Goal: Task Accomplishment & Management: Complete application form

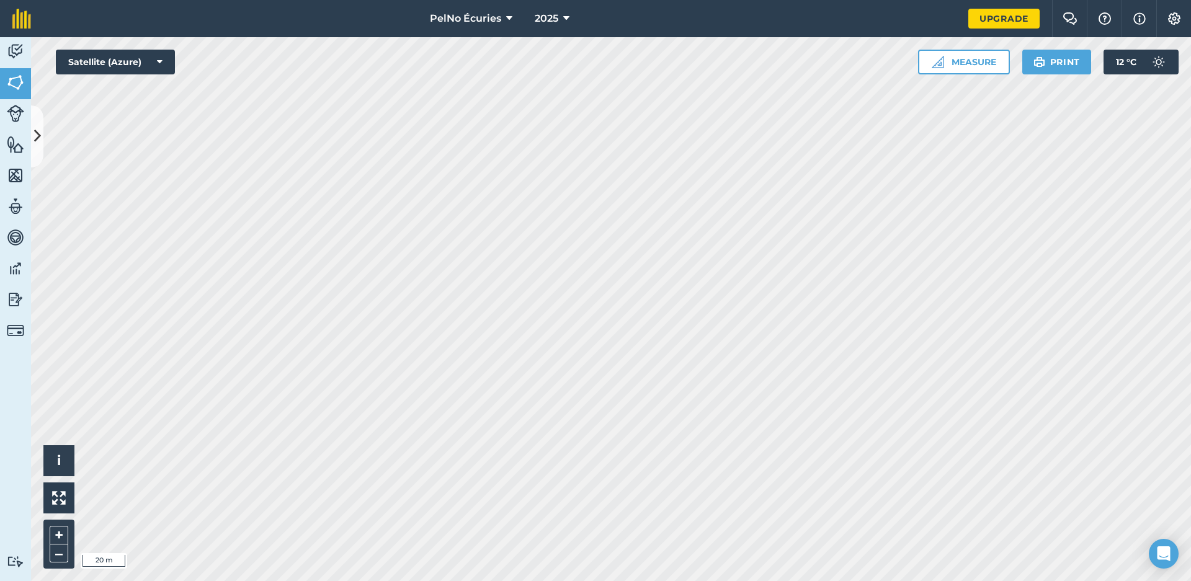
click at [168, 60] on button "Satellite (Azure)" at bounding box center [115, 62] width 119 height 25
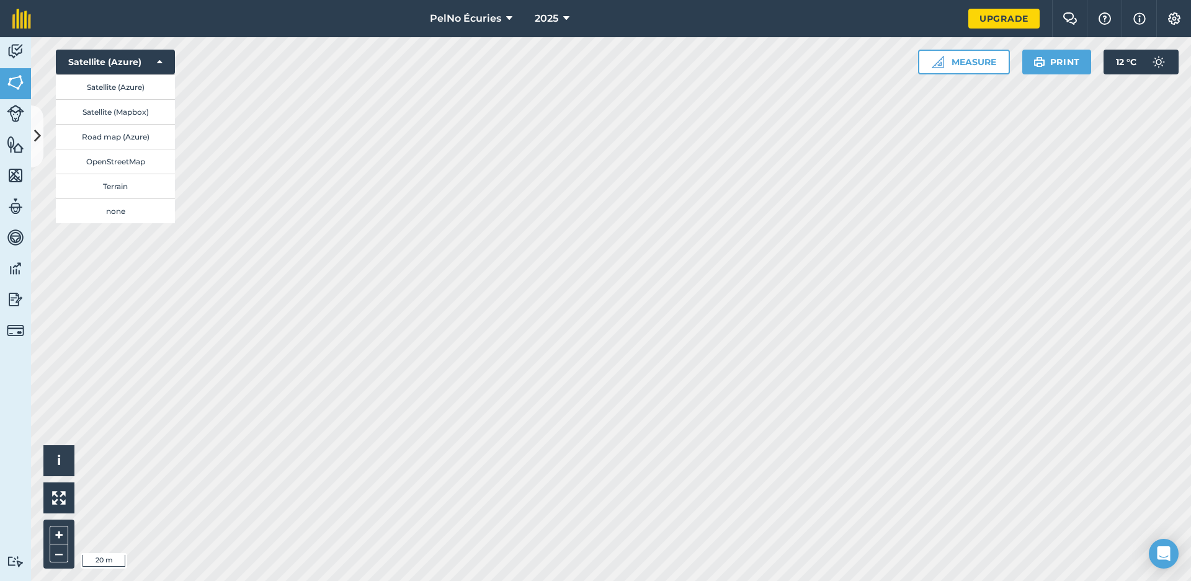
click at [137, 107] on button "Satellite (Mapbox)" at bounding box center [115, 111] width 119 height 25
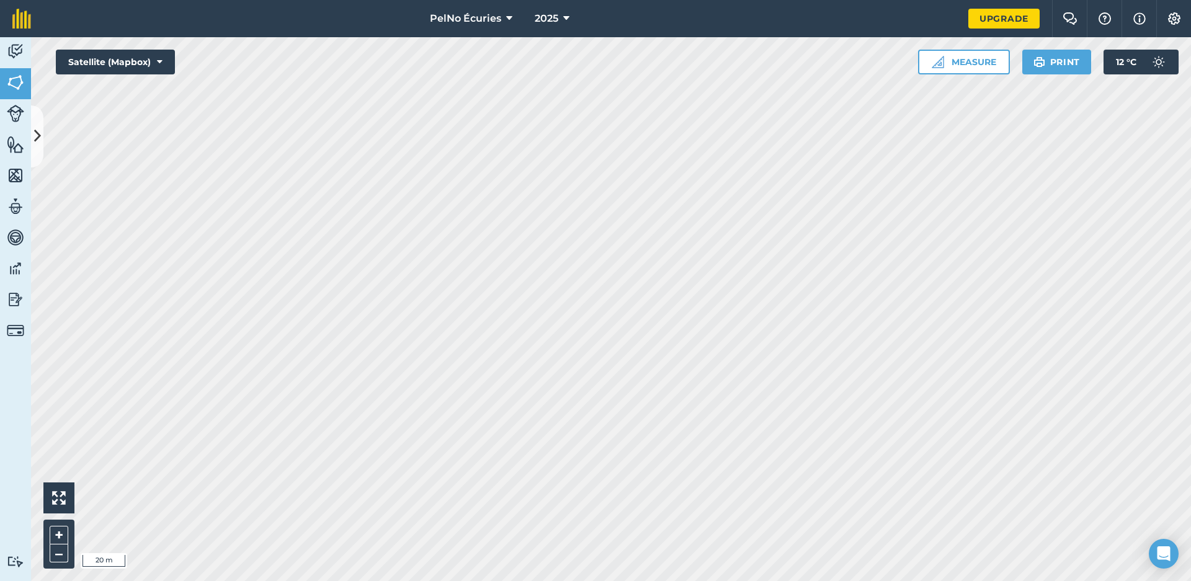
click at [161, 56] on icon at bounding box center [160, 62] width 6 height 12
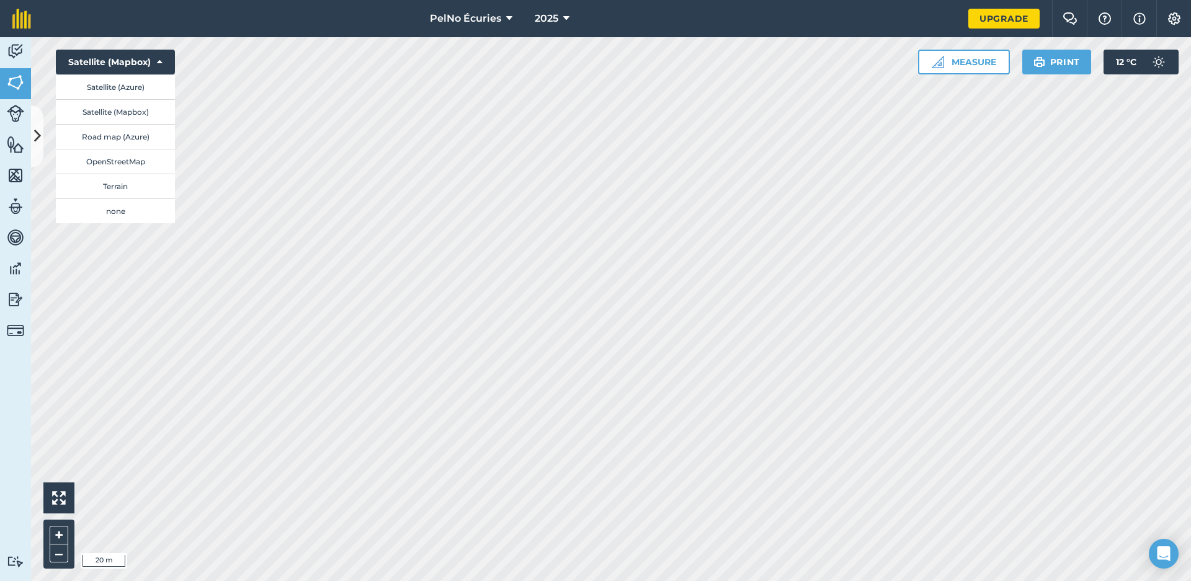
click at [146, 185] on button "Terrain" at bounding box center [115, 186] width 119 height 25
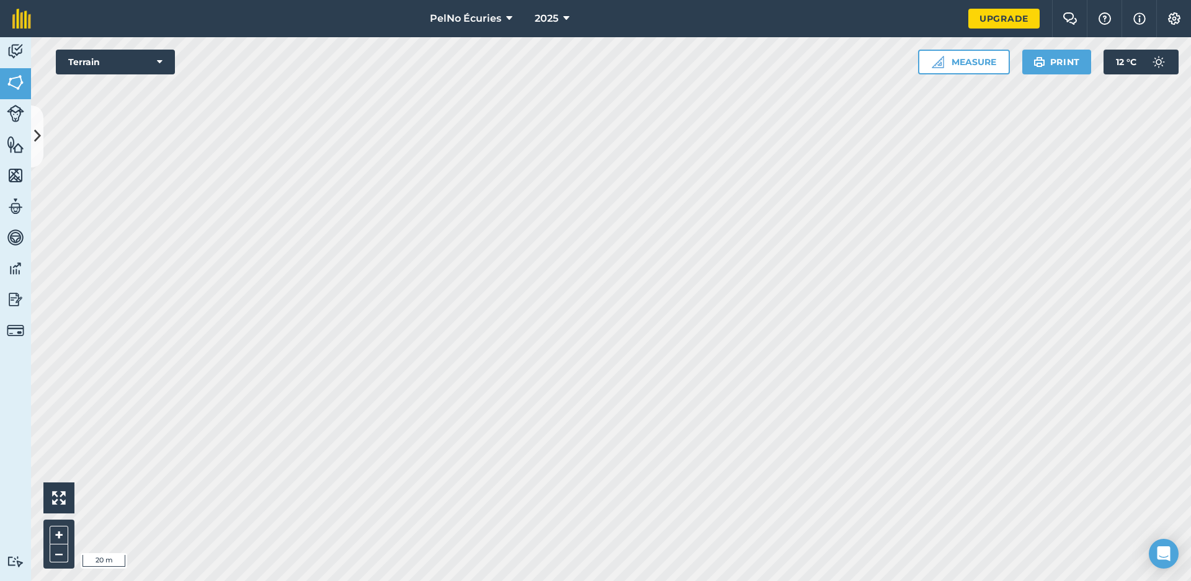
click at [161, 58] on icon at bounding box center [160, 62] width 6 height 12
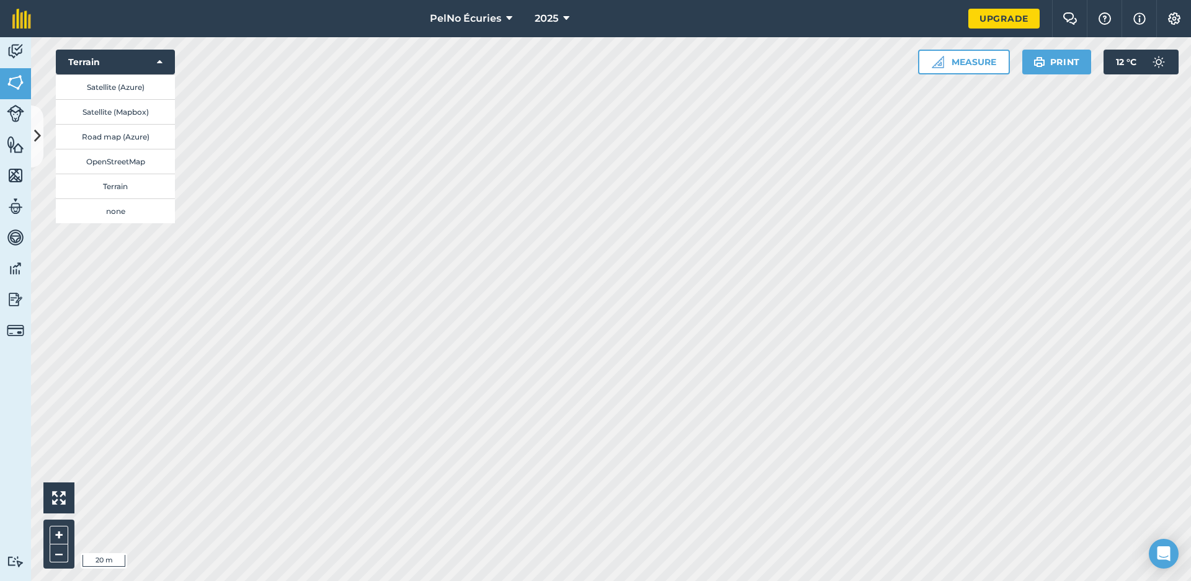
click at [119, 156] on button "OpenStreetMap" at bounding box center [115, 161] width 119 height 25
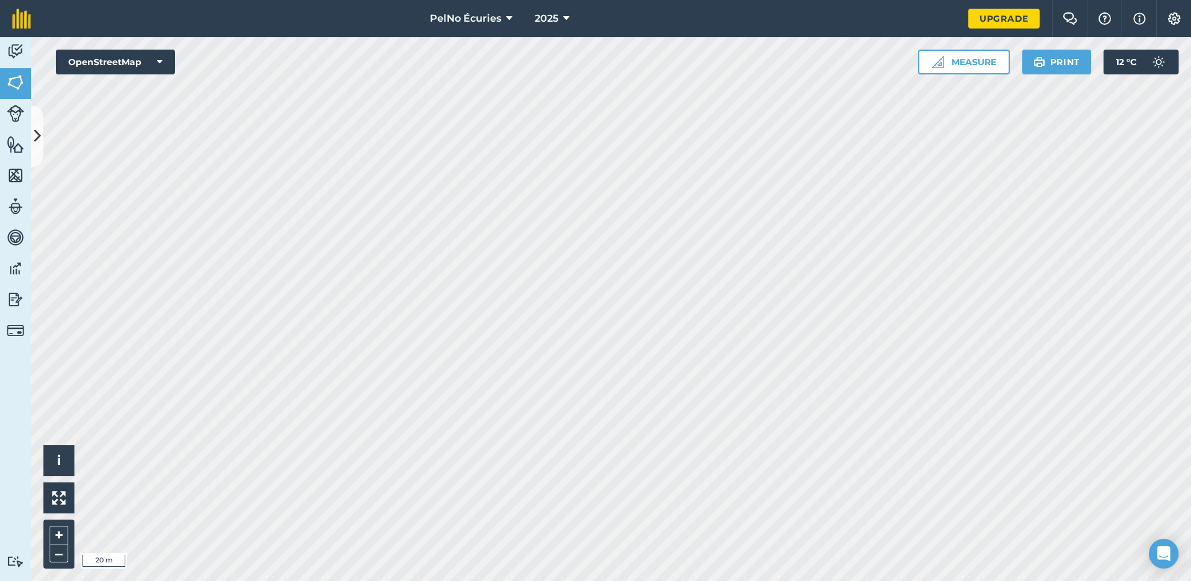
click at [157, 64] on icon at bounding box center [160, 62] width 6 height 12
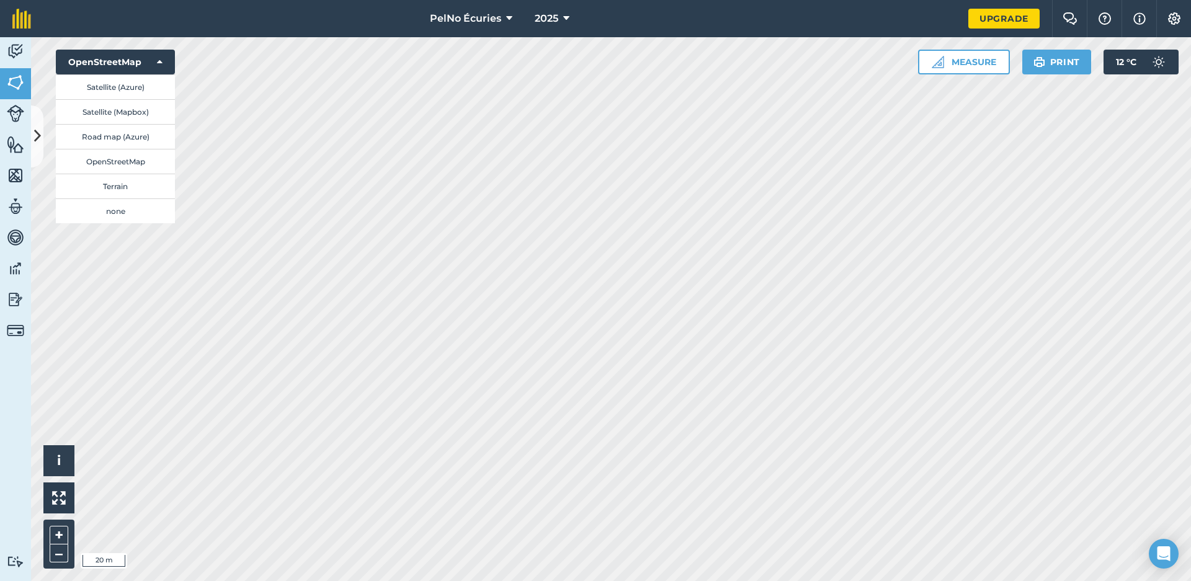
click at [141, 132] on button "Road map (Azure)" at bounding box center [115, 136] width 119 height 25
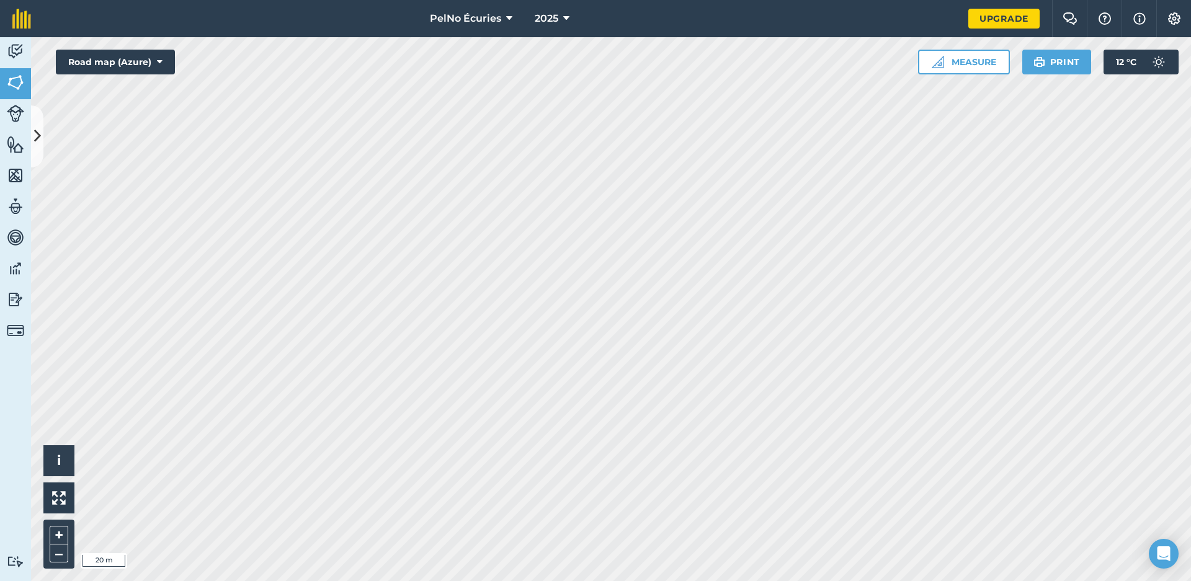
click at [163, 63] on button "Road map (Azure)" at bounding box center [115, 62] width 119 height 25
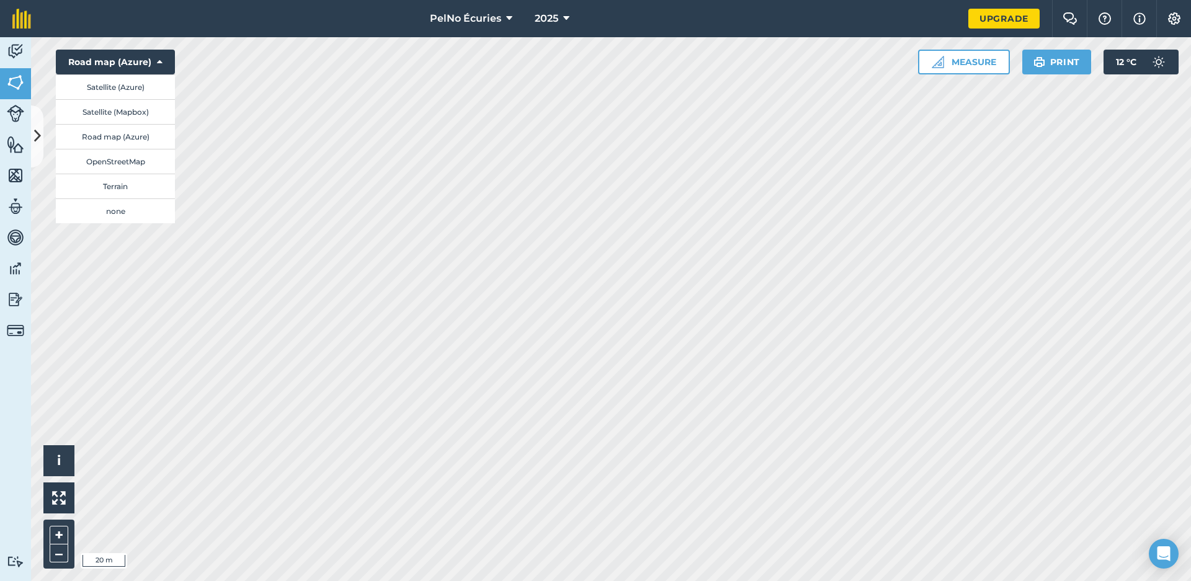
click at [152, 83] on button "Satellite (Azure)" at bounding box center [115, 86] width 119 height 25
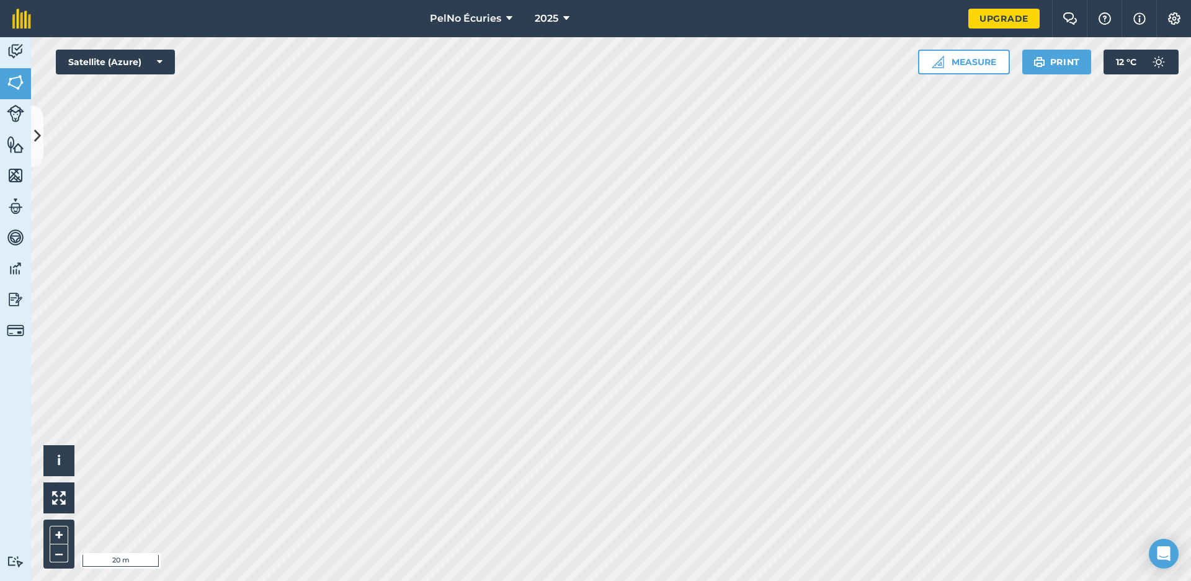
click at [22, 45] on img at bounding box center [15, 51] width 17 height 19
click at [23, 17] on img at bounding box center [21, 19] width 19 height 20
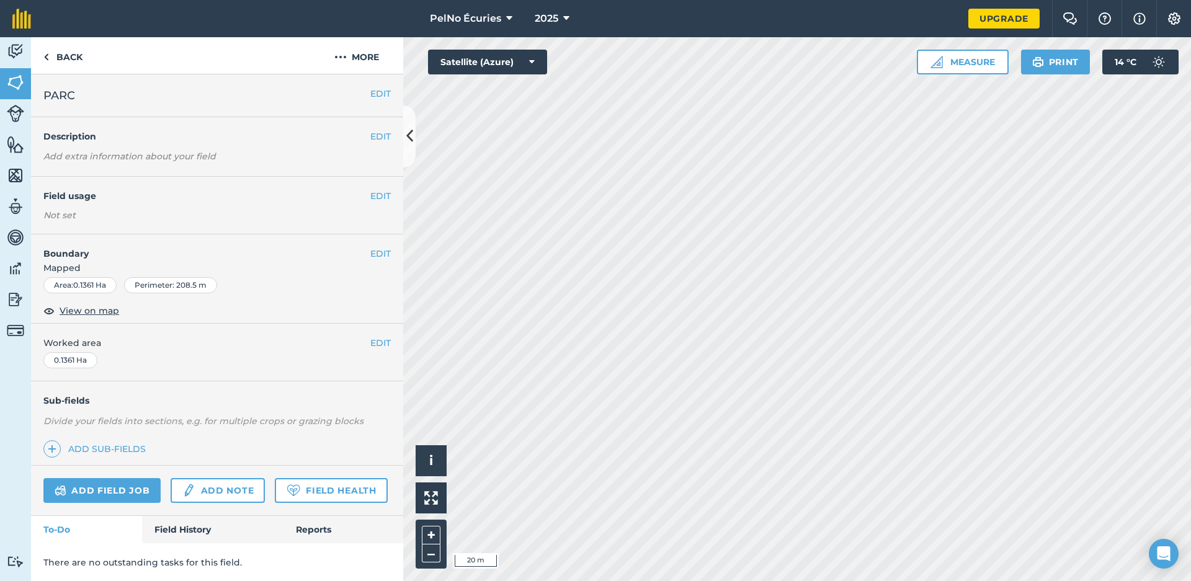
click at [380, 257] on button "EDIT" at bounding box center [380, 254] width 20 height 14
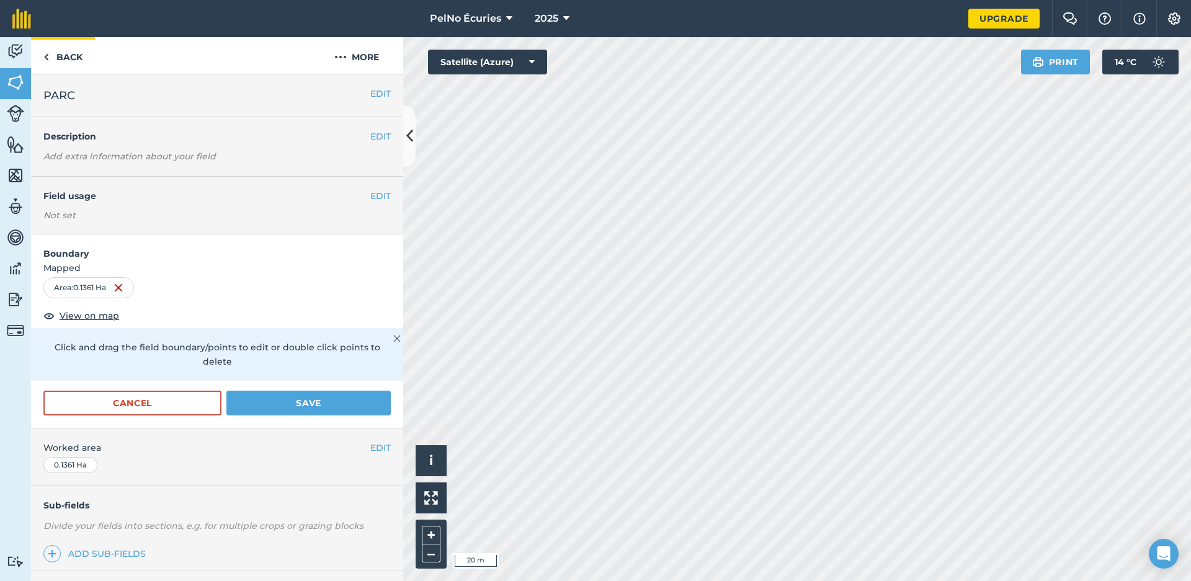
click at [73, 52] on link "Back" at bounding box center [63, 55] width 64 height 37
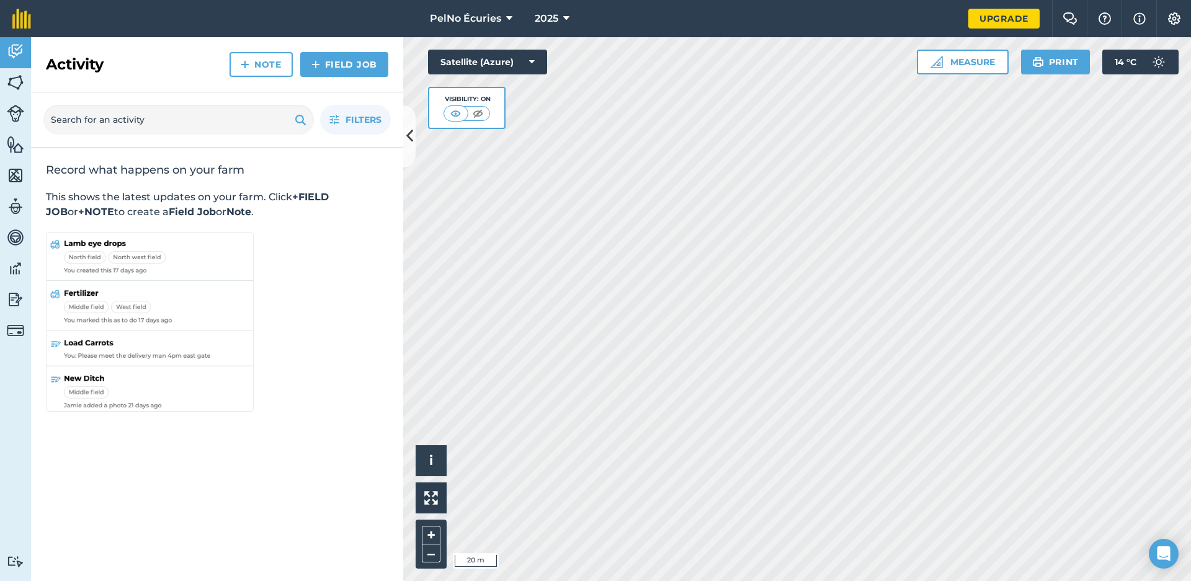
click at [24, 19] on img at bounding box center [21, 19] width 19 height 20
click at [484, 14] on span "PelNo Écuries" at bounding box center [465, 18] width 71 height 15
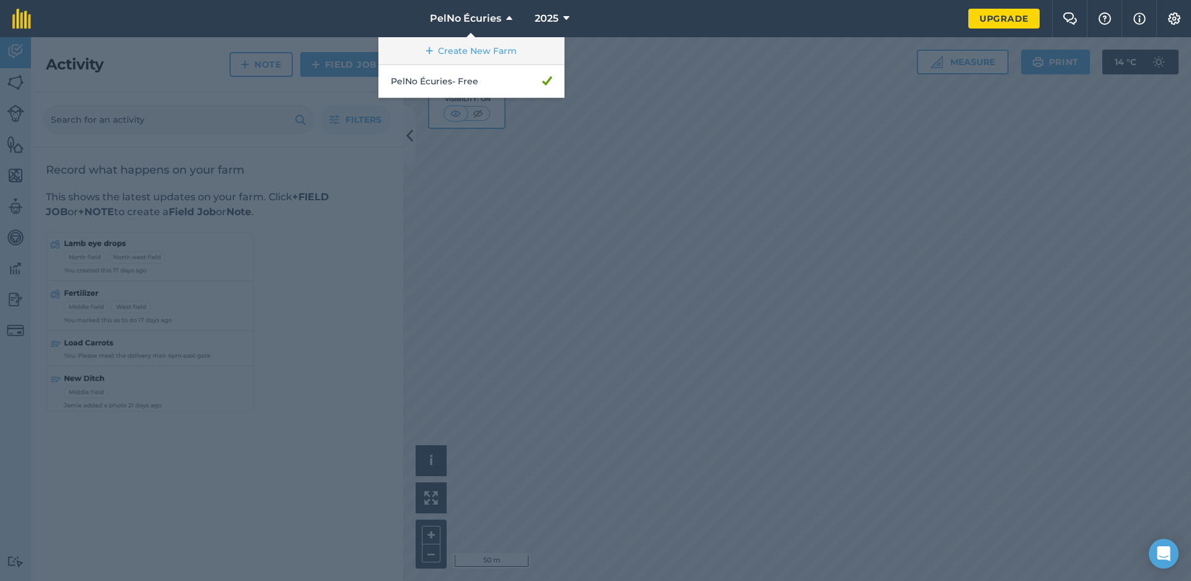
click at [481, 46] on link "Create New Farm" at bounding box center [471, 51] width 186 height 28
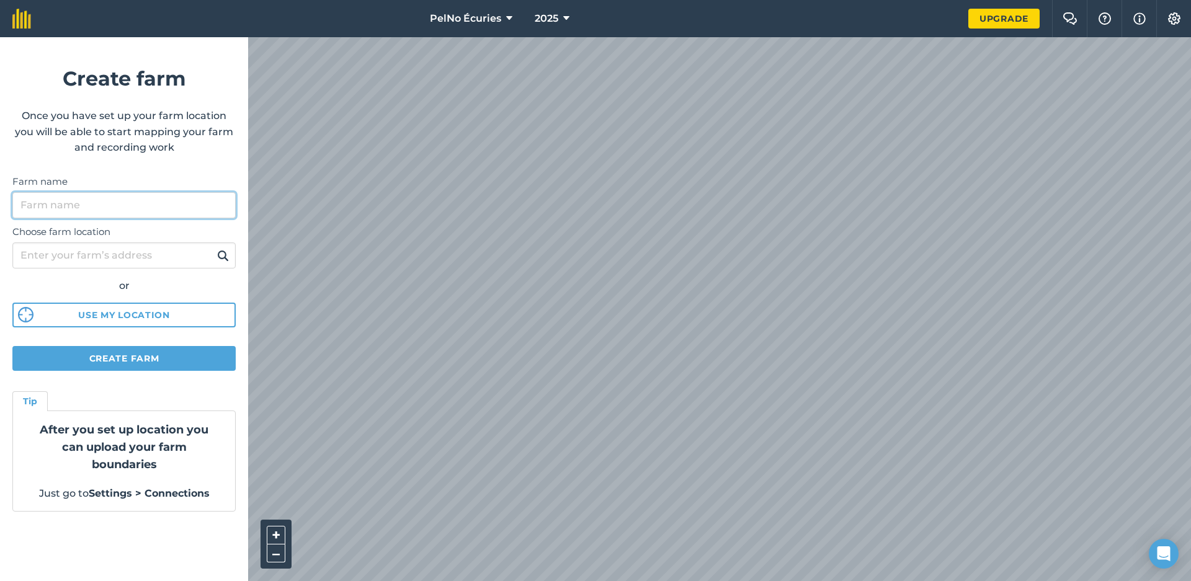
click at [117, 205] on input "Farm name" at bounding box center [123, 205] width 223 height 26
type input "PelnO"
click at [138, 146] on p "Once you have set up your farm location you will be able to start mapping your …" at bounding box center [123, 132] width 223 height 48
click at [140, 347] on button "Create farm" at bounding box center [123, 358] width 223 height 25
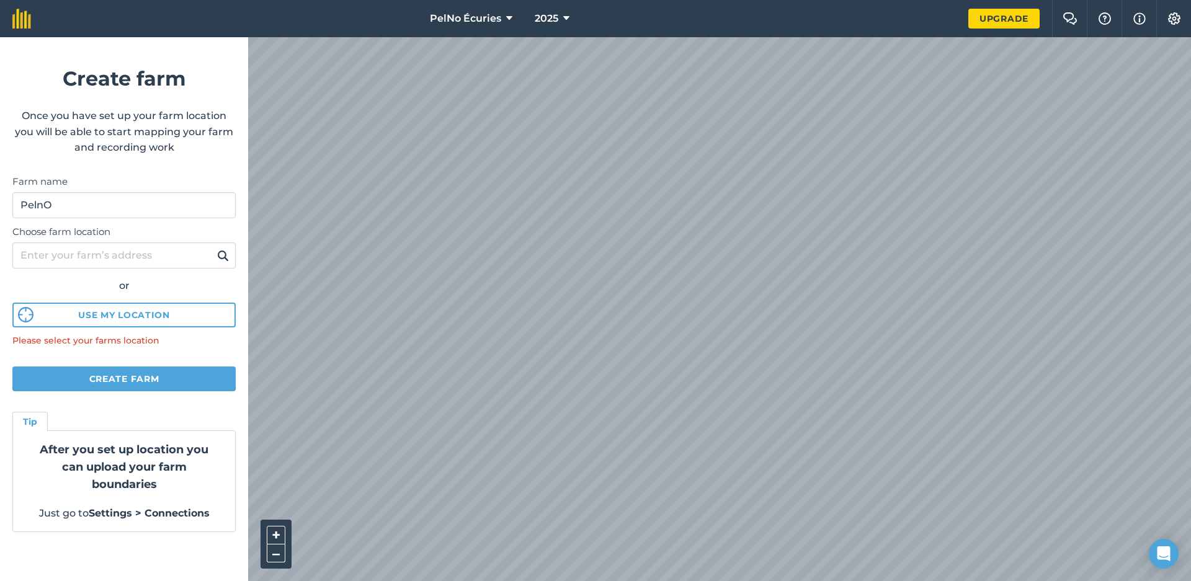
click at [133, 316] on button "Use my location" at bounding box center [123, 315] width 223 height 25
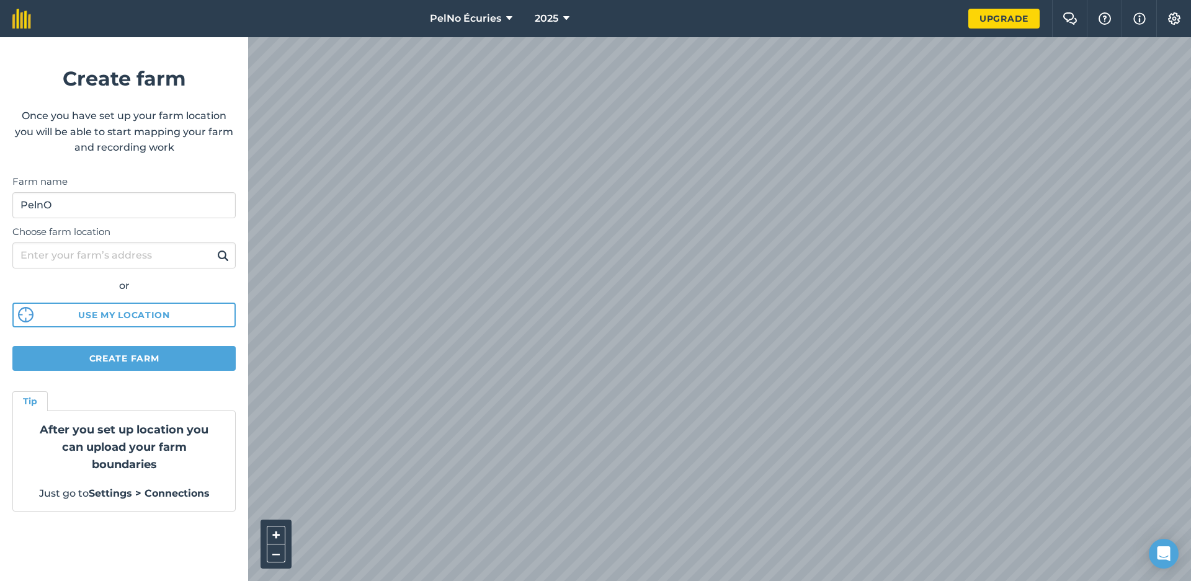
click at [141, 349] on button "Create farm" at bounding box center [123, 358] width 223 height 25
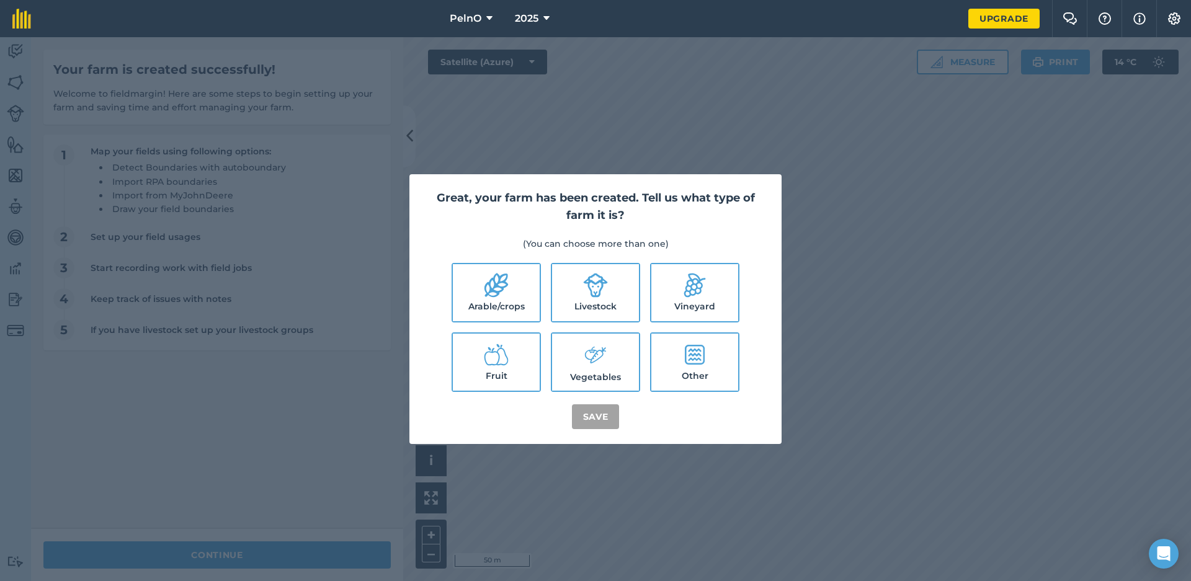
click at [605, 305] on label "Livestock" at bounding box center [595, 292] width 87 height 57
checkbox input "true"
click at [588, 421] on button "Save" at bounding box center [596, 416] width 48 height 25
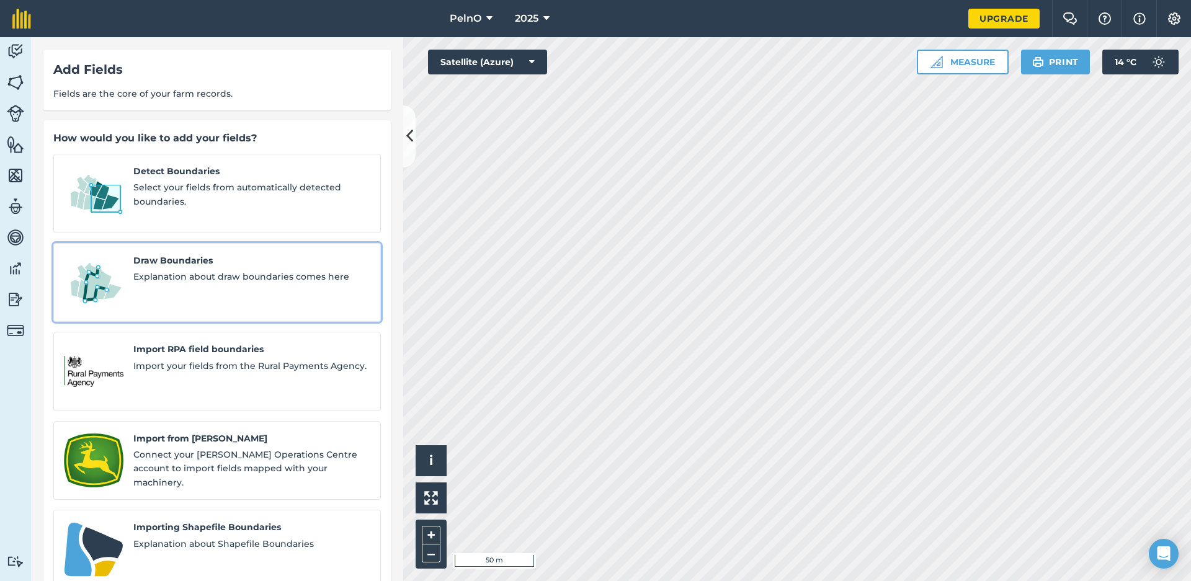
click at [302, 274] on div "Draw Boundaries Explanation about draw boundaries comes here" at bounding box center [251, 283] width 237 height 58
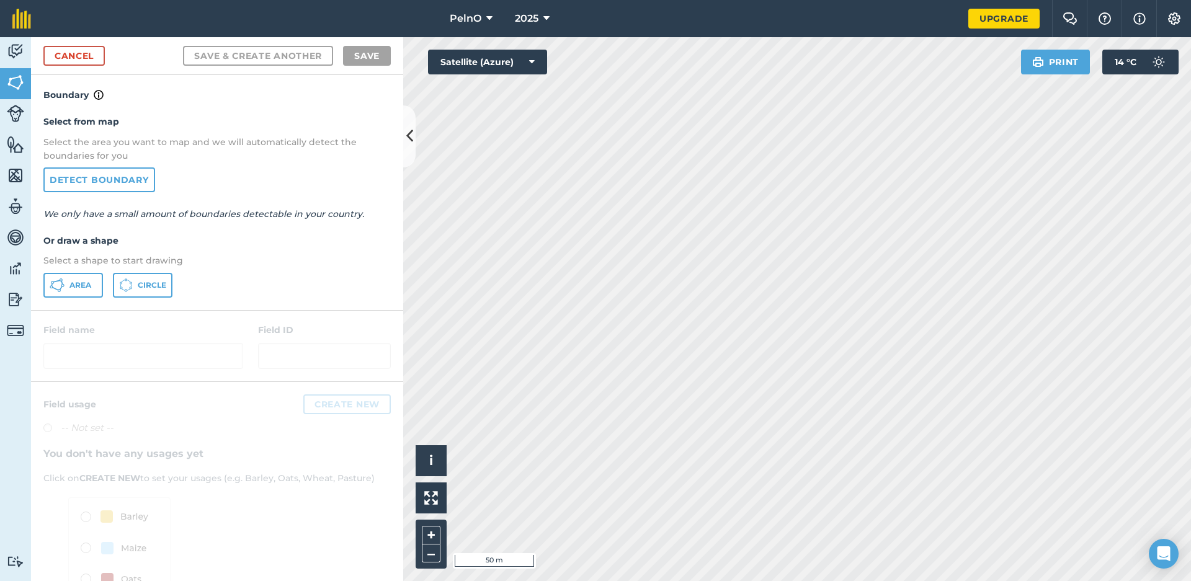
click at [78, 278] on button "Area" at bounding box center [73, 285] width 60 height 25
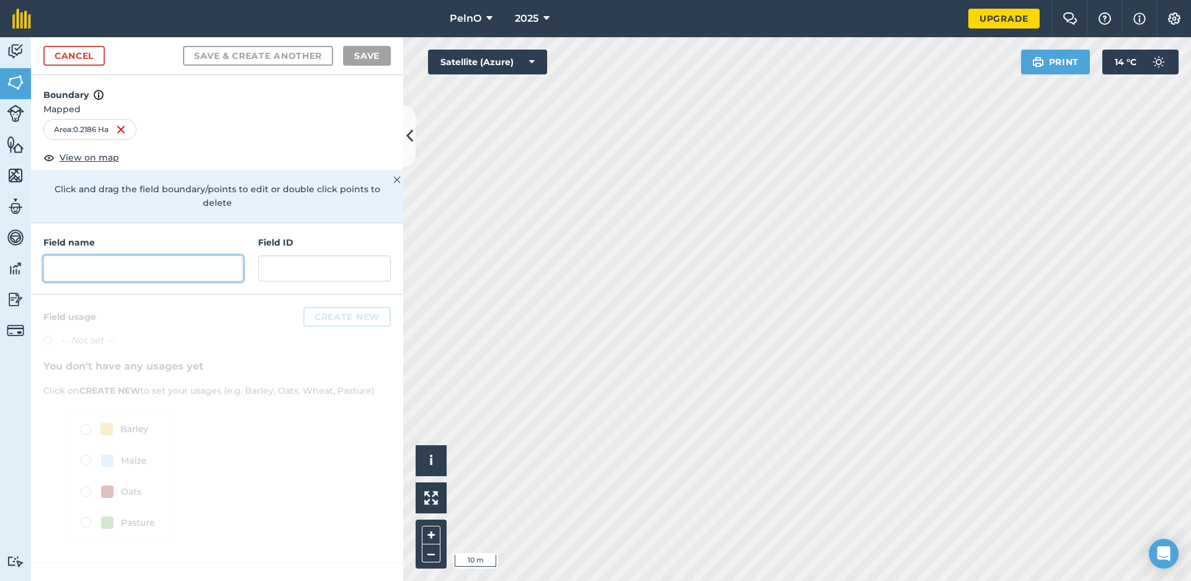
click at [110, 259] on input "text" at bounding box center [143, 269] width 200 height 26
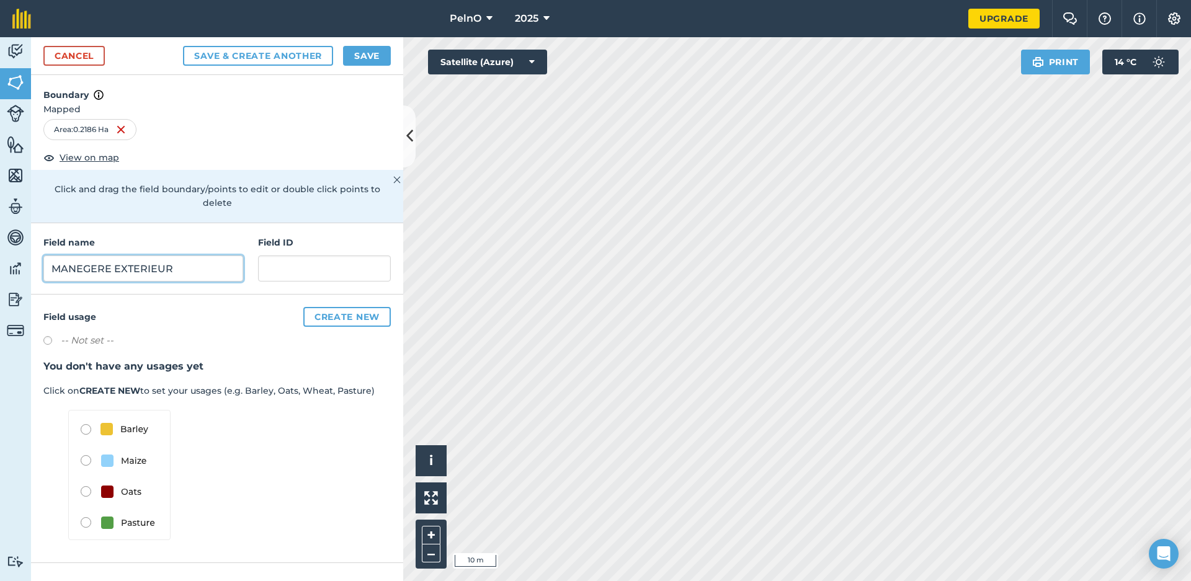
type input "MANEGERE EXTERIEUR"
click at [129, 295] on div "Field usage Create new -- Not set -- You don't have any usages yet Click on CRE…" at bounding box center [217, 429] width 372 height 269
click at [339, 307] on button "Create new" at bounding box center [346, 317] width 87 height 20
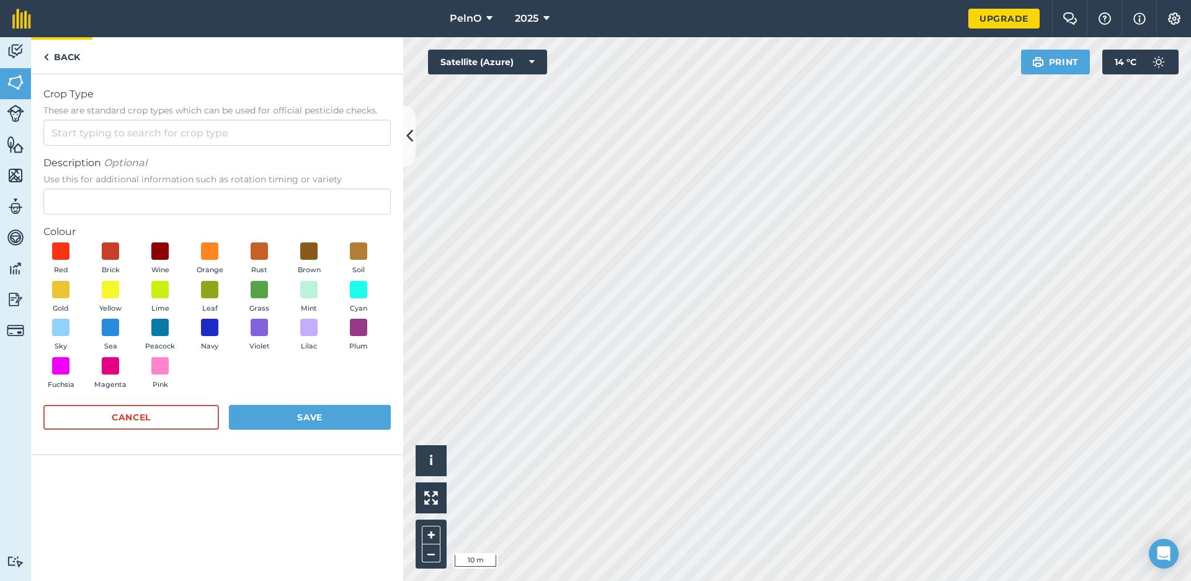
click at [44, 54] on img at bounding box center [46, 57] width 6 height 15
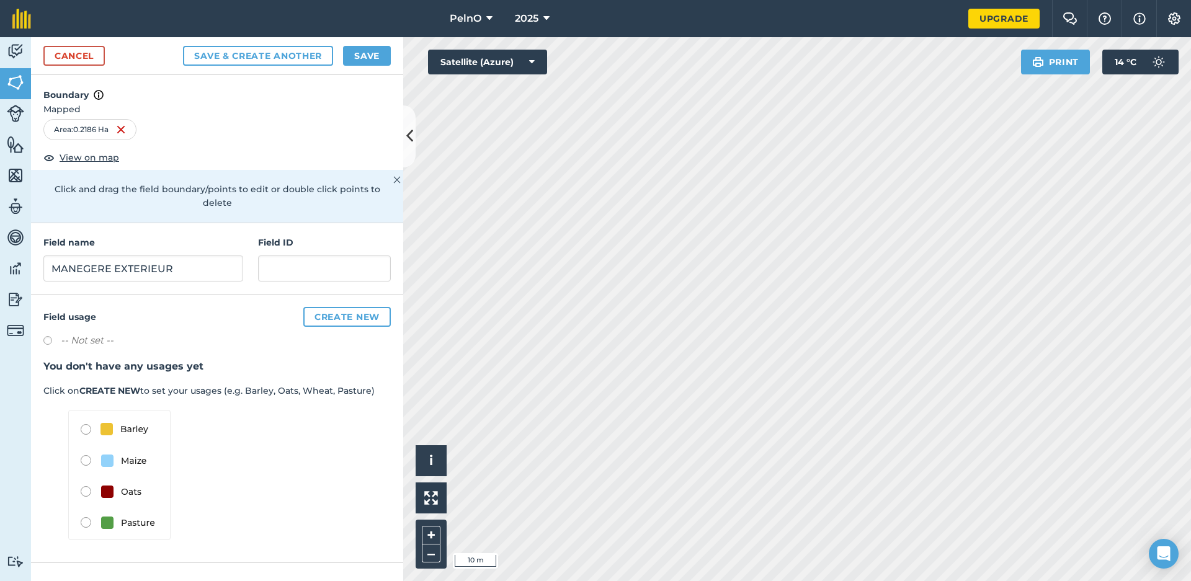
click at [323, 307] on button "Create new" at bounding box center [346, 317] width 87 height 20
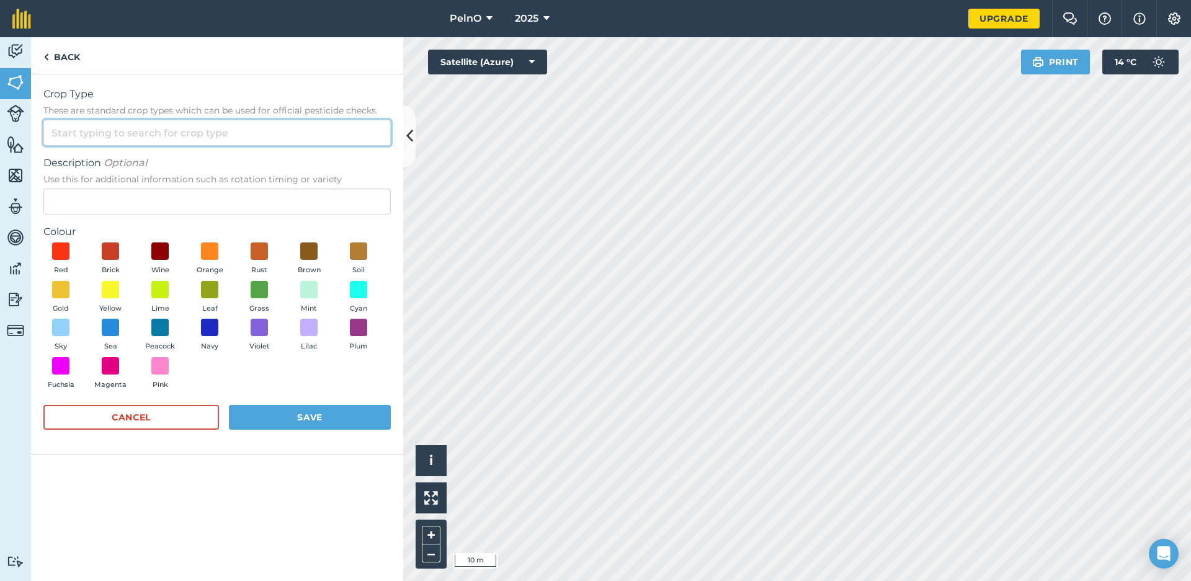
click at [220, 127] on input "Crop Type These are standard crop types which can be used for official pesticid…" at bounding box center [216, 133] width 347 height 26
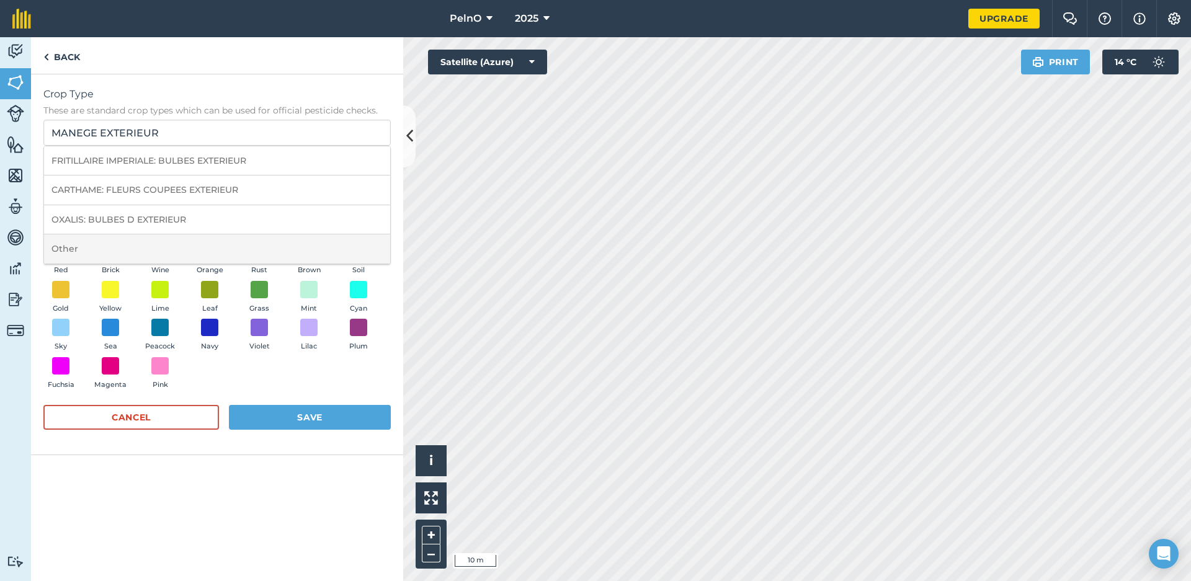
click at [123, 241] on li "Other" at bounding box center [217, 248] width 346 height 29
type input "Other"
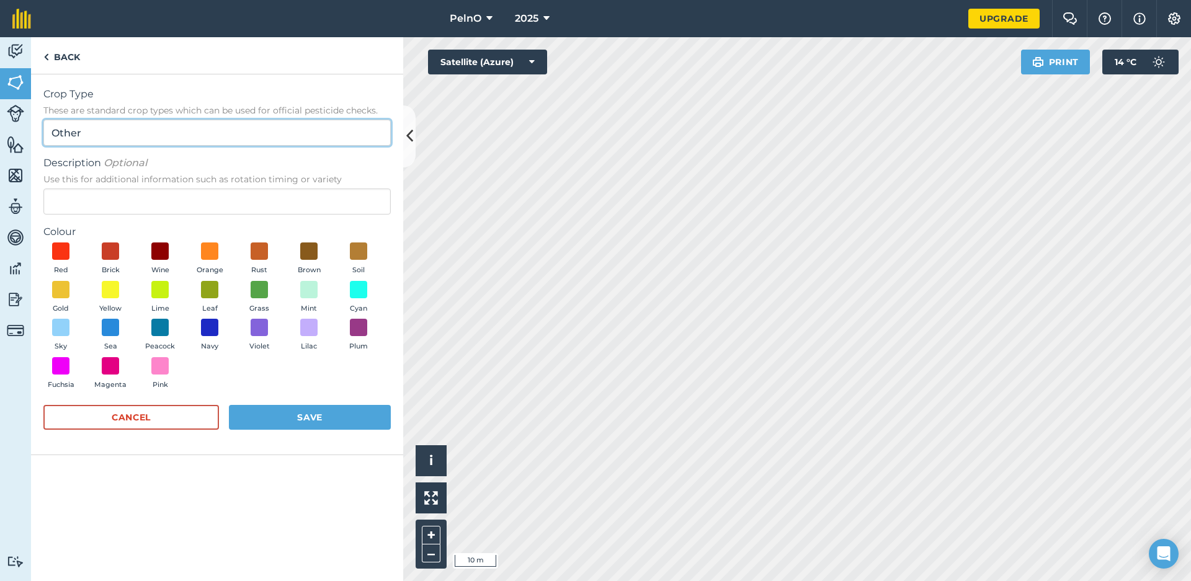
click at [123, 126] on input "Other" at bounding box center [216, 133] width 347 height 26
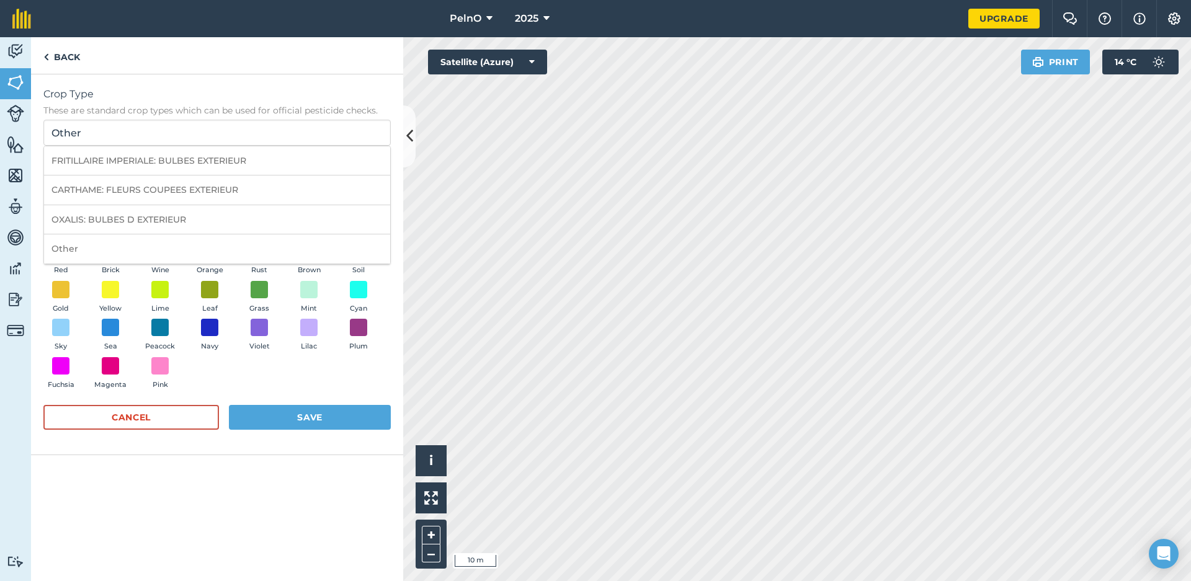
click at [292, 488] on div "Crop Type These are standard crop types which can be used for official pesticid…" at bounding box center [217, 327] width 372 height 507
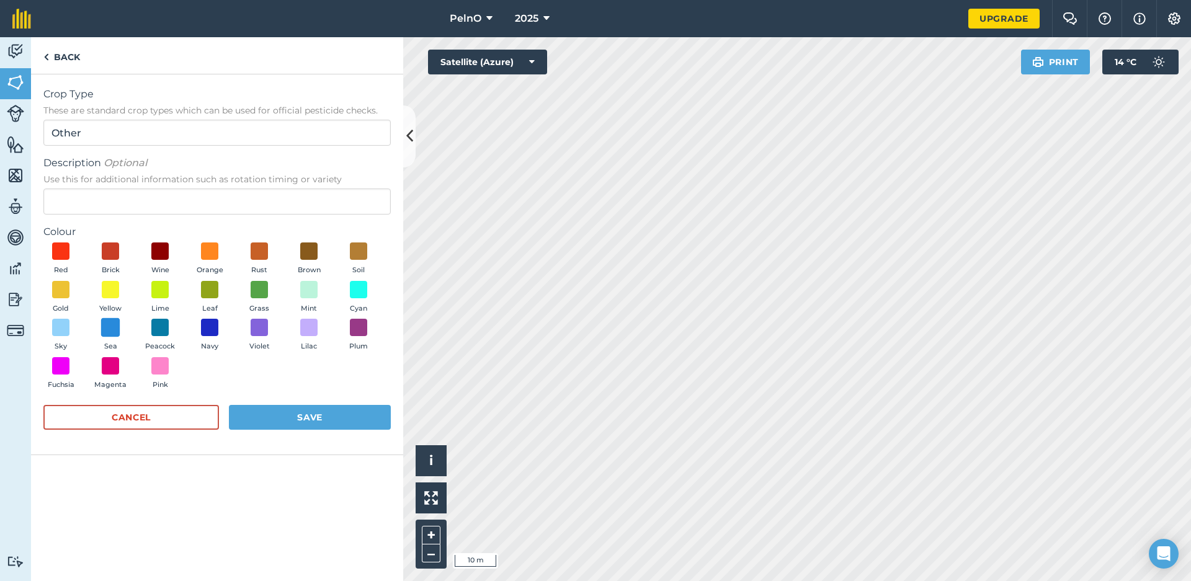
click at [111, 328] on span at bounding box center [110, 327] width 19 height 19
click at [238, 409] on button "Save" at bounding box center [310, 417] width 162 height 25
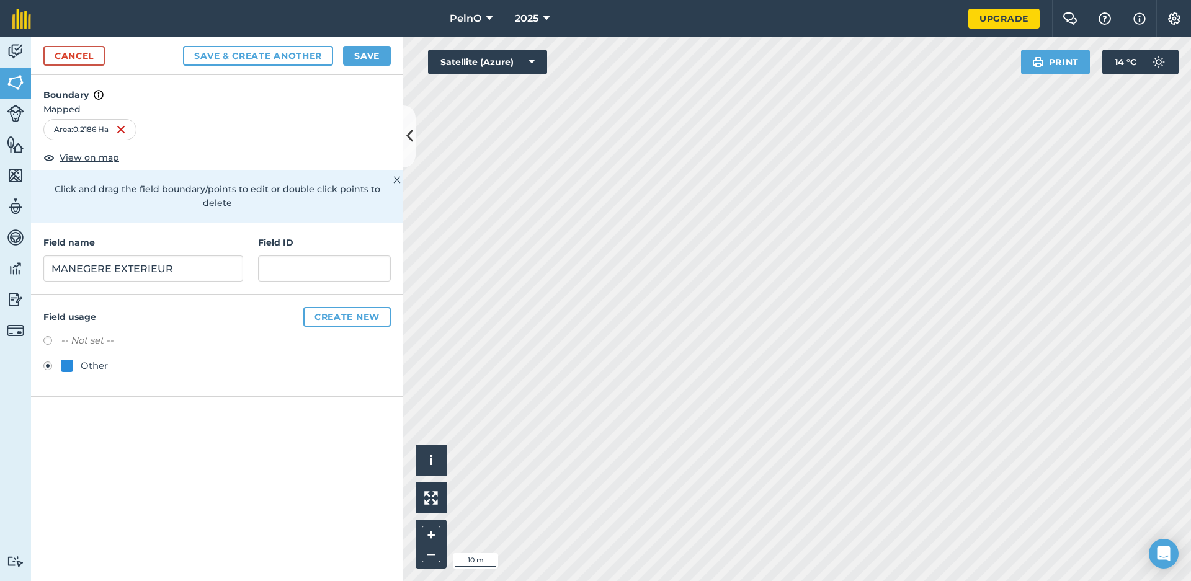
click at [305, 59] on button "Save & Create Another" at bounding box center [258, 56] width 150 height 20
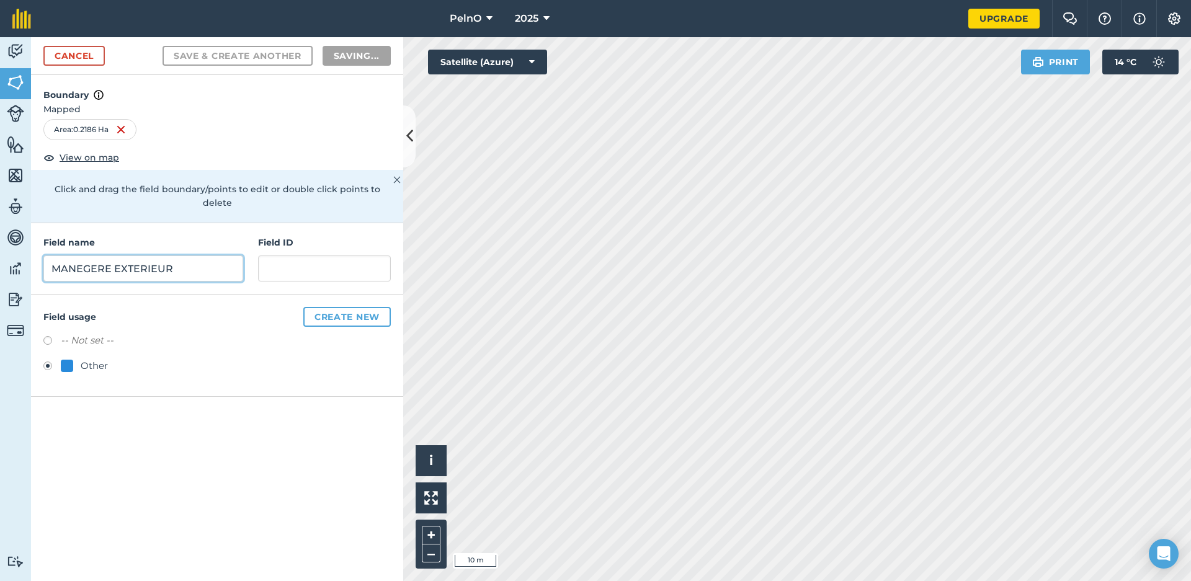
radio input "false"
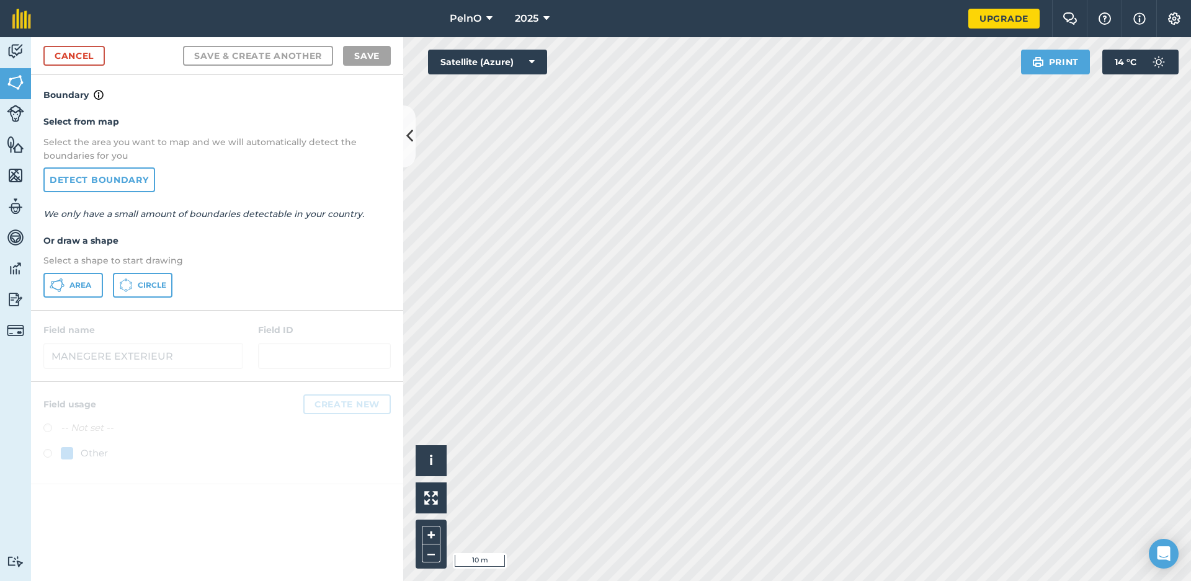
click at [83, 58] on link "Cancel" at bounding box center [73, 56] width 61 height 20
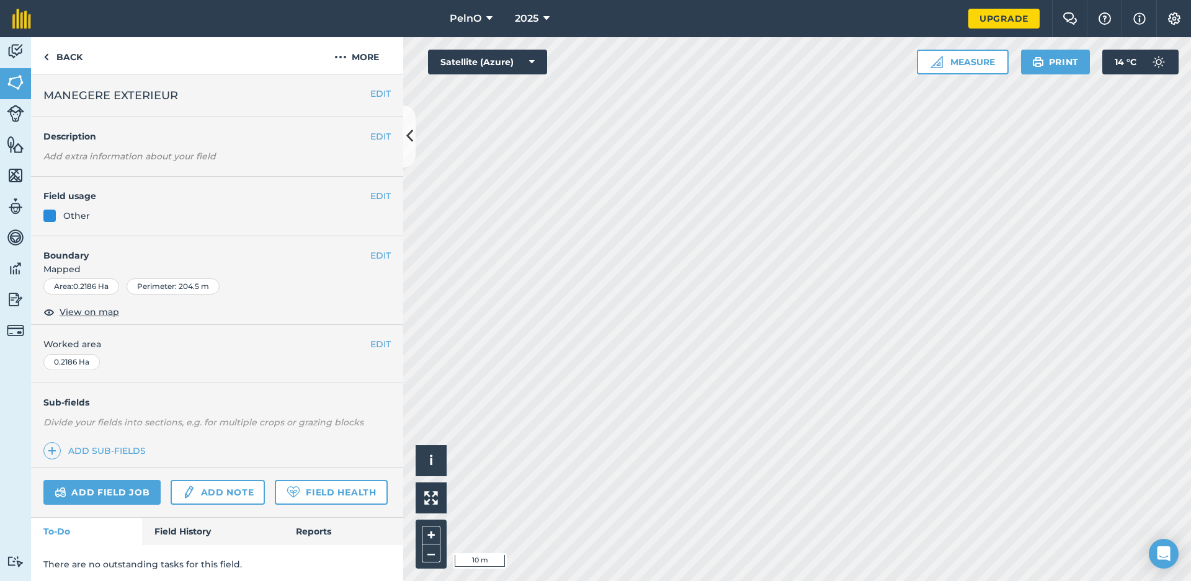
click at [381, 256] on button "EDIT" at bounding box center [380, 256] width 20 height 14
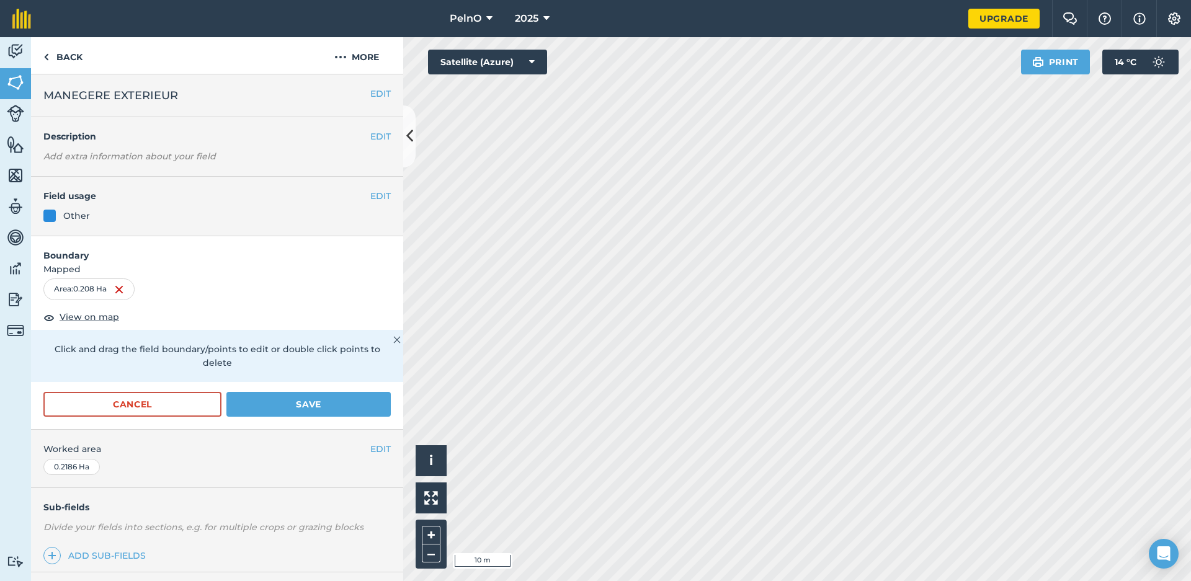
click at [365, 397] on button "Save" at bounding box center [308, 404] width 164 height 25
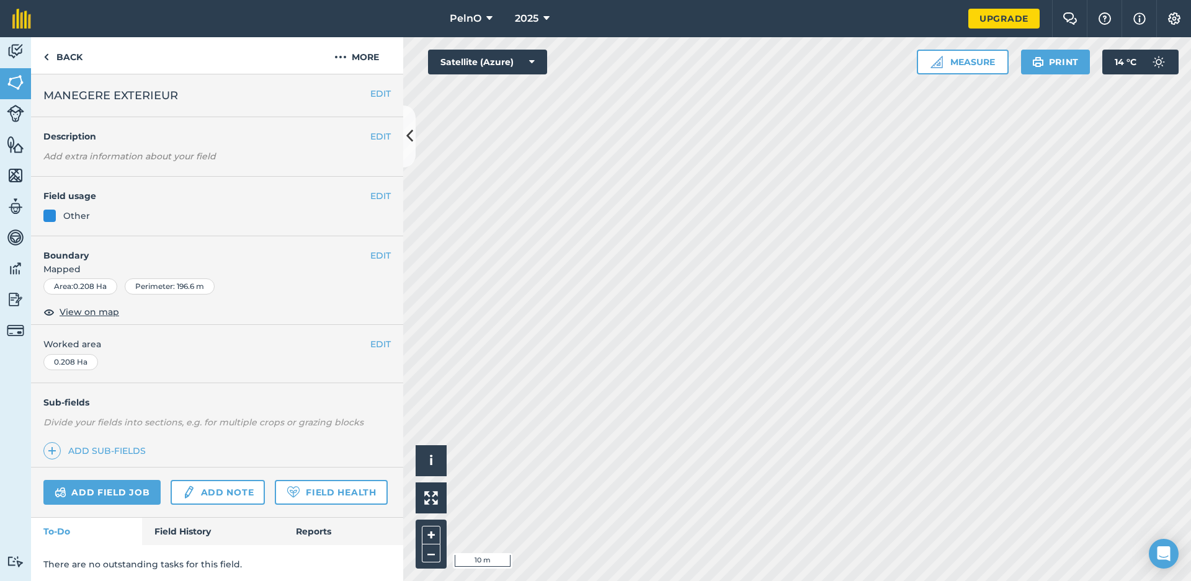
click at [377, 252] on button "EDIT" at bounding box center [380, 256] width 20 height 14
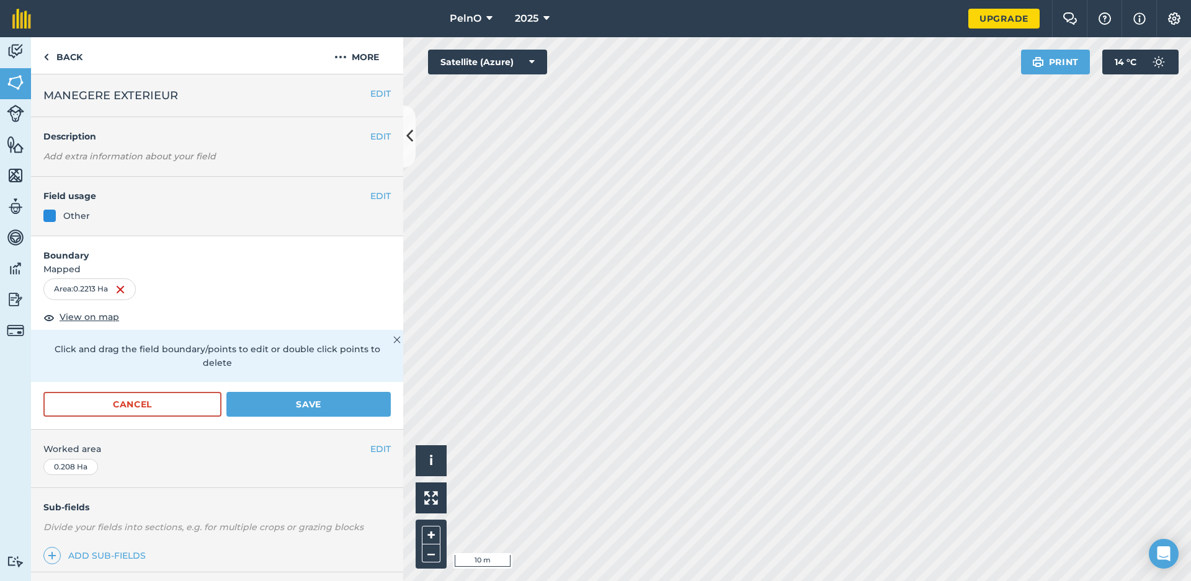
click at [332, 392] on button "Save" at bounding box center [308, 404] width 164 height 25
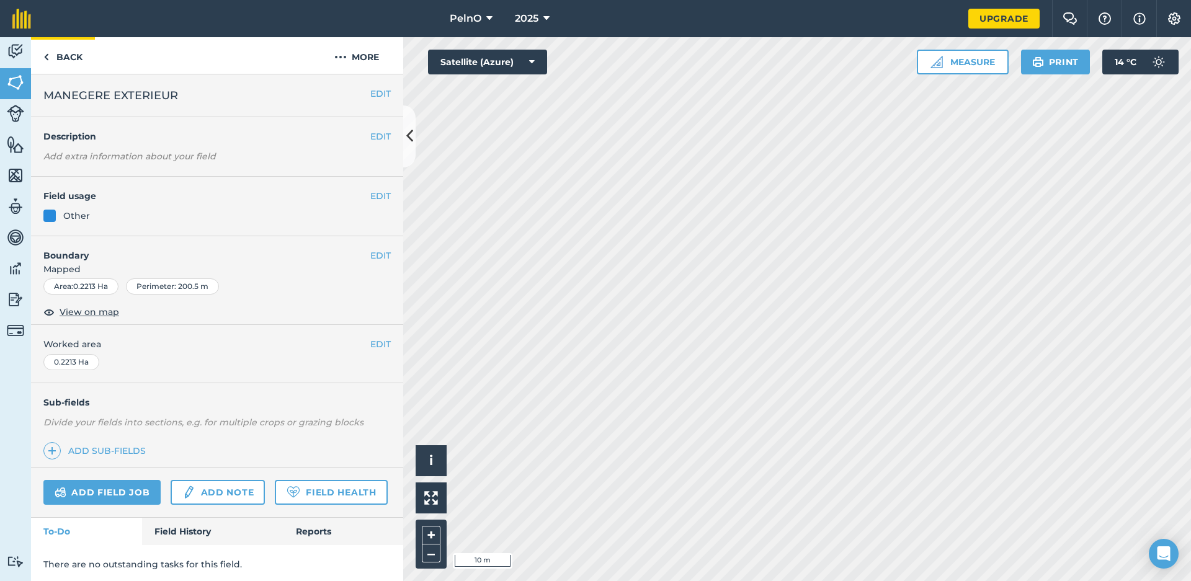
click at [67, 59] on link "Back" at bounding box center [63, 55] width 64 height 37
click at [69, 56] on link "Back" at bounding box center [63, 55] width 64 height 37
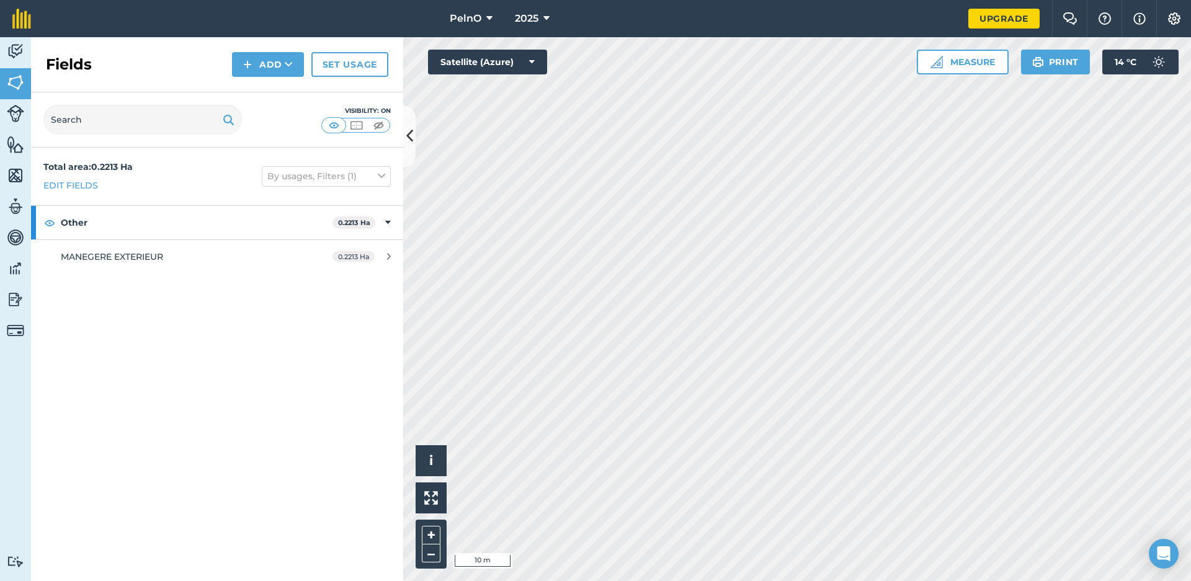
click at [272, 66] on button "Add" at bounding box center [268, 64] width 72 height 25
click at [265, 92] on link "Draw" at bounding box center [268, 92] width 68 height 27
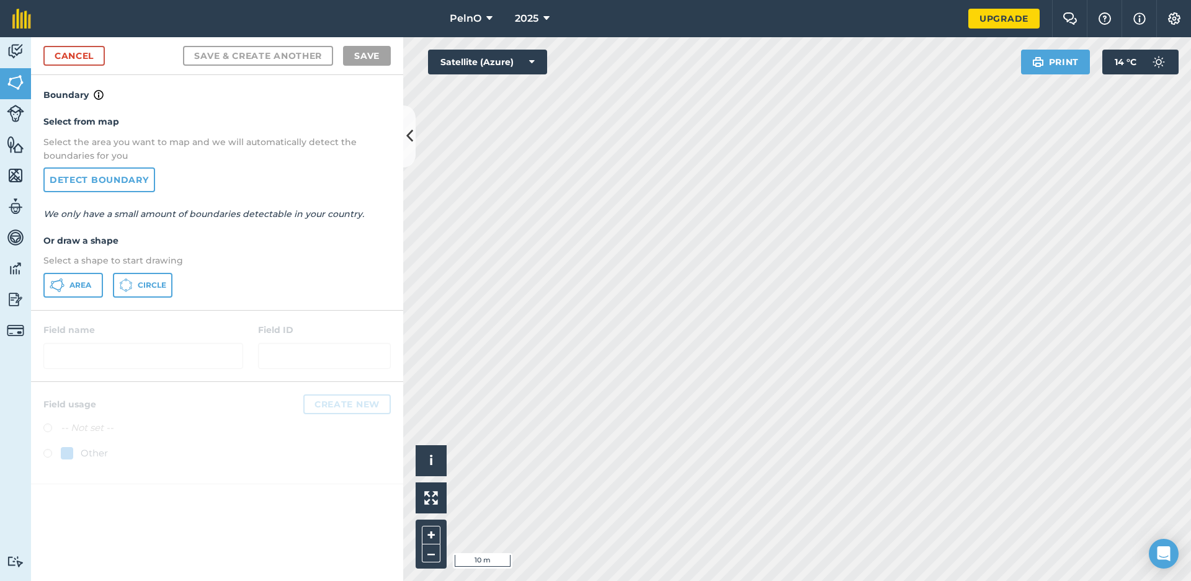
click at [91, 276] on button "Area" at bounding box center [73, 285] width 60 height 25
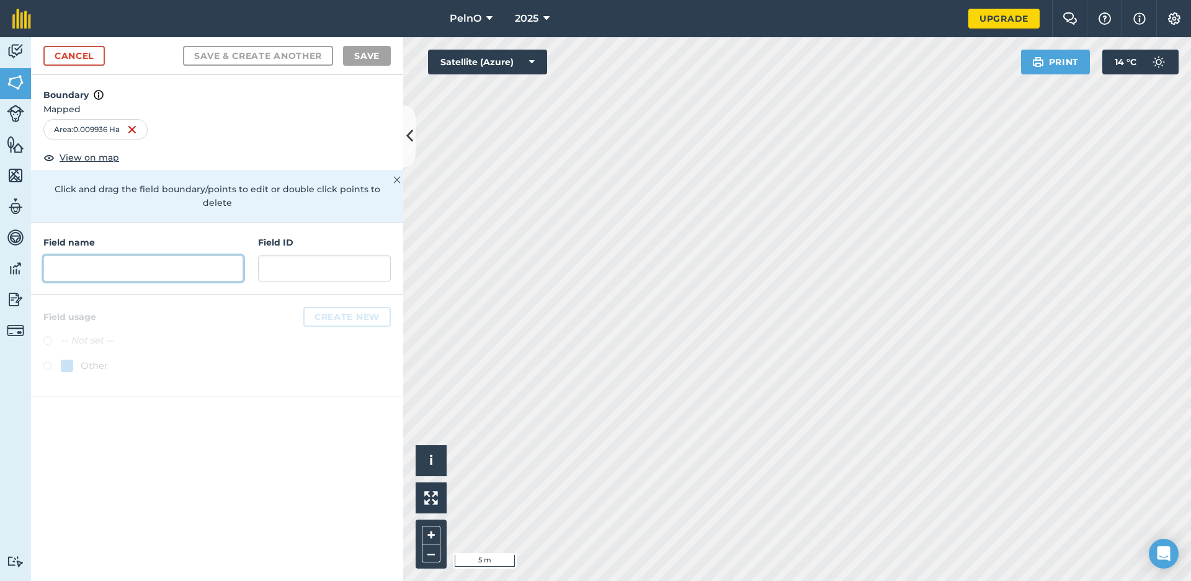
click at [111, 261] on input "text" at bounding box center [143, 269] width 200 height 26
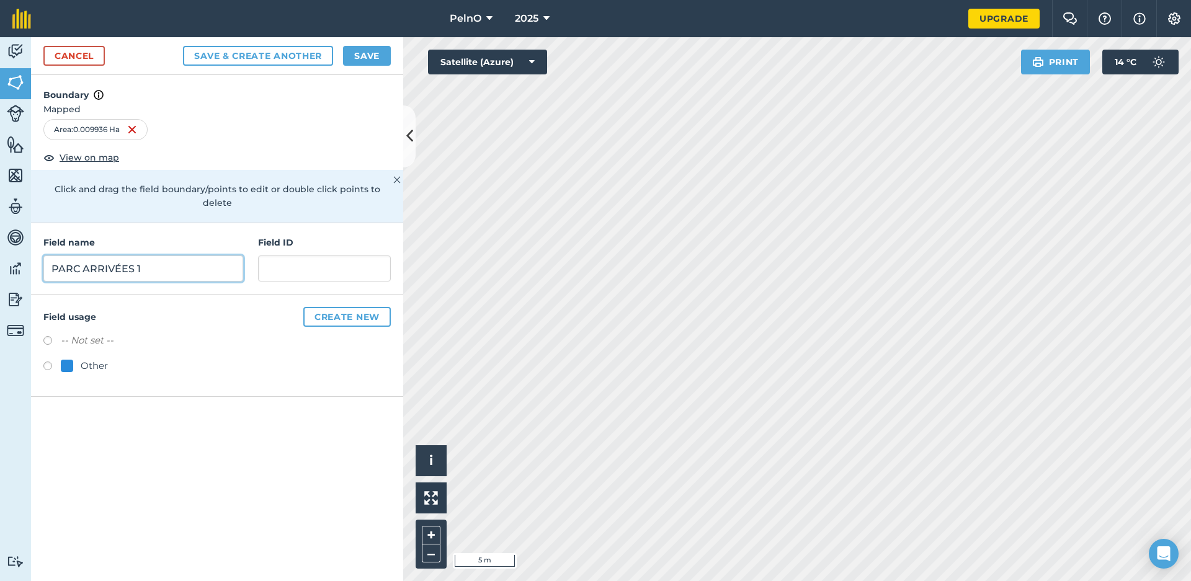
type input "PARC ARRIVÉES 1"
click at [335, 307] on button "Create new" at bounding box center [346, 317] width 87 height 20
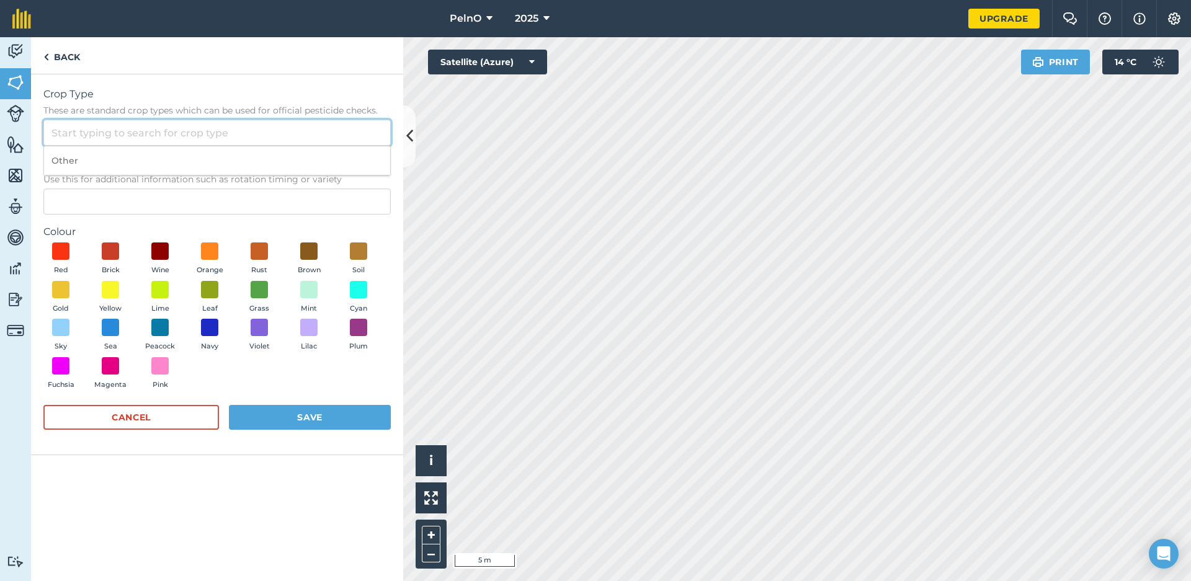
click at [99, 145] on input "Crop Type These are standard crop types which can be used for official pesticid…" at bounding box center [216, 133] width 347 height 26
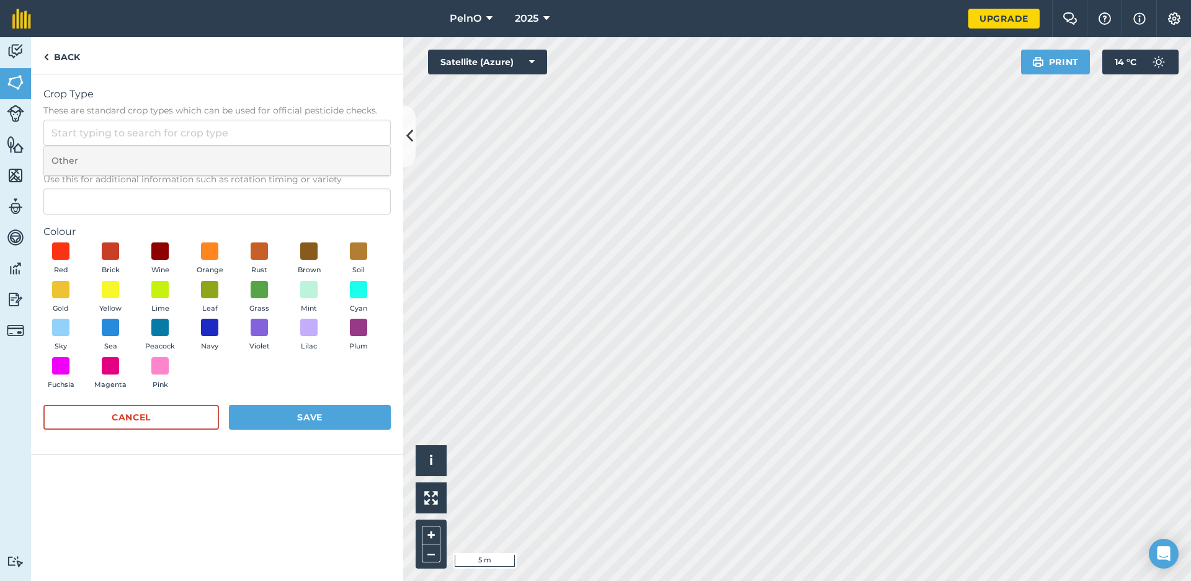
click at [84, 159] on li "Other" at bounding box center [217, 160] width 346 height 29
type input "Other"
click at [253, 288] on span at bounding box center [259, 289] width 19 height 19
click at [288, 413] on button "Save" at bounding box center [310, 417] width 162 height 25
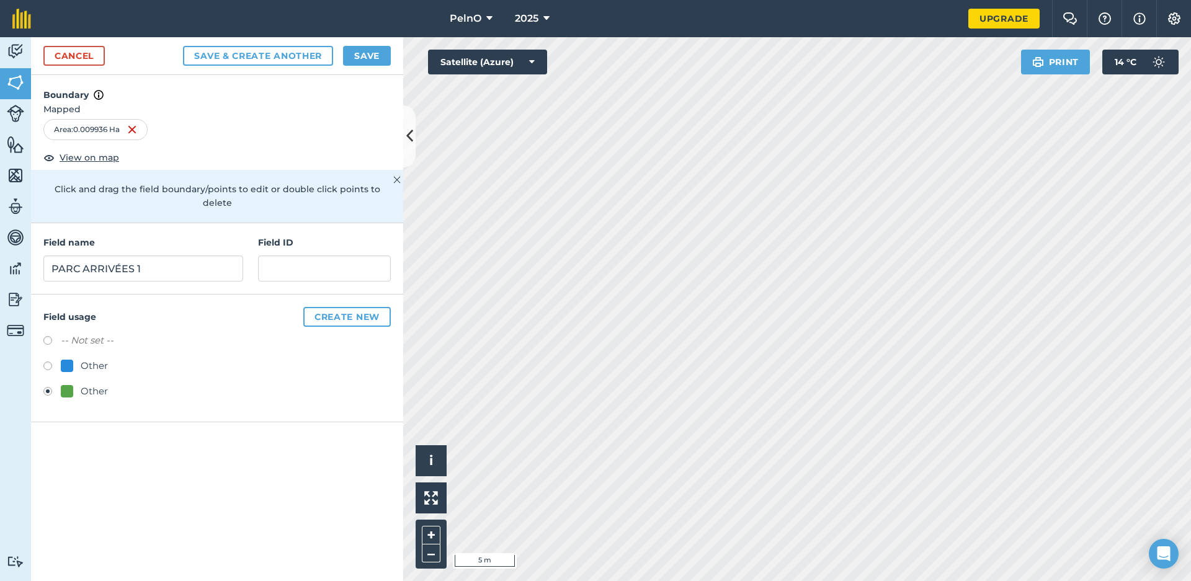
click at [292, 59] on button "Save & Create Another" at bounding box center [258, 56] width 150 height 20
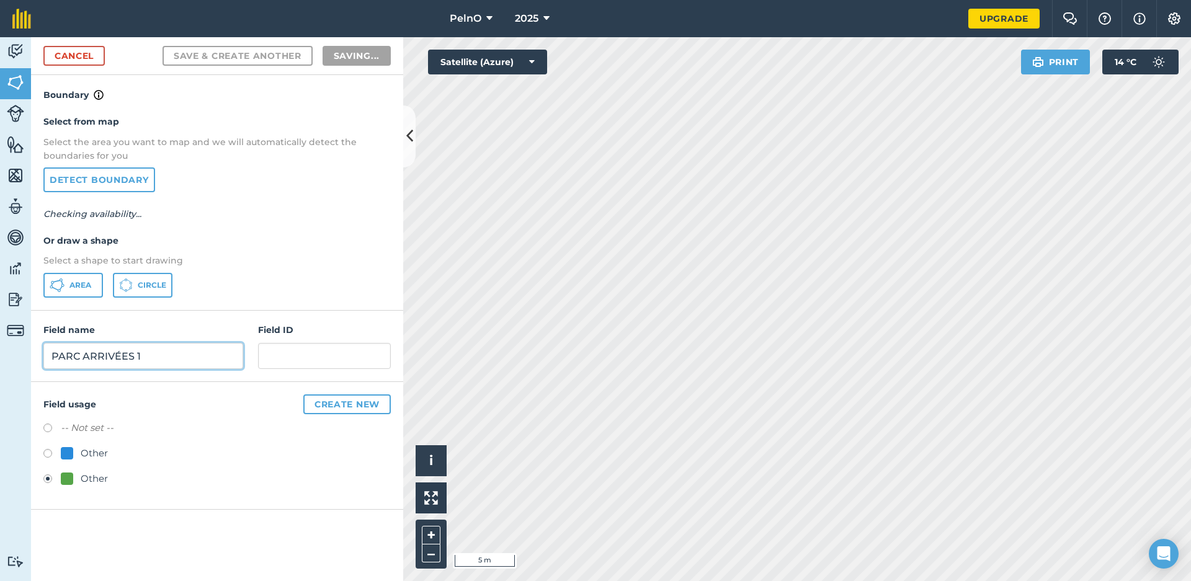
radio input "false"
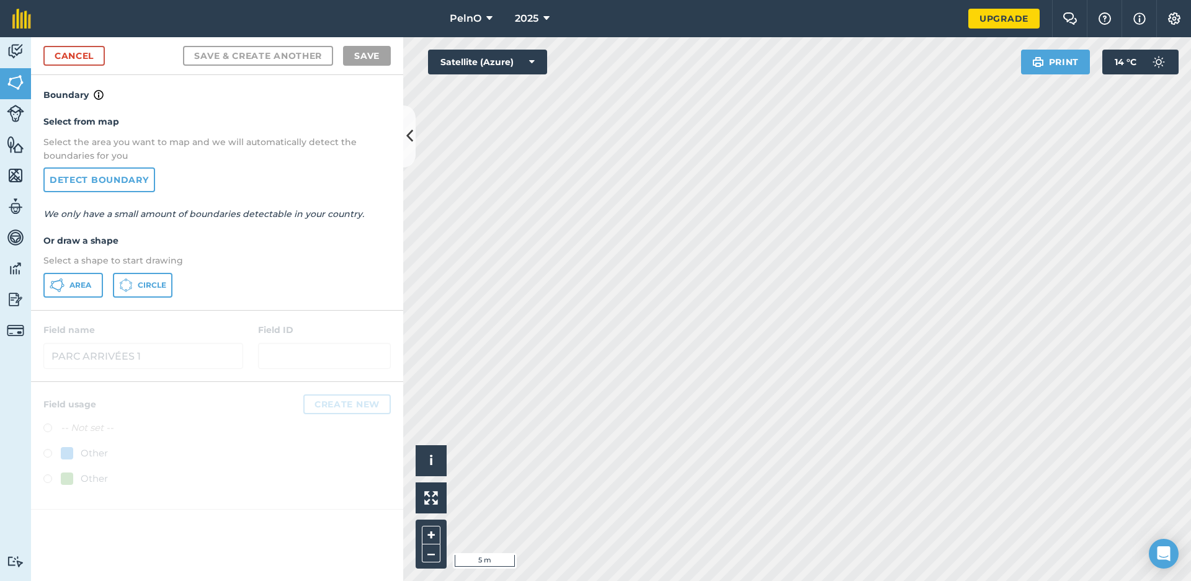
click at [81, 288] on span "Area" at bounding box center [80, 285] width 22 height 10
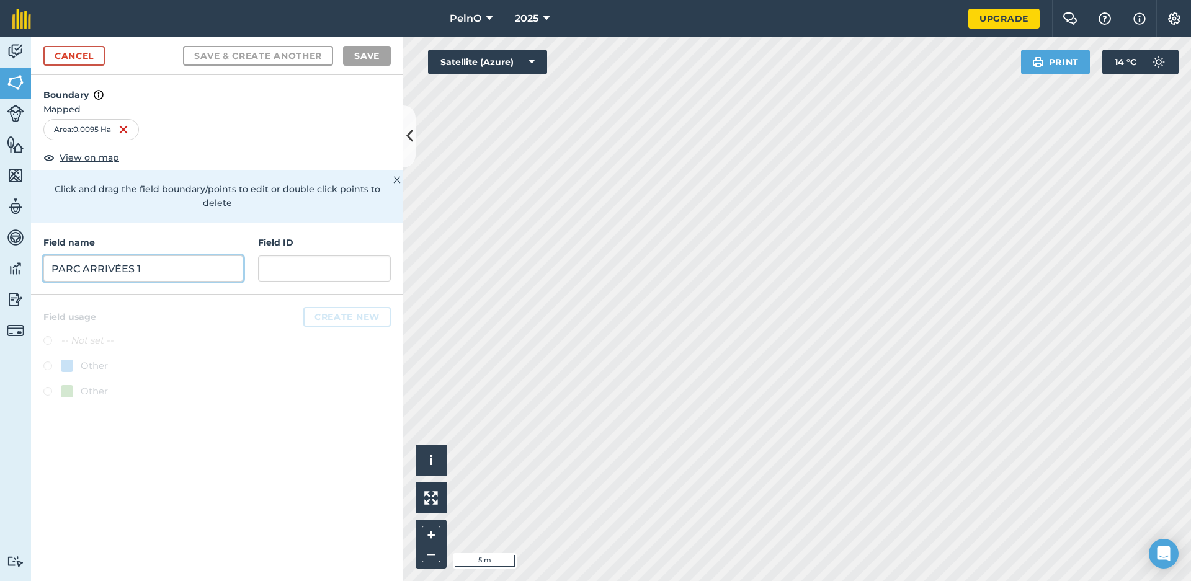
click at [177, 256] on input "PARC ARRIVÉES 1" at bounding box center [143, 269] width 200 height 26
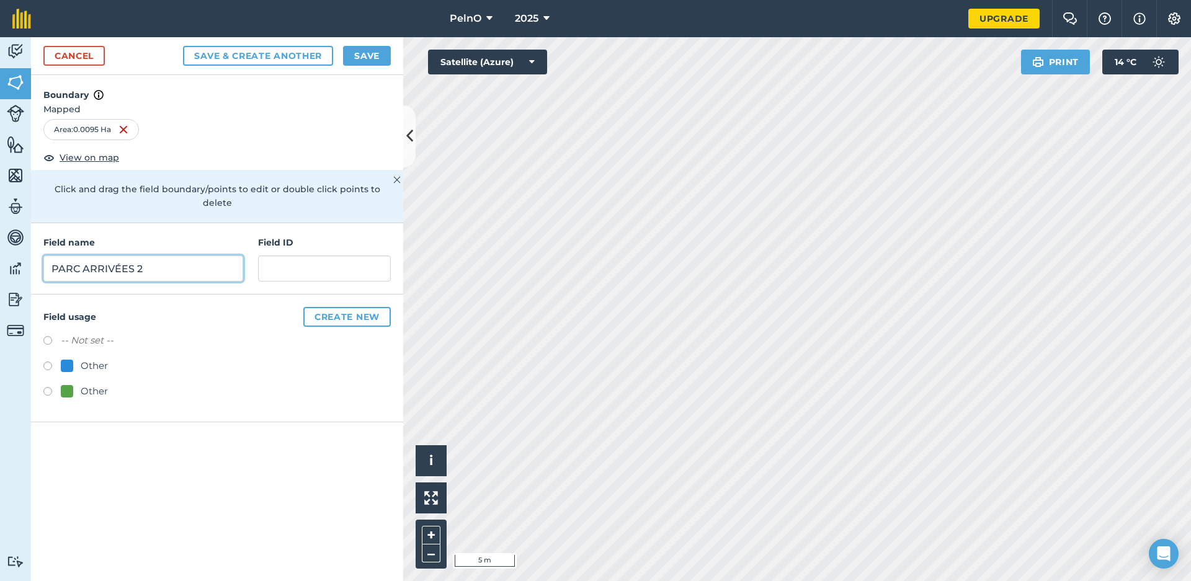
type input "PARC ARRIVÉES 2"
click at [257, 56] on button "Save & Create Another" at bounding box center [258, 56] width 150 height 20
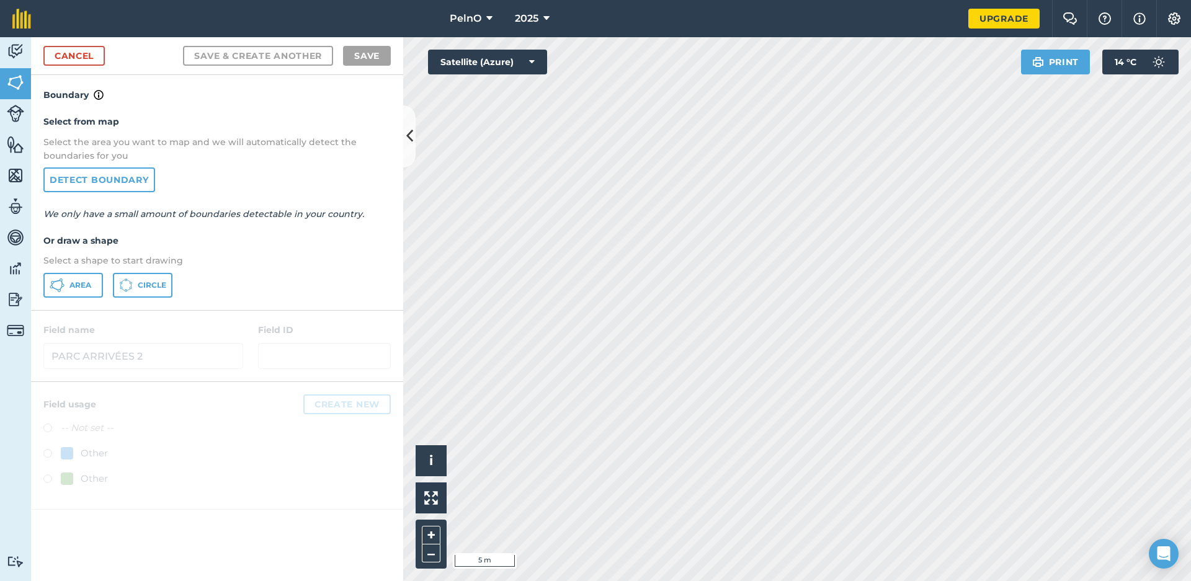
click at [76, 58] on link "Cancel" at bounding box center [73, 56] width 61 height 20
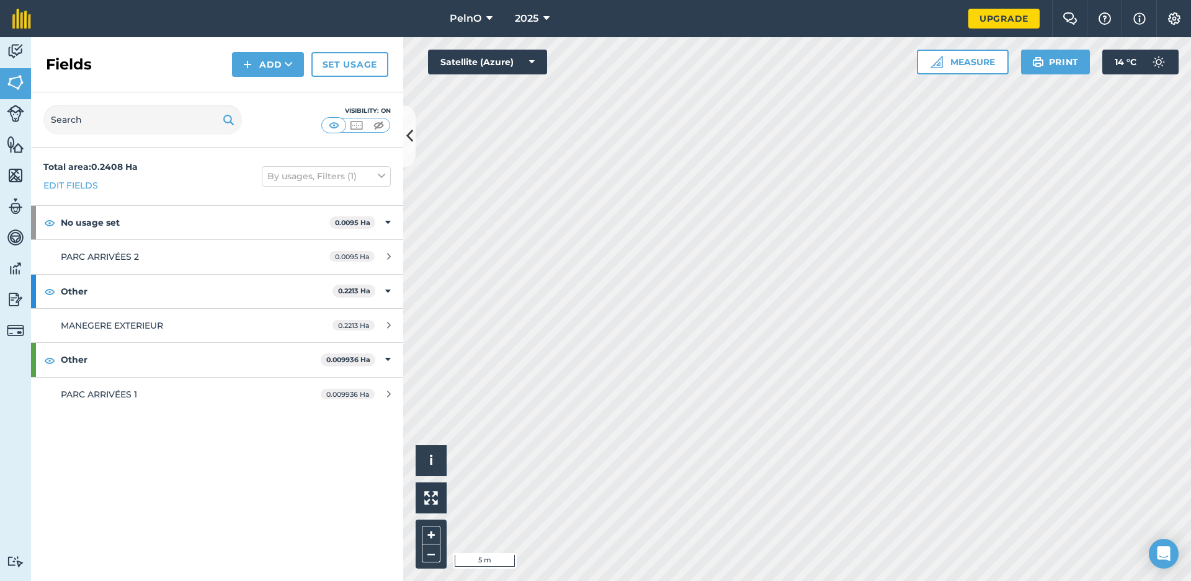
click at [179, 249] on link "PARC ARRIVÉES 2 0.0095 Ha" at bounding box center [217, 256] width 372 height 33
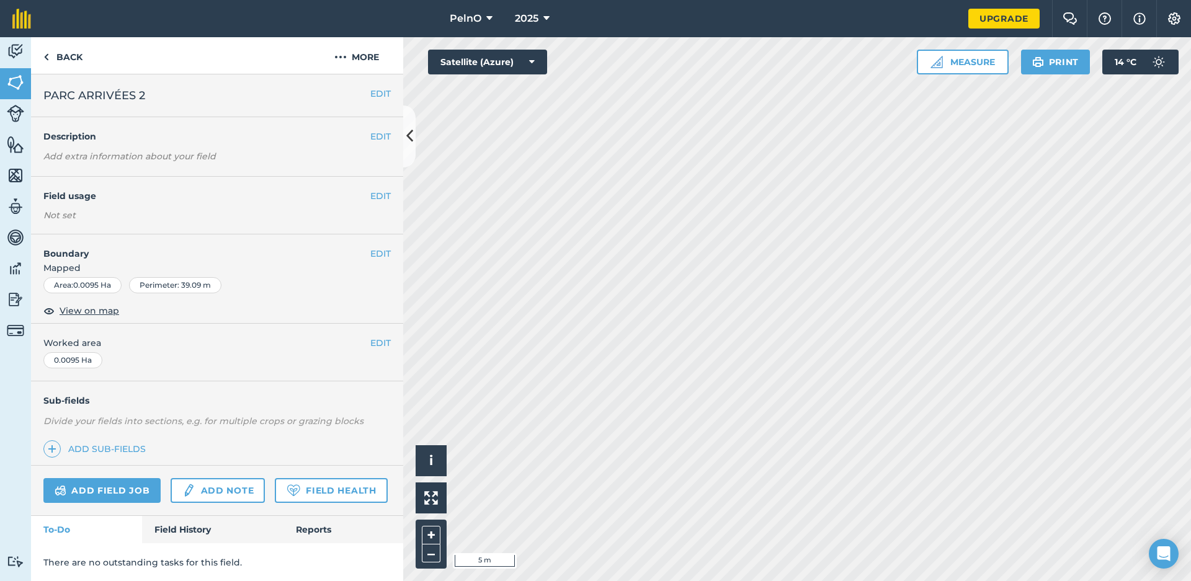
click at [135, 490] on link "Add field job" at bounding box center [101, 490] width 117 height 25
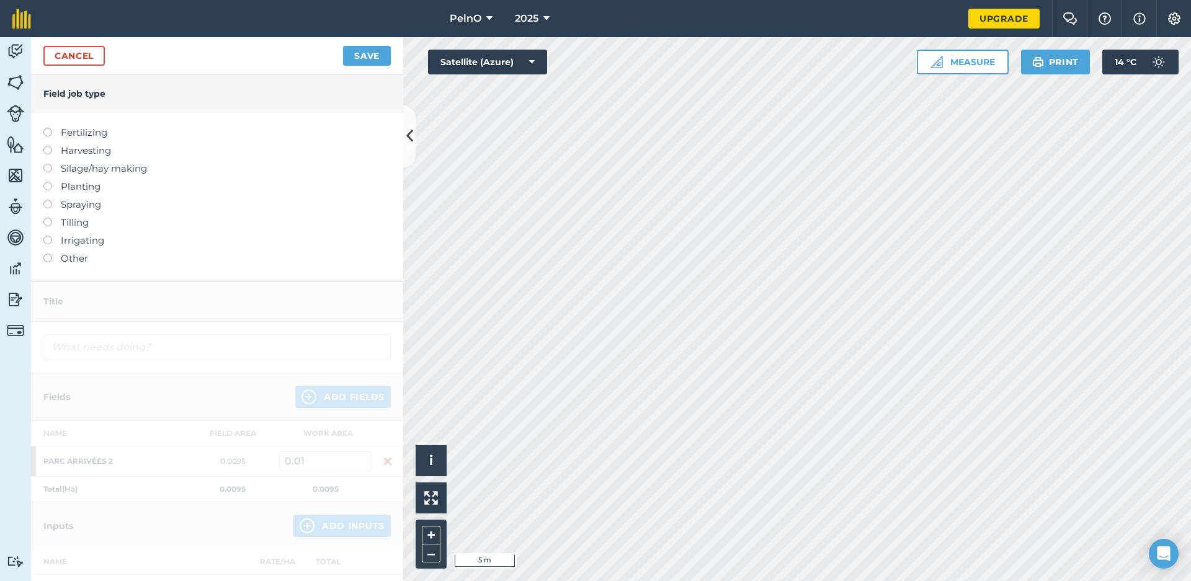
click at [72, 256] on label "Other" at bounding box center [216, 258] width 347 height 15
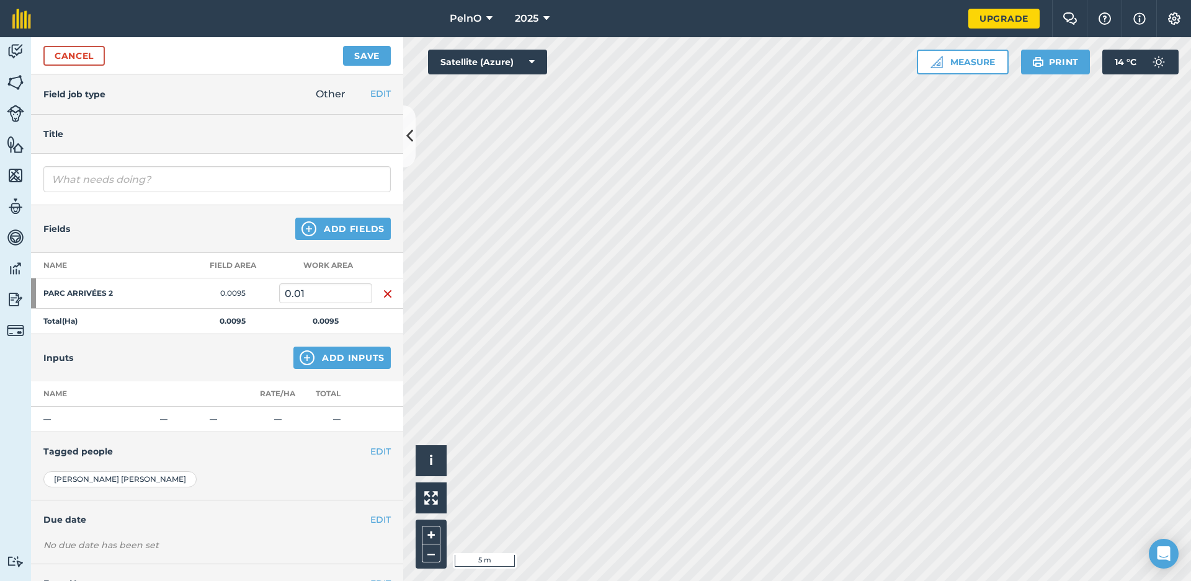
click at [378, 61] on button "Save" at bounding box center [367, 56] width 48 height 20
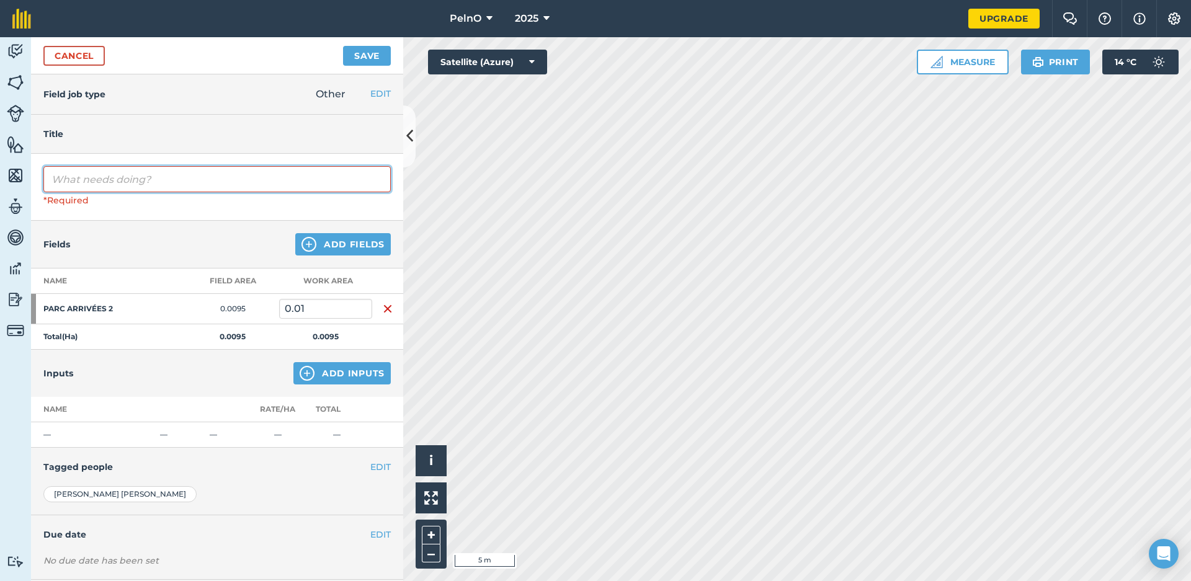
click at [275, 173] on input "text" at bounding box center [216, 179] width 347 height 26
click at [333, 120] on div "Title" at bounding box center [217, 134] width 372 height 39
click at [57, 50] on link "Cancel" at bounding box center [73, 56] width 61 height 20
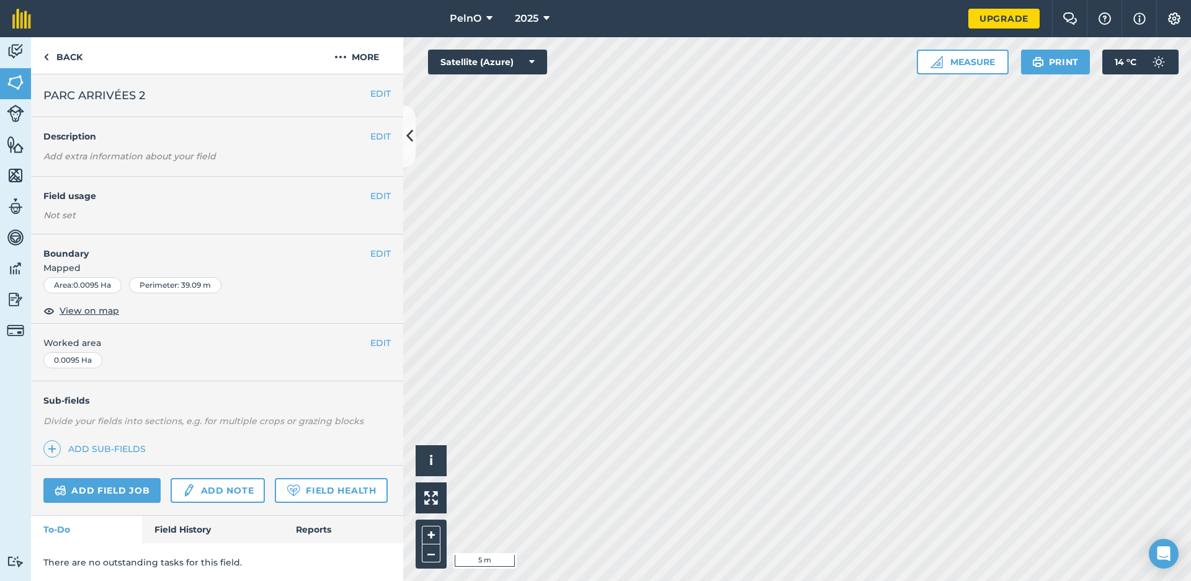
click at [291, 531] on link "Reports" at bounding box center [343, 529] width 120 height 27
drag, startPoint x: 218, startPoint y: 534, endPoint x: 121, endPoint y: 527, distance: 97.0
click at [217, 533] on link "Field History" at bounding box center [212, 529] width 141 height 27
click at [97, 527] on link "To-Do" at bounding box center [86, 529] width 111 height 27
click at [67, 53] on link "Back" at bounding box center [63, 55] width 64 height 37
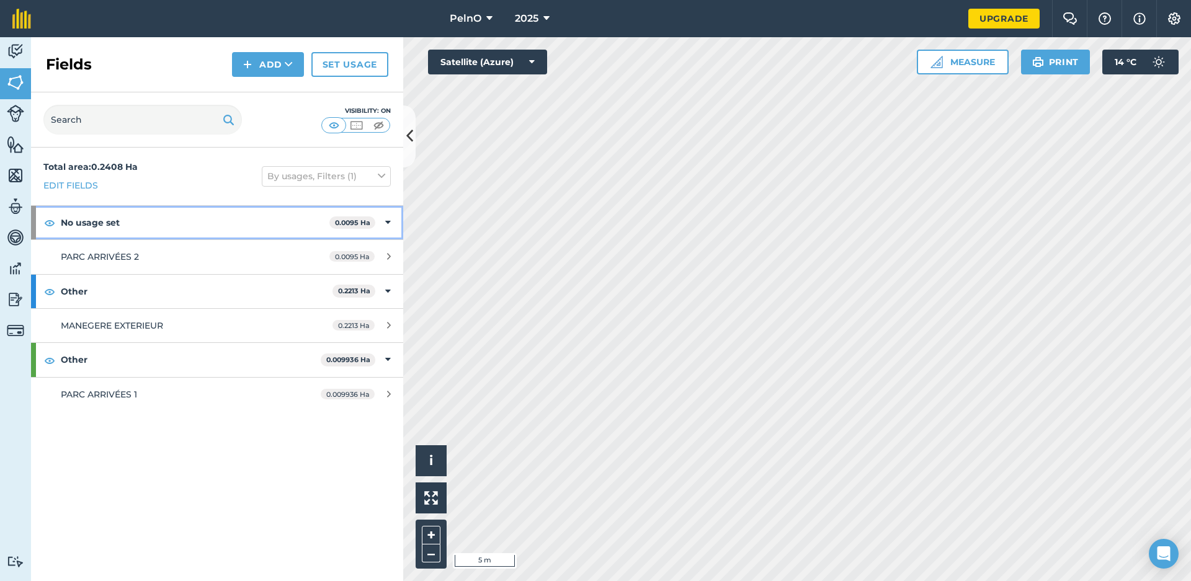
click at [178, 226] on strong "No usage set" at bounding box center [195, 222] width 269 height 33
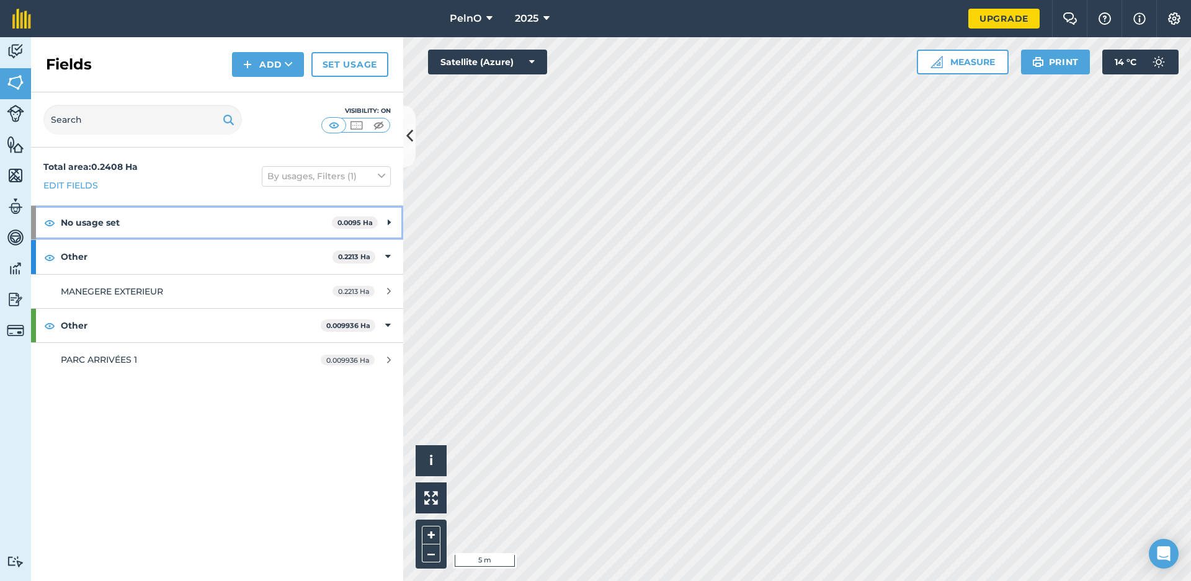
click at [178, 226] on strong "No usage set" at bounding box center [196, 222] width 271 height 33
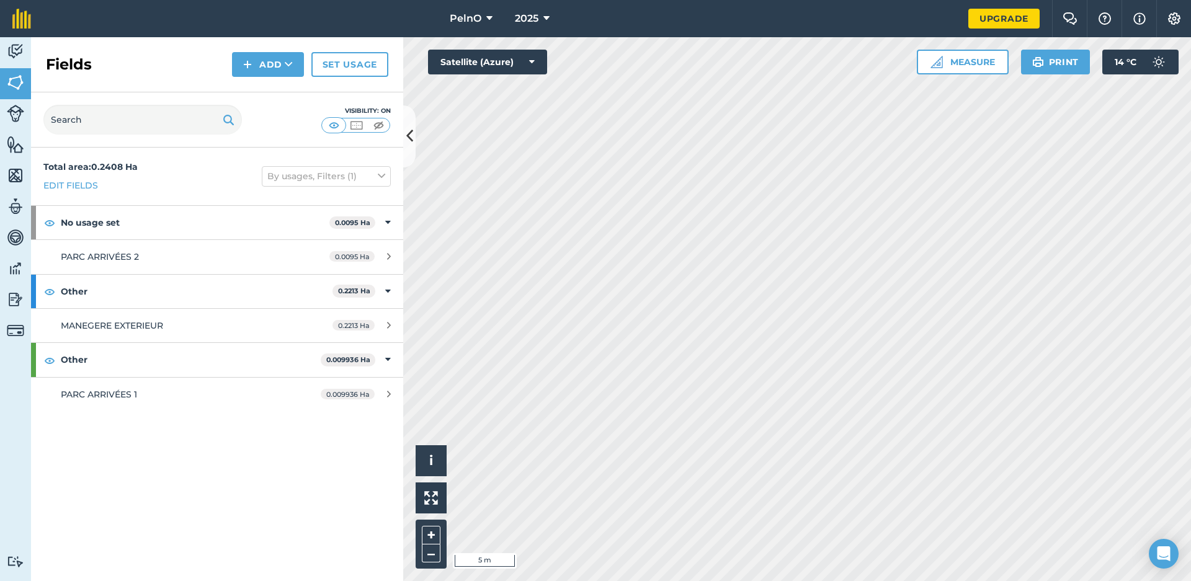
click at [68, 252] on span "PARC ARRIVÉES 2" at bounding box center [100, 256] width 78 height 11
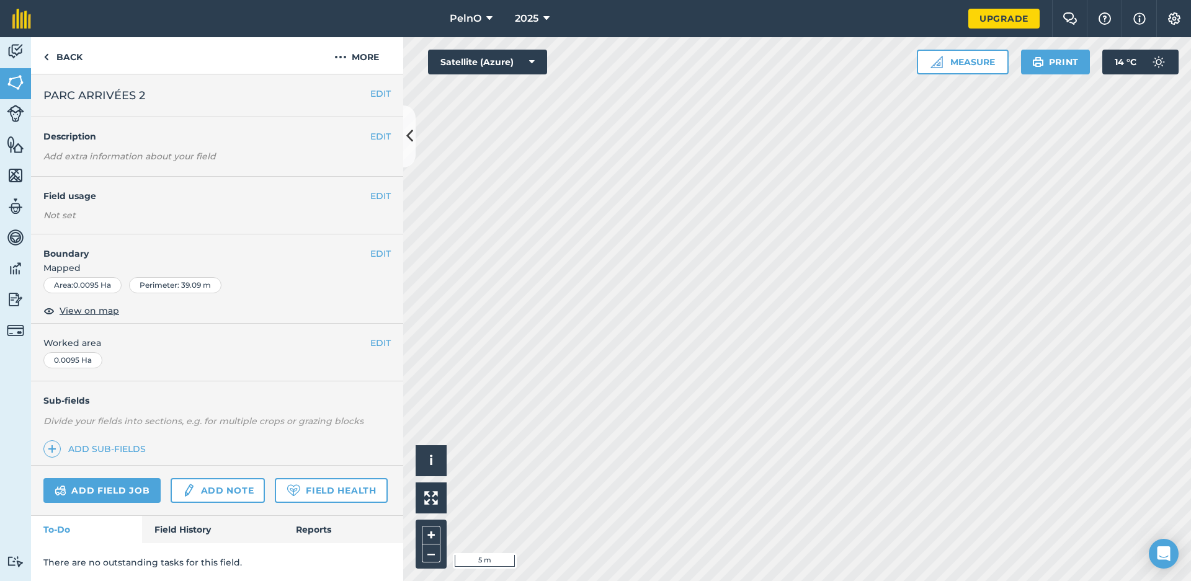
click at [372, 197] on button "EDIT" at bounding box center [380, 196] width 20 height 14
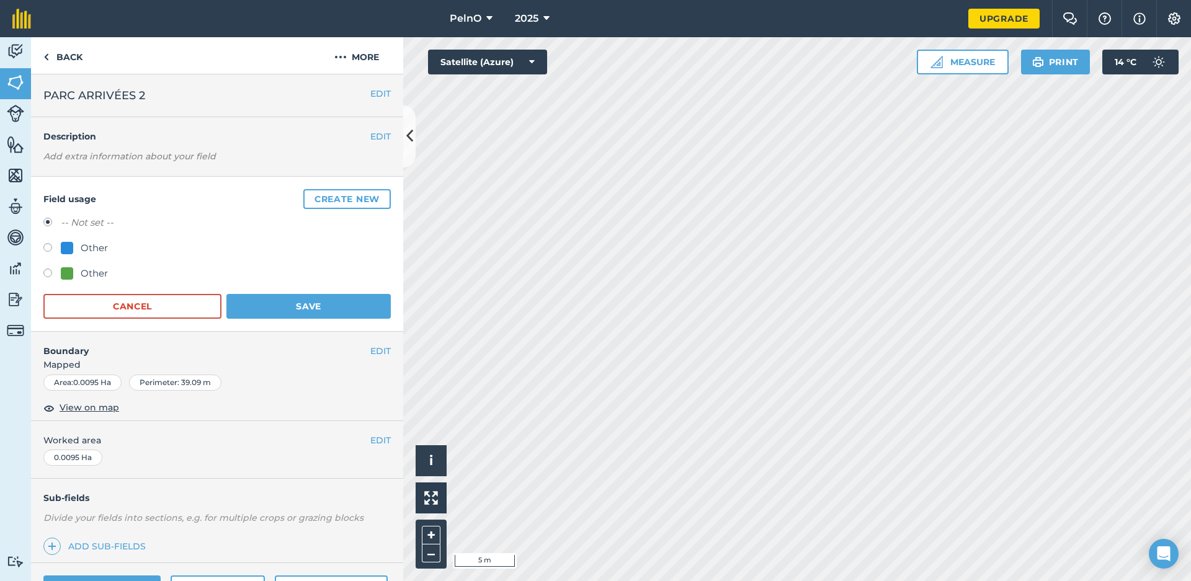
click at [340, 202] on button "Create new" at bounding box center [346, 199] width 87 height 20
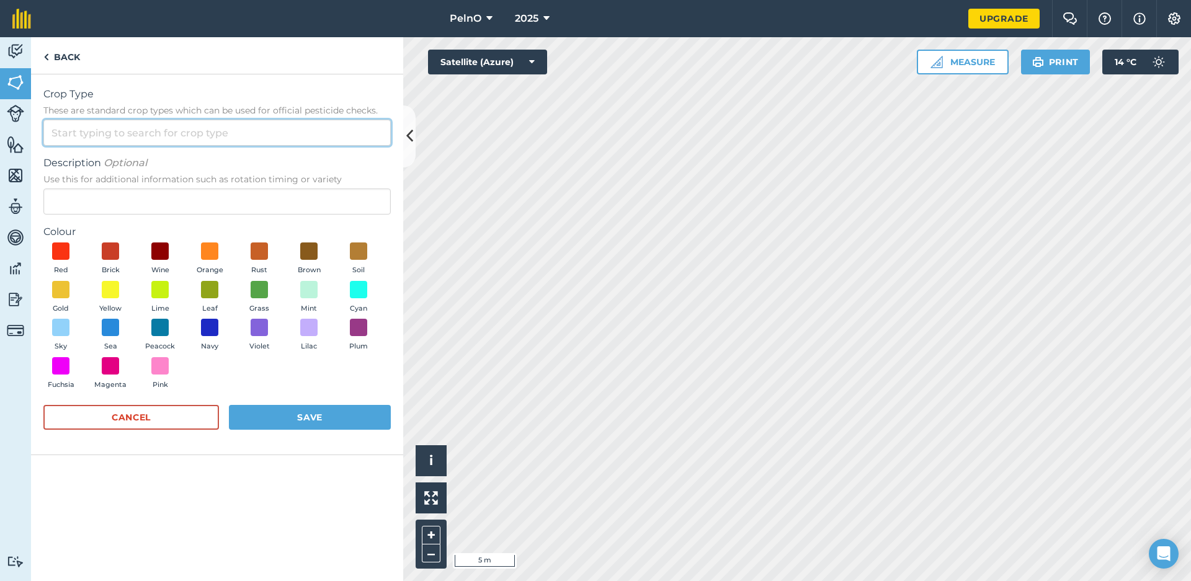
click at [136, 133] on input "Crop Type These are standard crop types which can be used for official pesticid…" at bounding box center [216, 133] width 347 height 26
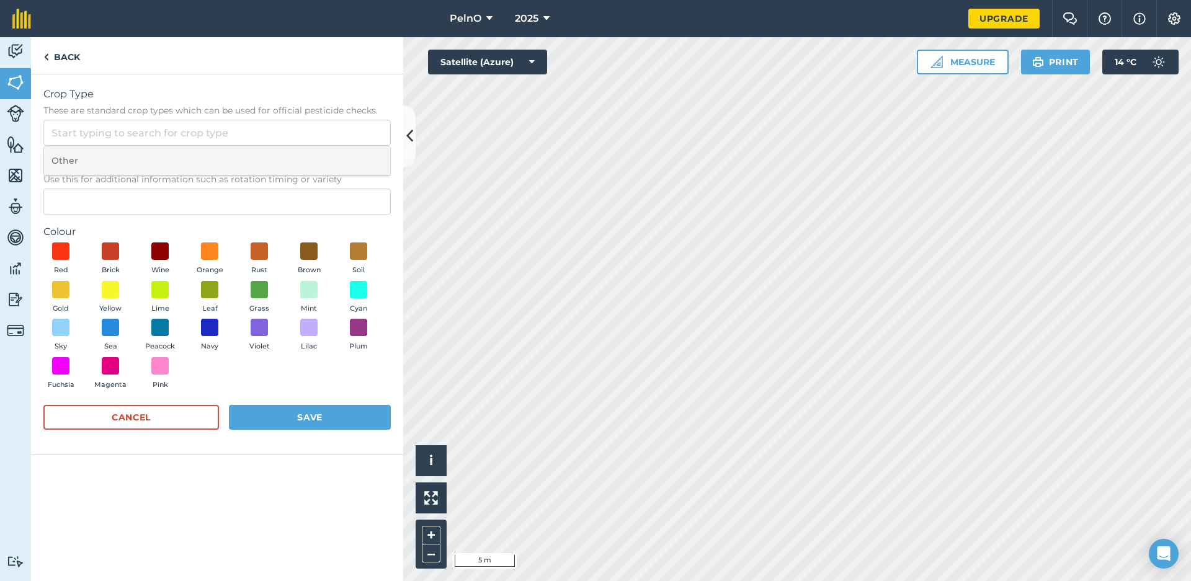
click at [117, 163] on li "Other" at bounding box center [217, 160] width 346 height 29
type input "Other"
click at [263, 295] on span at bounding box center [259, 289] width 19 height 19
click at [288, 413] on button "Save" at bounding box center [310, 417] width 162 height 25
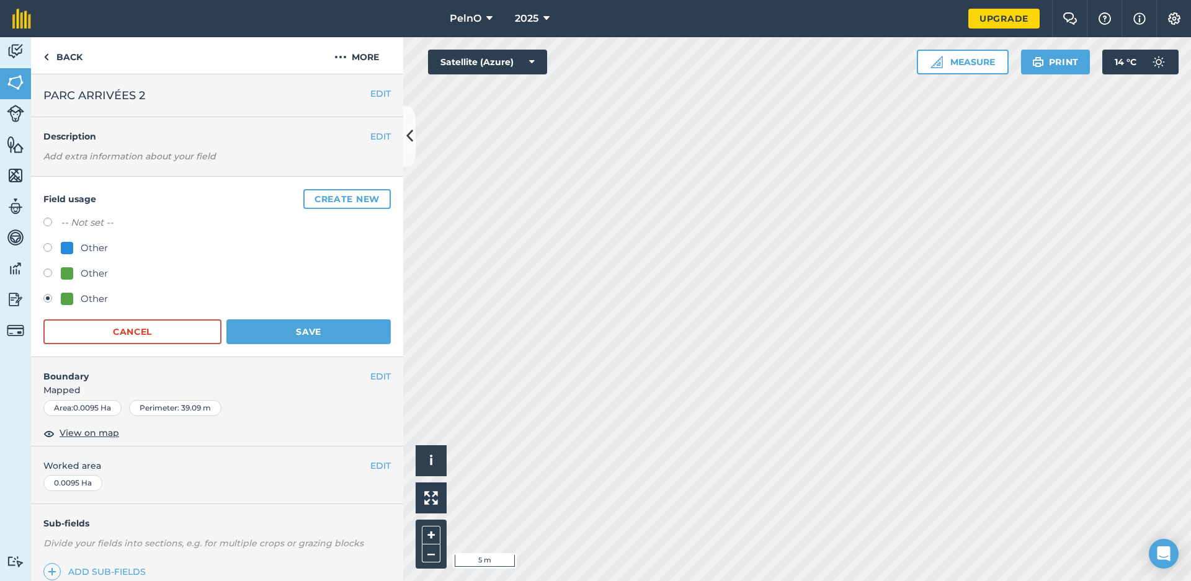
click at [307, 337] on button "Save" at bounding box center [308, 331] width 164 height 25
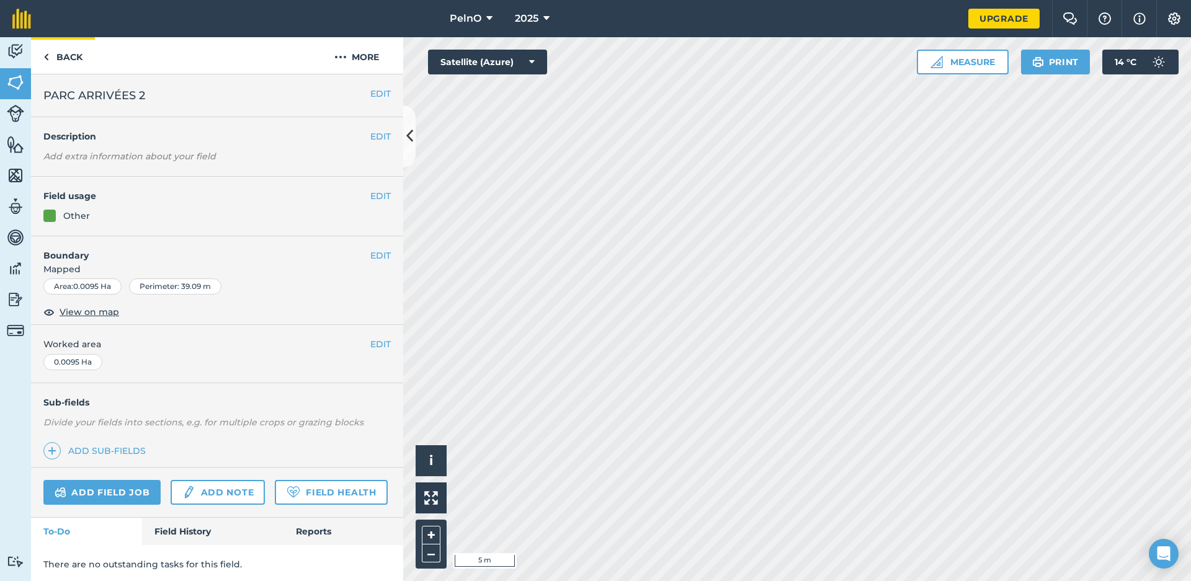
click at [65, 61] on link "Back" at bounding box center [63, 55] width 64 height 37
click at [383, 255] on button "EDIT" at bounding box center [380, 256] width 20 height 14
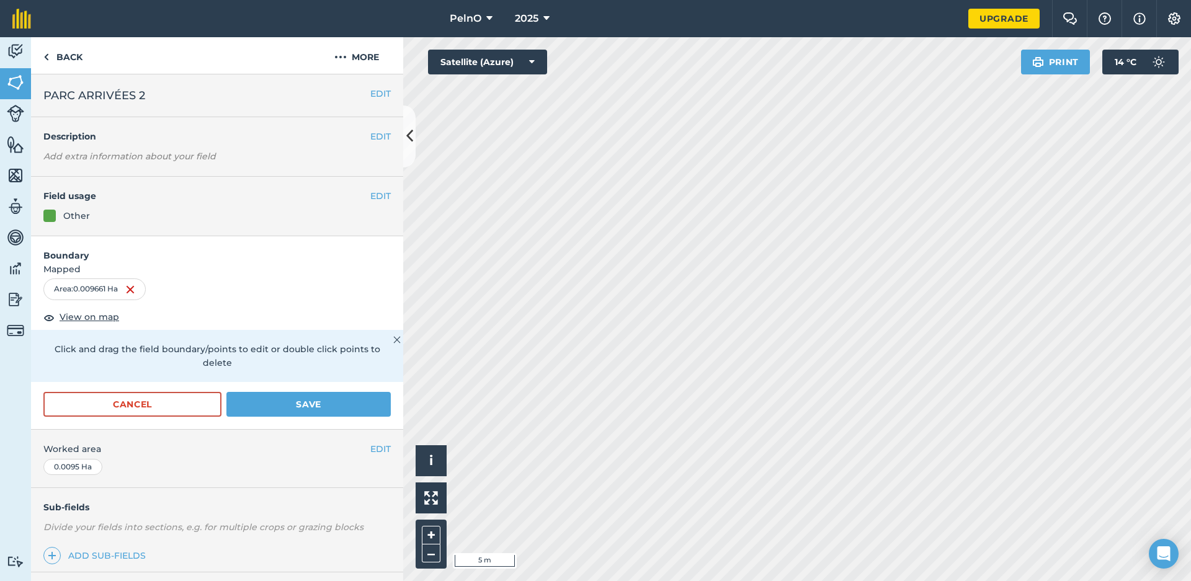
click at [340, 392] on button "Save" at bounding box center [308, 404] width 164 height 25
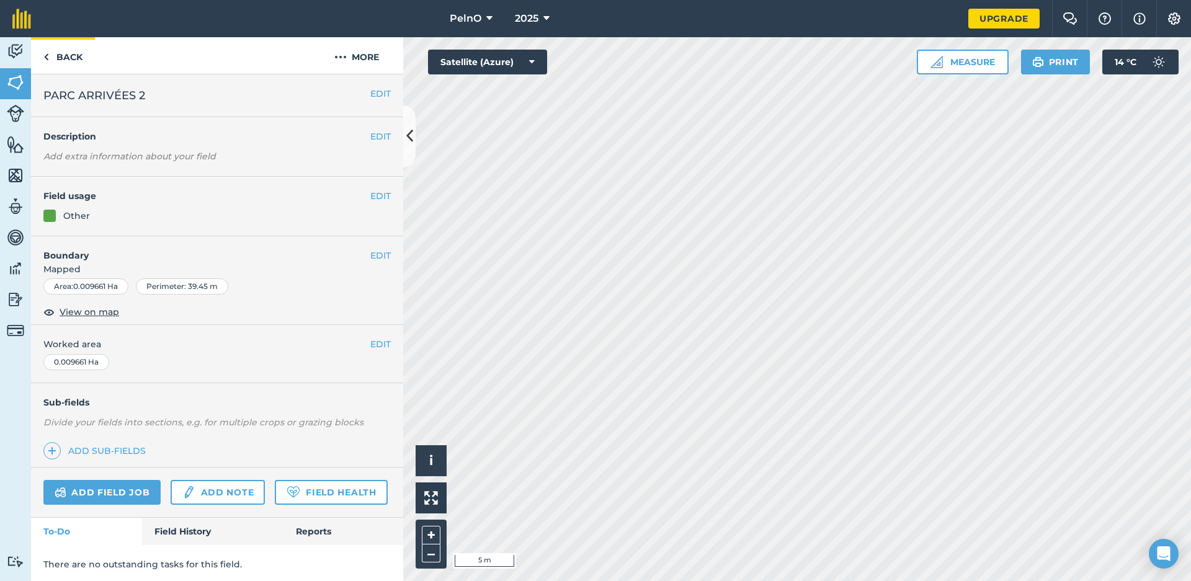
click at [51, 54] on link "Back" at bounding box center [63, 55] width 64 height 37
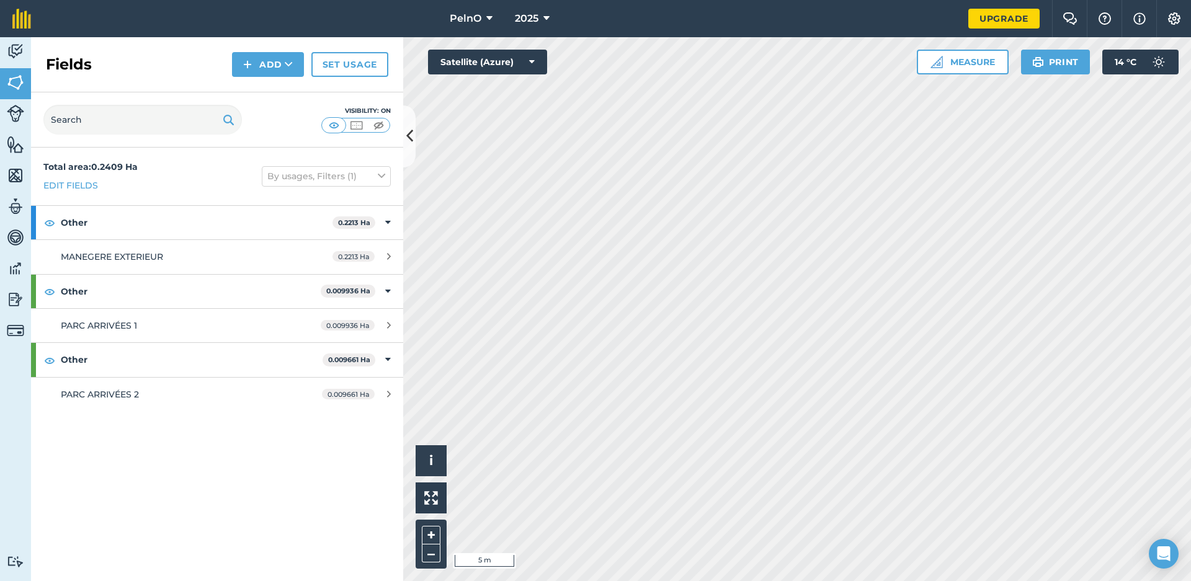
click at [29, 110] on link "Livestock" at bounding box center [15, 114] width 31 height 31
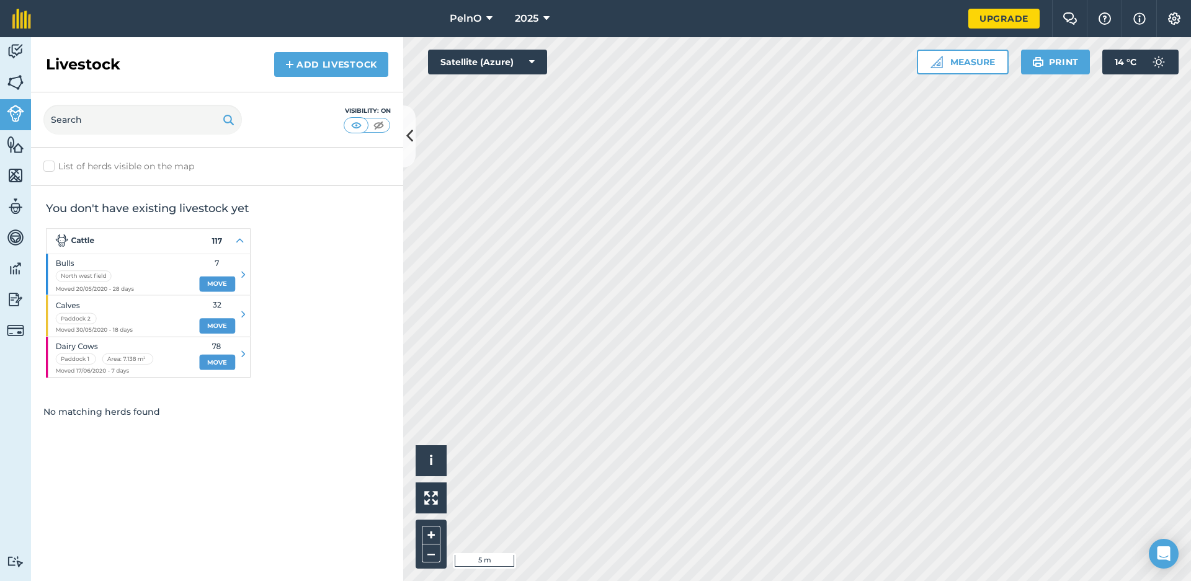
click at [324, 63] on link "Add Livestock" at bounding box center [331, 64] width 114 height 25
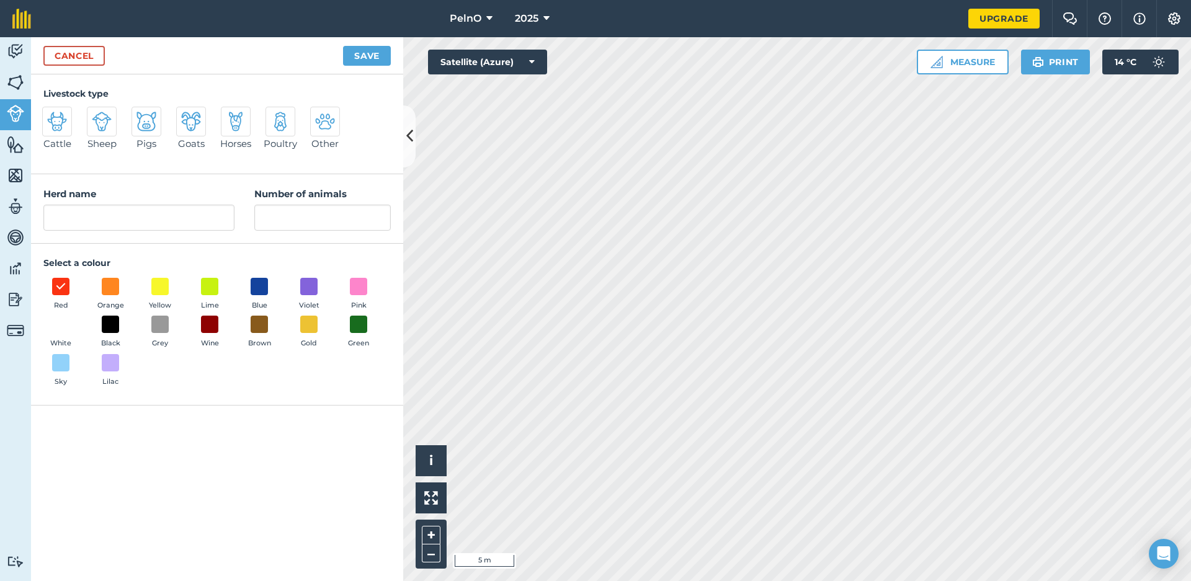
click at [245, 128] on img at bounding box center [236, 122] width 20 height 20
click at [230, 115] on input "Horses" at bounding box center [226, 111] width 8 height 8
radio input "true"
type input "Horses"
click at [262, 215] on input "Number of animals" at bounding box center [322, 218] width 136 height 26
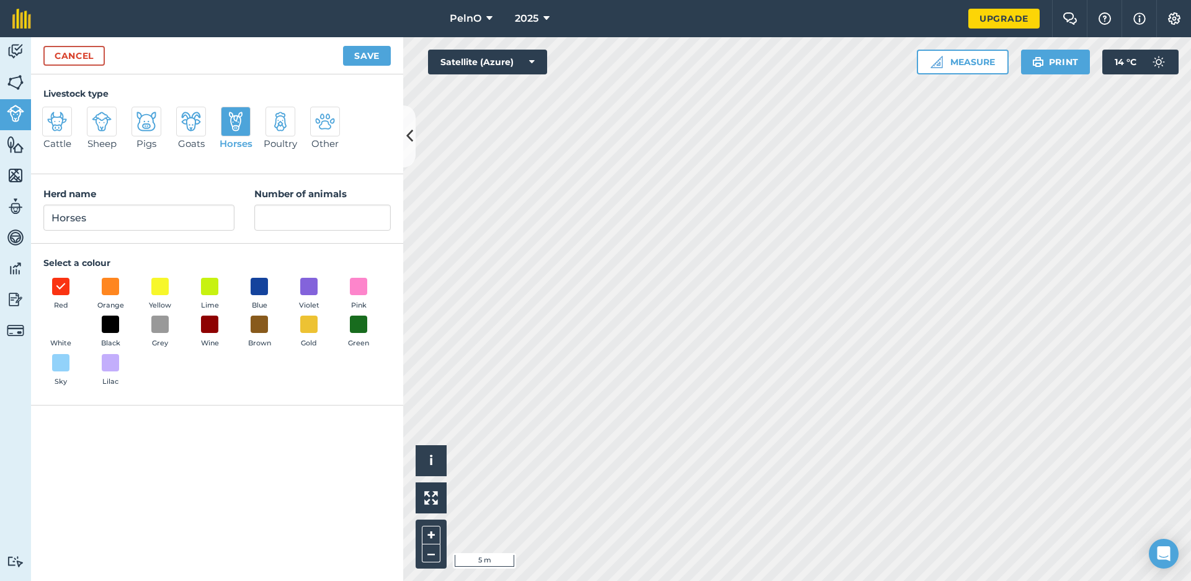
click at [81, 58] on link "Cancel" at bounding box center [73, 56] width 61 height 20
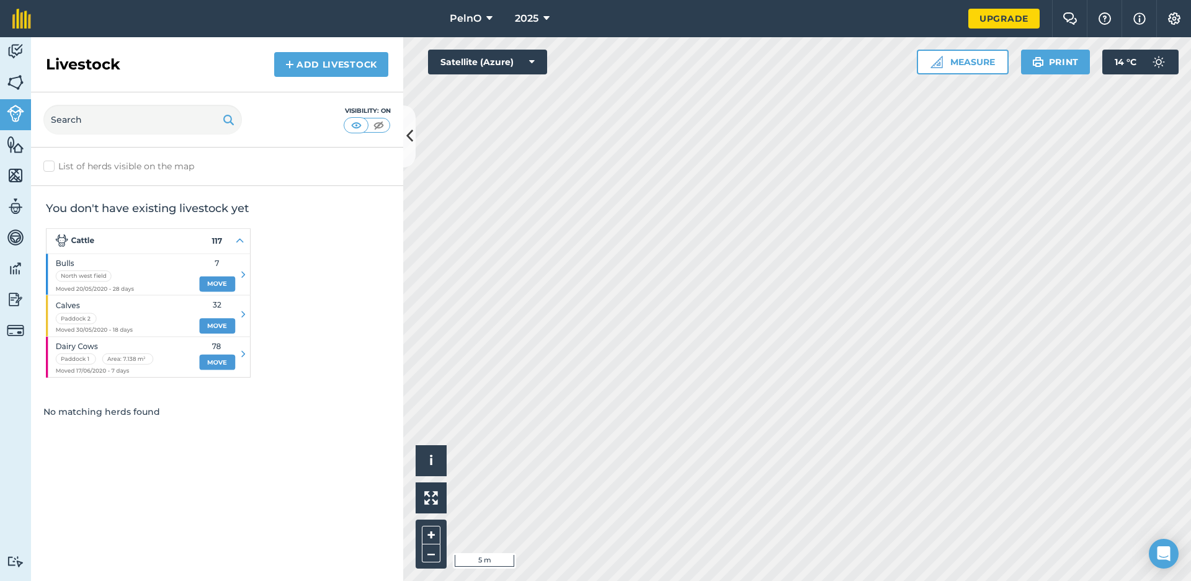
click at [24, 143] on img at bounding box center [15, 144] width 17 height 19
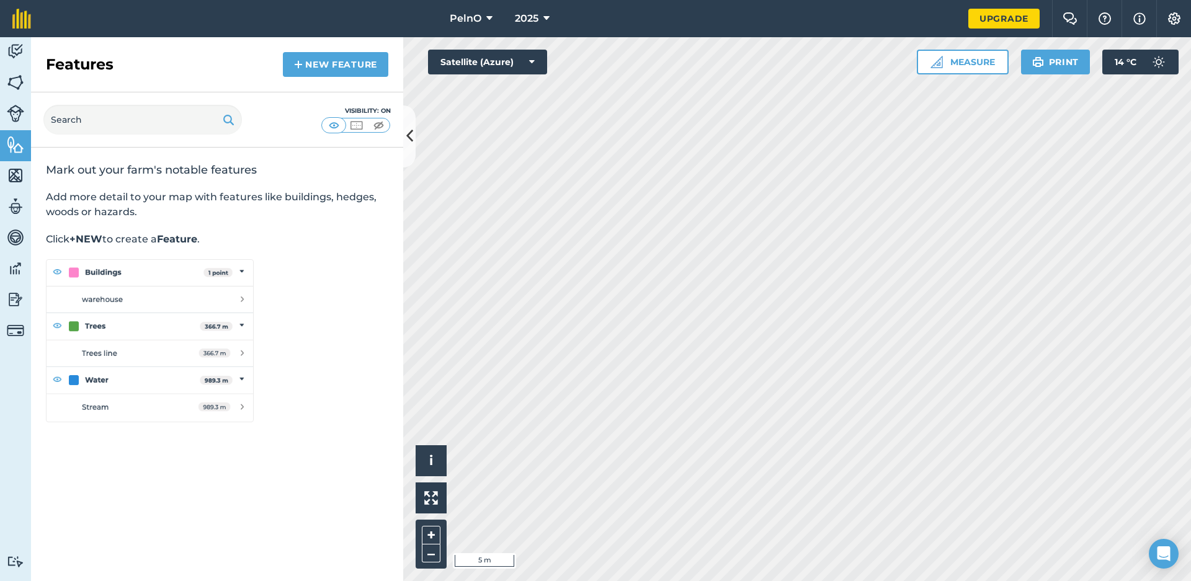
click at [306, 71] on link "New feature" at bounding box center [335, 64] width 105 height 25
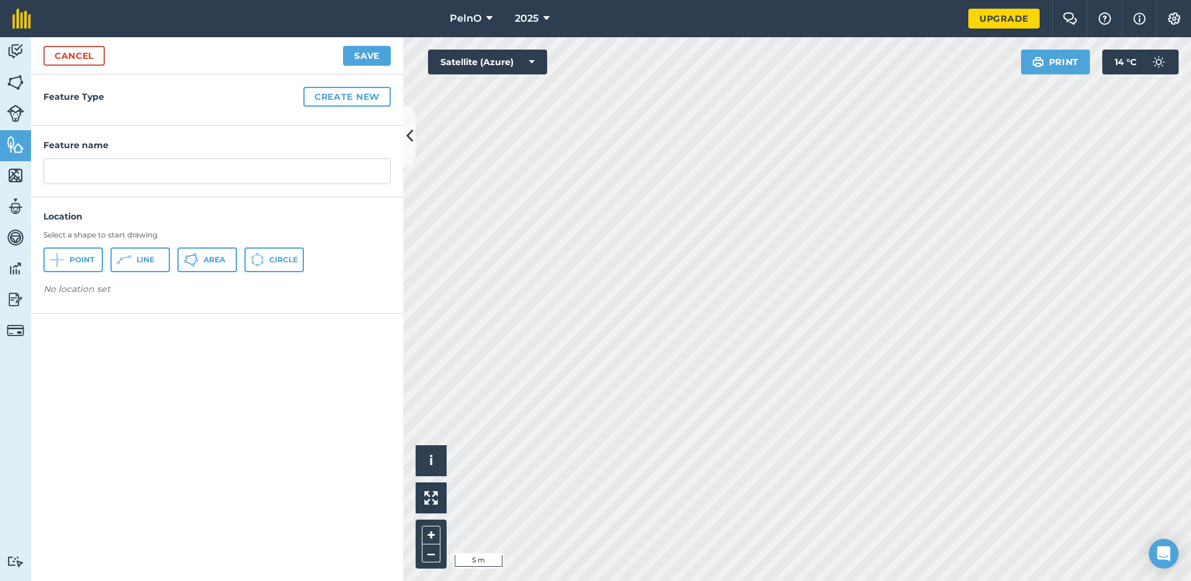
click at [191, 256] on icon at bounding box center [190, 255] width 7 height 2
click at [177, 172] on input "text" at bounding box center [216, 171] width 347 height 26
type input "MANEGE INTERIEUR"
click at [158, 337] on div "Location Select a shape to start drawing Point Line Area Circle Area : 0.1261 H…" at bounding box center [217, 271] width 372 height 149
click at [372, 61] on button "Save" at bounding box center [367, 56] width 48 height 20
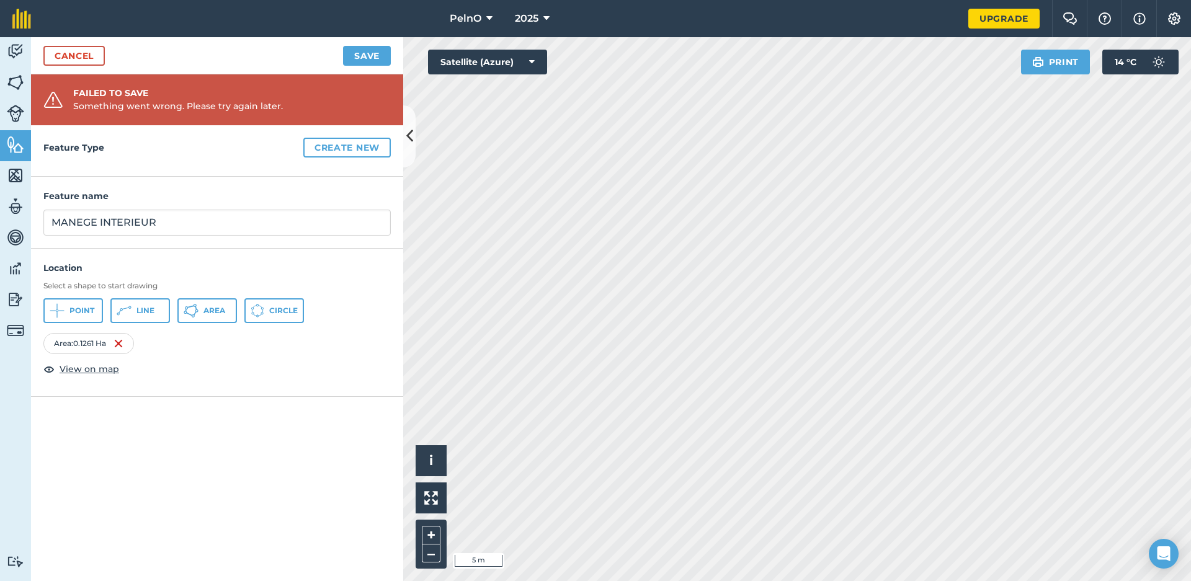
click at [355, 58] on button "Save" at bounding box center [367, 56] width 48 height 20
click at [344, 144] on button "Create new" at bounding box center [346, 148] width 87 height 20
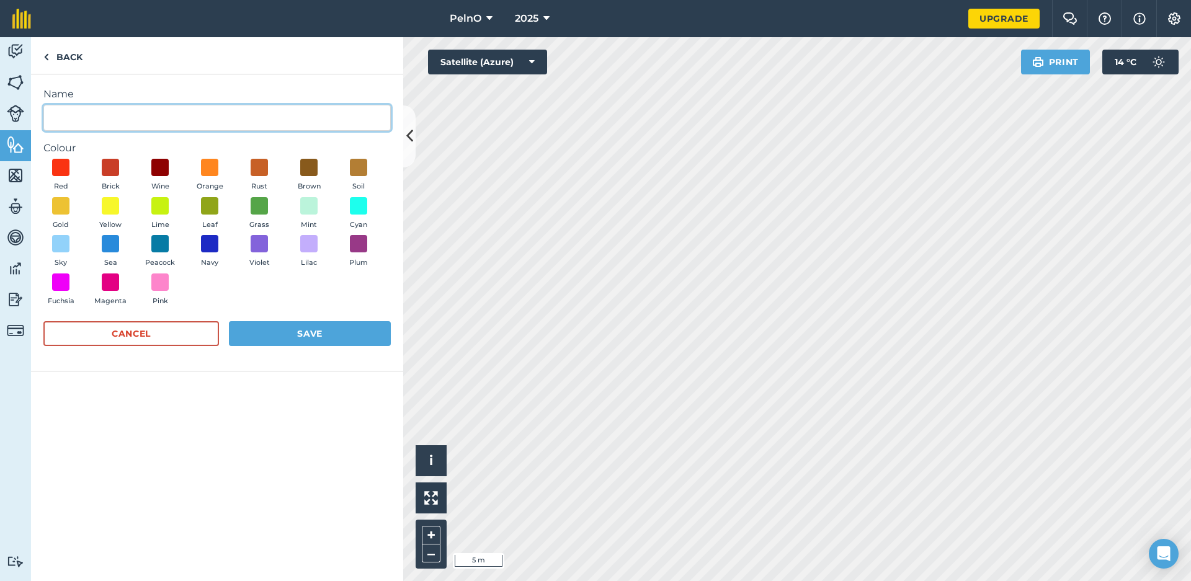
click at [132, 116] on input "Name" at bounding box center [216, 118] width 347 height 26
type input "MANEGE INTERIEUR"
click at [63, 170] on span at bounding box center [60, 167] width 19 height 19
click at [323, 323] on button "Save" at bounding box center [310, 333] width 162 height 25
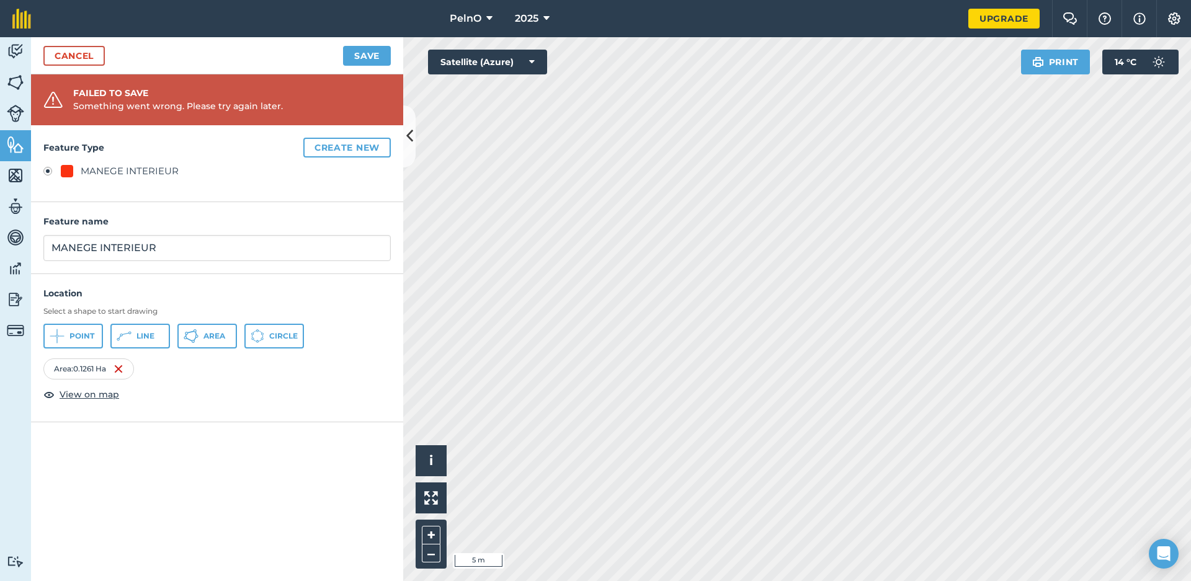
click at [349, 62] on button "Save" at bounding box center [367, 56] width 48 height 20
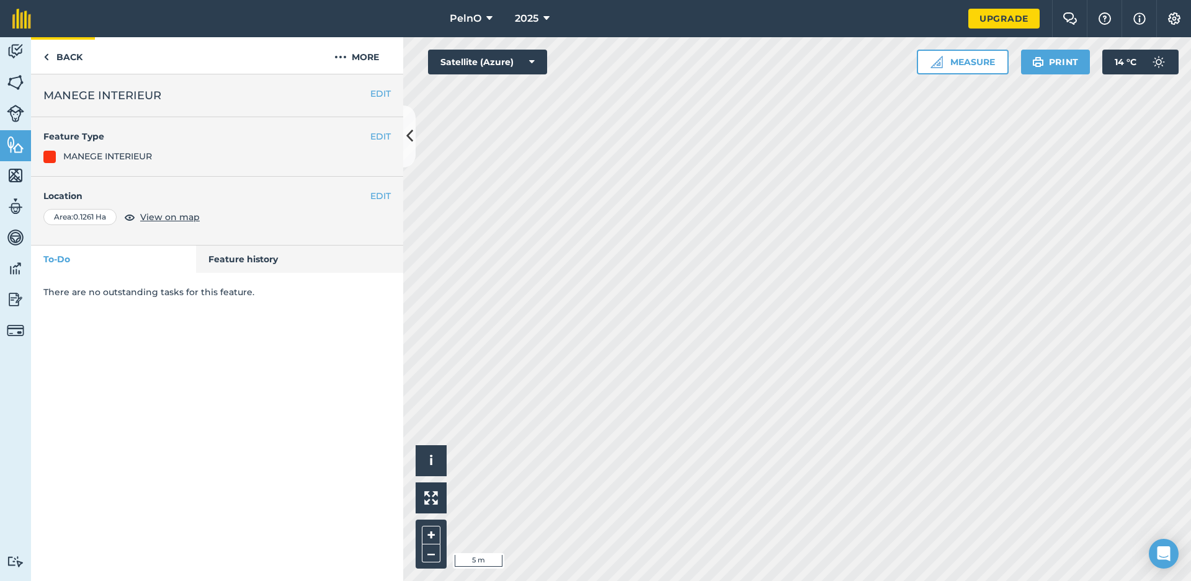
click at [59, 59] on link "Back" at bounding box center [63, 55] width 64 height 37
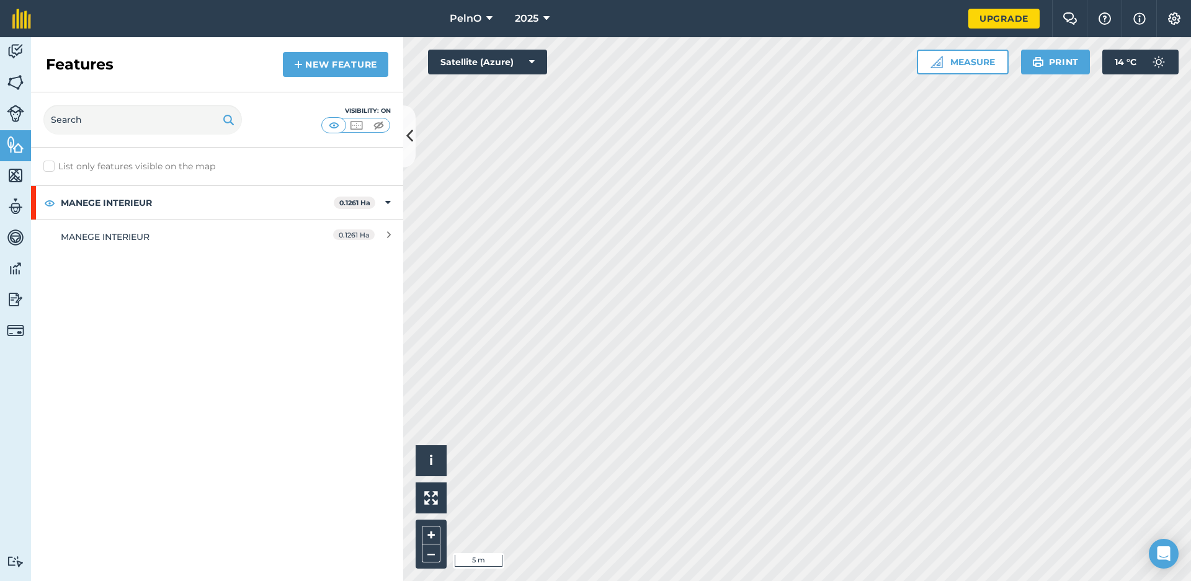
click at [12, 170] on img at bounding box center [15, 175] width 17 height 19
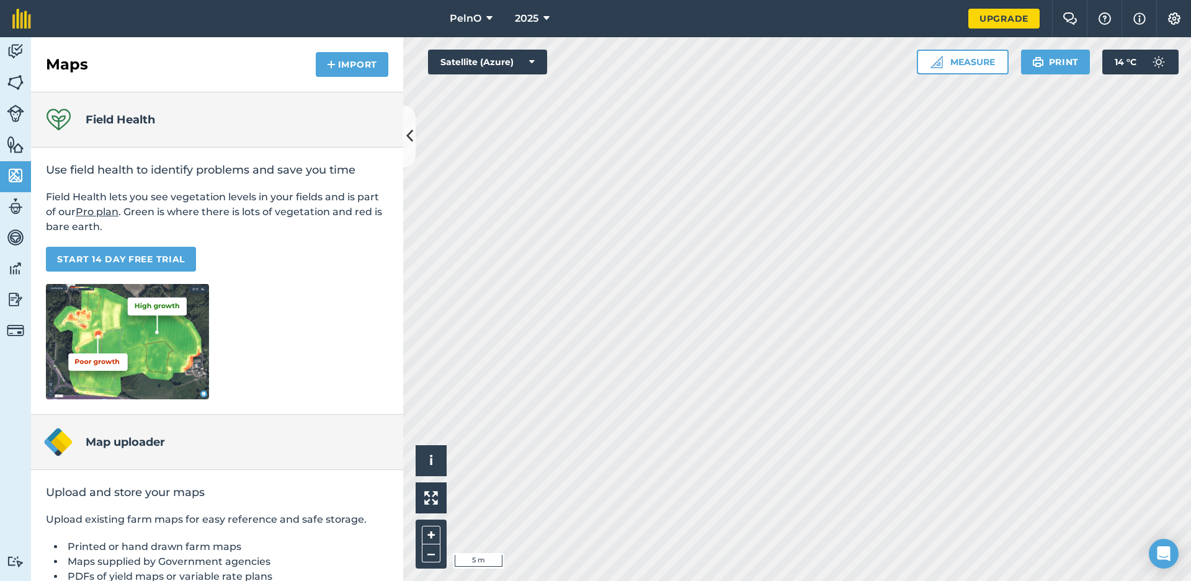
click at [18, 201] on img at bounding box center [15, 206] width 17 height 19
select select "MEMBER"
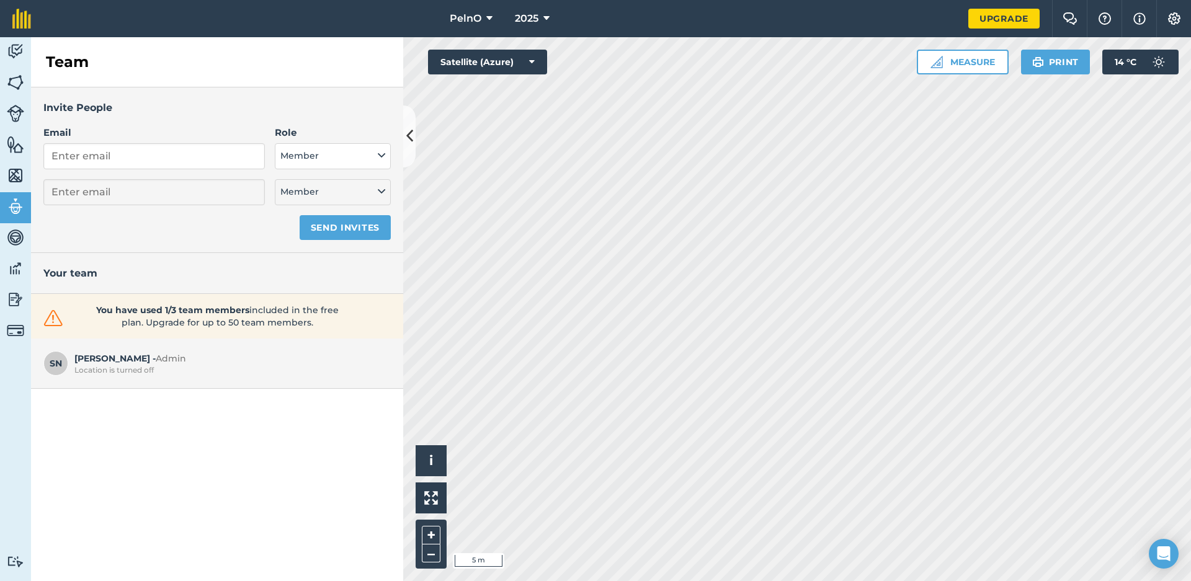
click at [16, 238] on img at bounding box center [15, 237] width 17 height 19
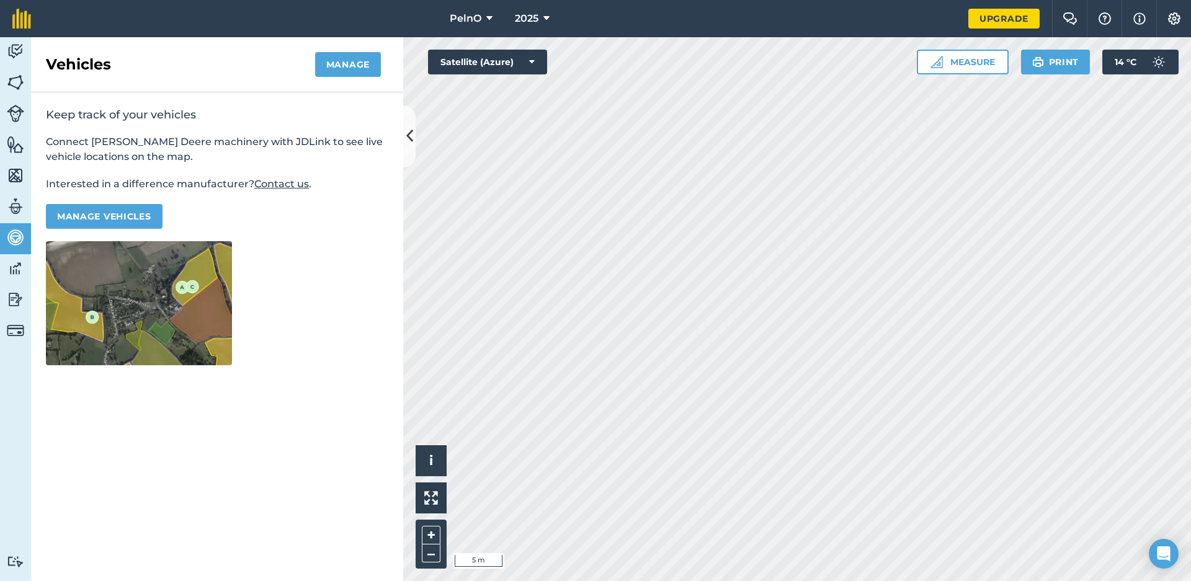
click at [14, 273] on img at bounding box center [15, 268] width 17 height 19
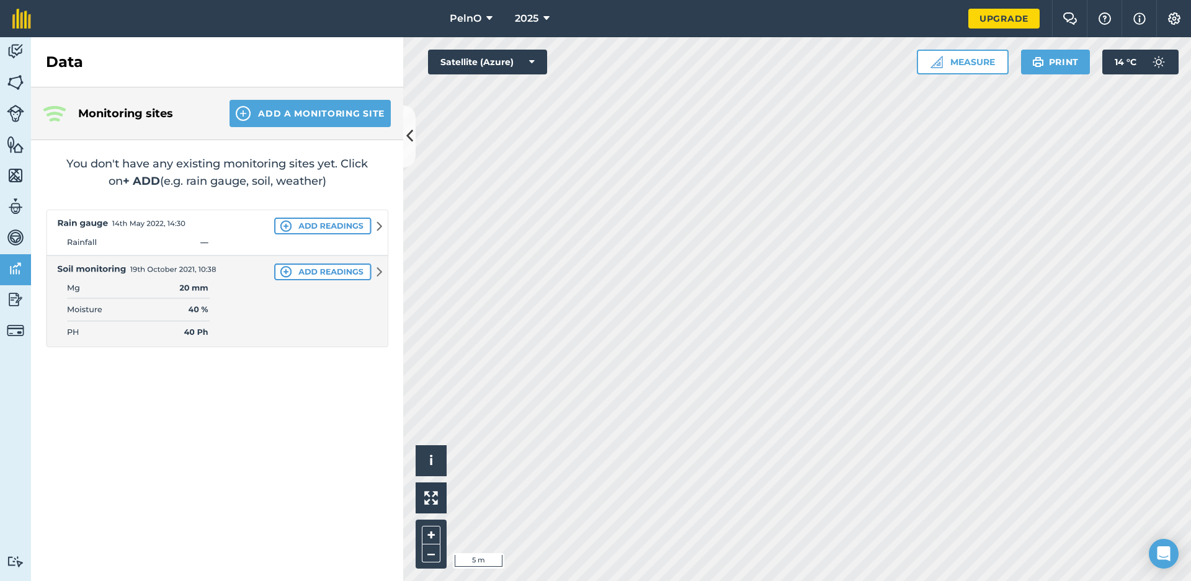
click at [11, 301] on img at bounding box center [15, 299] width 17 height 19
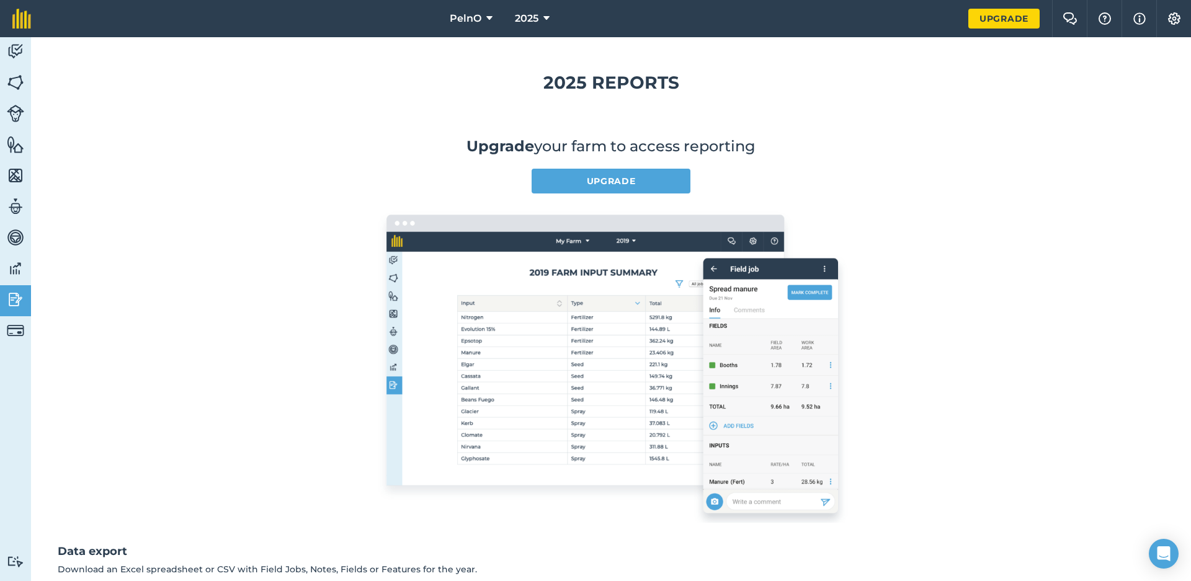
click at [12, 169] on img at bounding box center [15, 175] width 17 height 19
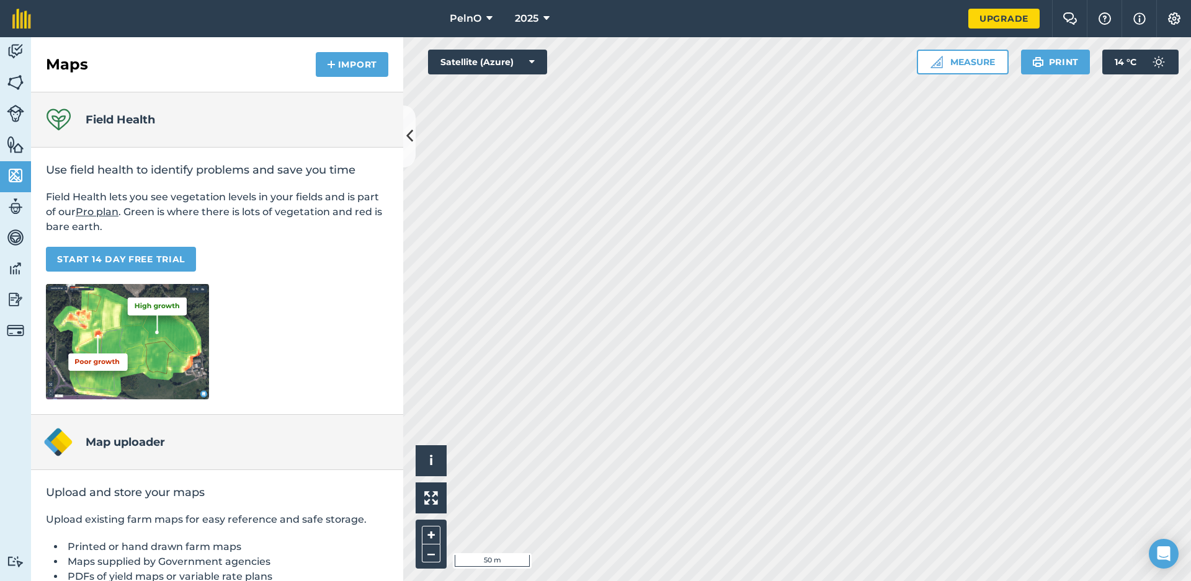
click at [20, 138] on img at bounding box center [15, 144] width 17 height 19
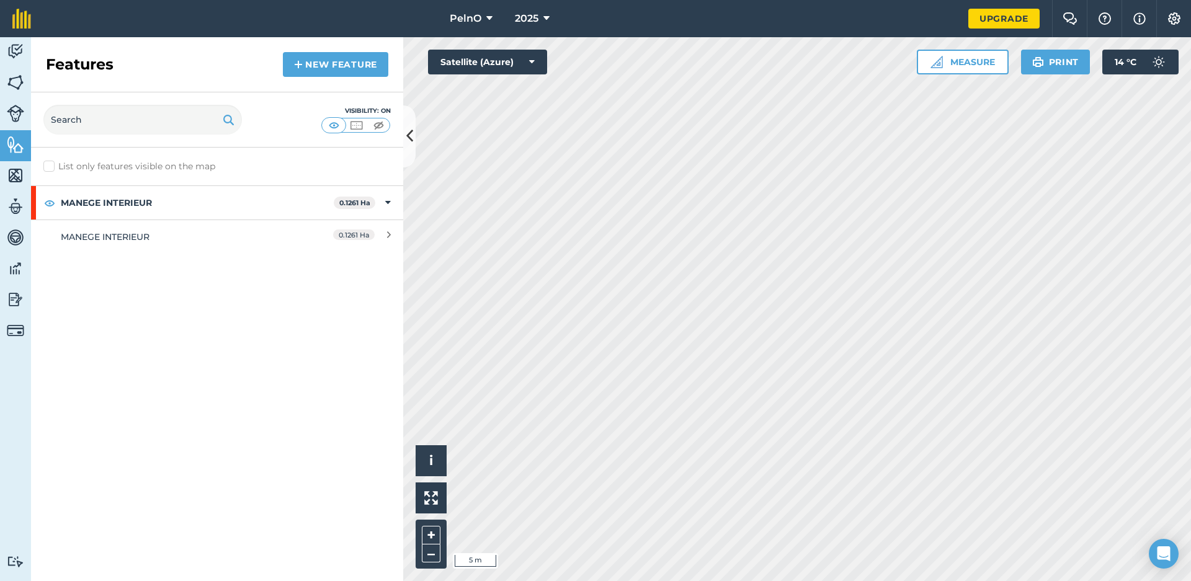
click at [348, 70] on link "New feature" at bounding box center [335, 64] width 105 height 25
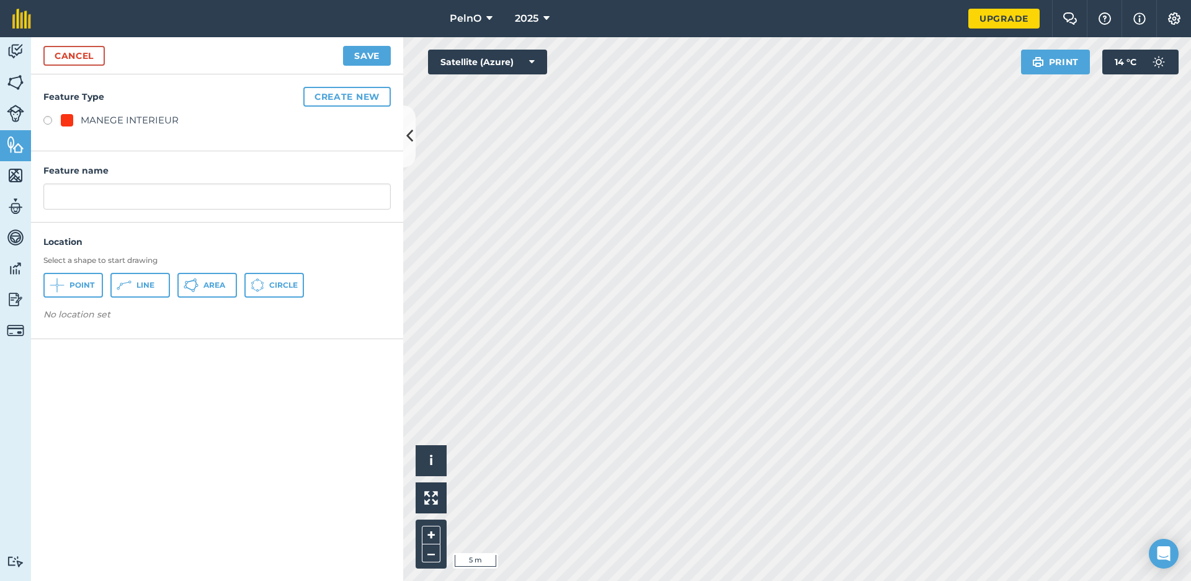
click at [356, 94] on button "Create new" at bounding box center [346, 97] width 87 height 20
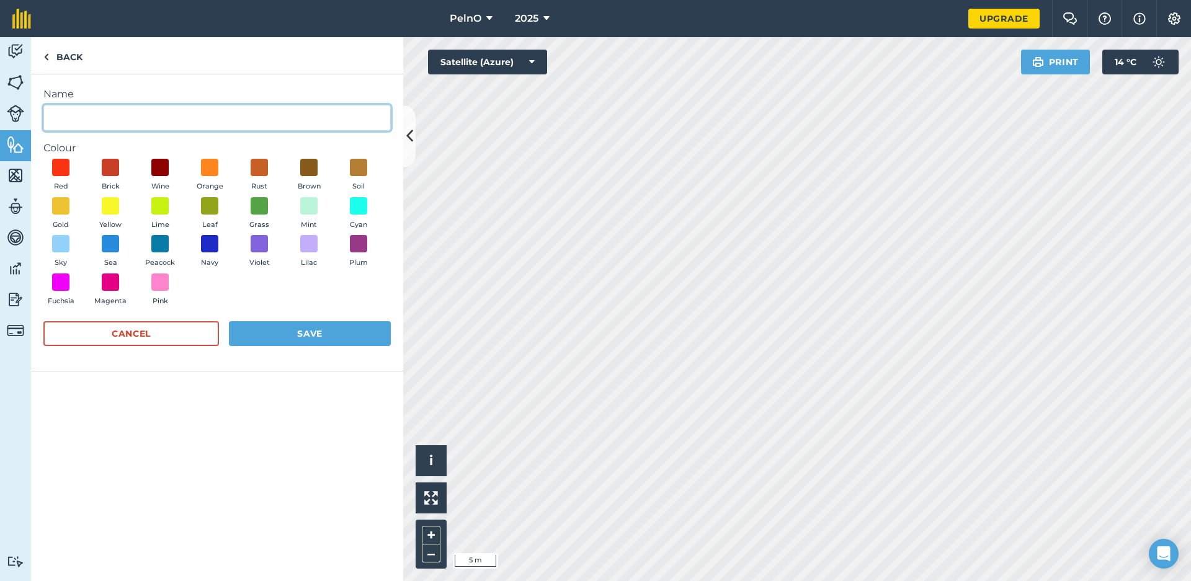
click at [263, 121] on input "Name" at bounding box center [216, 118] width 347 height 26
type input "ECURIE"
click at [108, 244] on span at bounding box center [110, 243] width 19 height 19
click at [270, 324] on button "Save" at bounding box center [310, 333] width 162 height 25
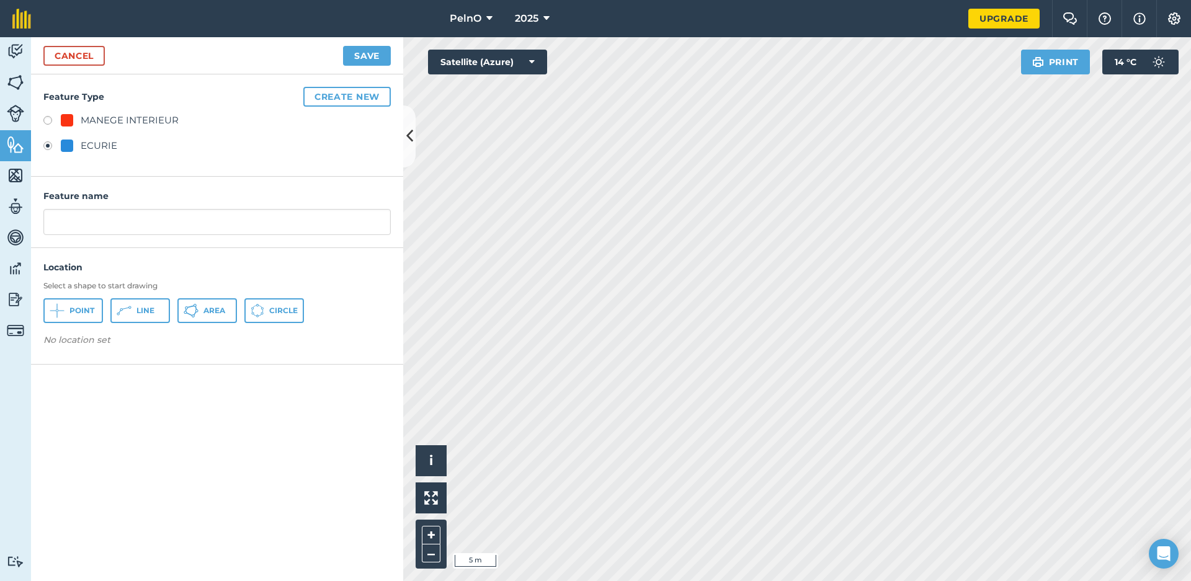
click at [216, 314] on span "Area" at bounding box center [214, 311] width 22 height 10
click at [383, 55] on button "Save" at bounding box center [367, 56] width 48 height 20
type input "ECURIE"
click at [354, 58] on button "Save" at bounding box center [367, 56] width 48 height 20
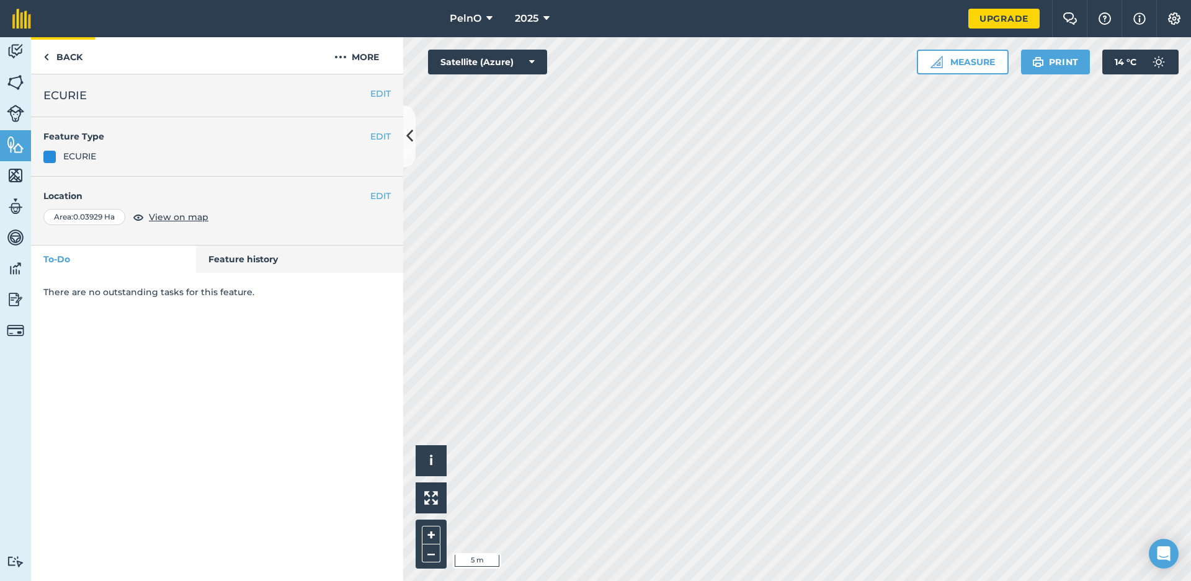
click at [74, 61] on link "Back" at bounding box center [63, 55] width 64 height 37
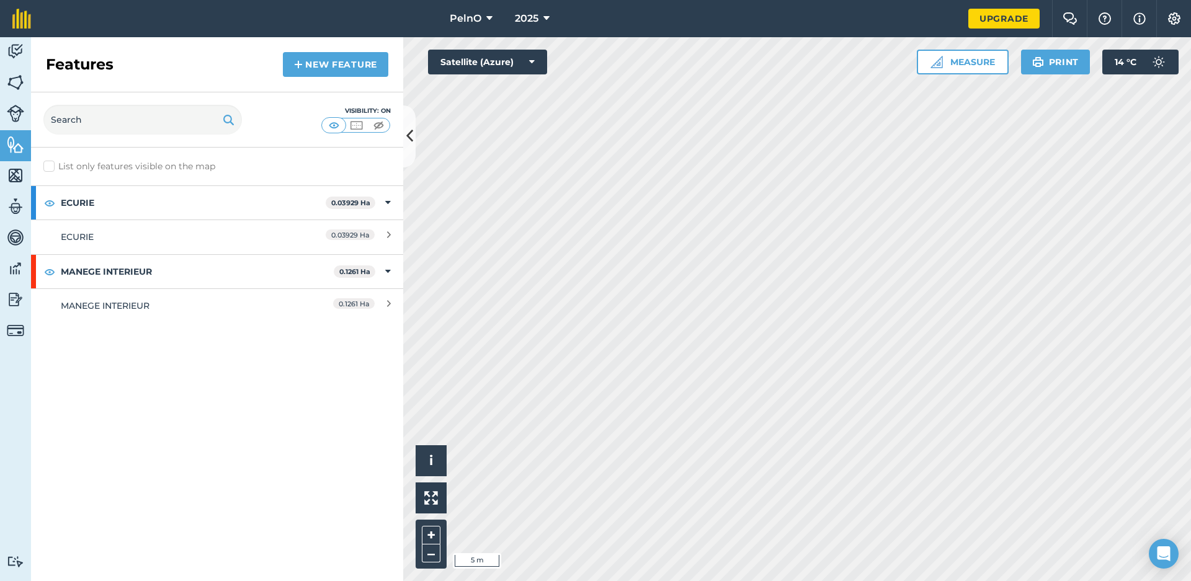
click at [305, 63] on link "New feature" at bounding box center [335, 64] width 105 height 25
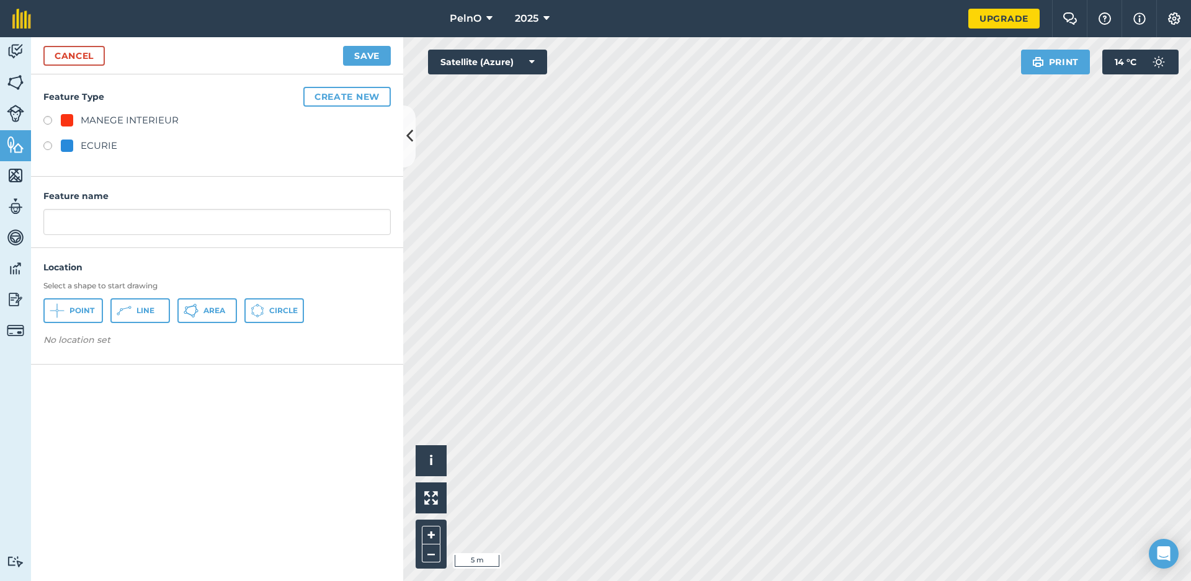
click at [86, 310] on span "Point" at bounding box center [81, 311] width 25 height 10
click at [205, 230] on input "text" at bounding box center [216, 222] width 347 height 26
type input "PUITS"
click at [315, 99] on button "Create new" at bounding box center [346, 97] width 87 height 20
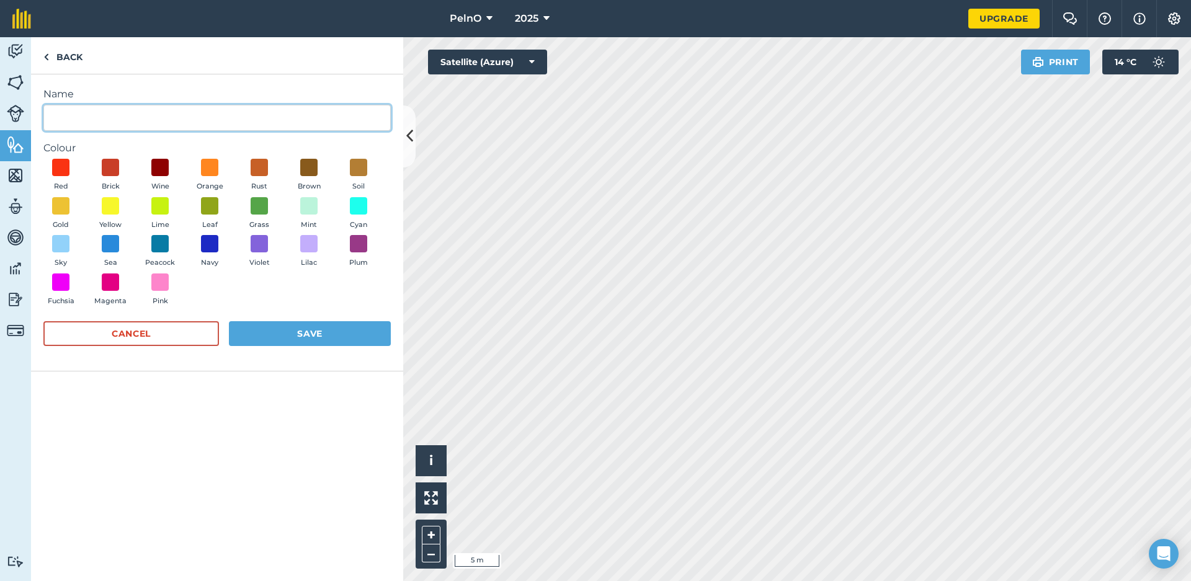
click at [128, 121] on input "Name" at bounding box center [216, 118] width 347 height 26
type input "PUITS"
click at [200, 248] on button "Navy" at bounding box center [209, 251] width 35 height 33
click at [277, 330] on button "Save" at bounding box center [310, 333] width 162 height 25
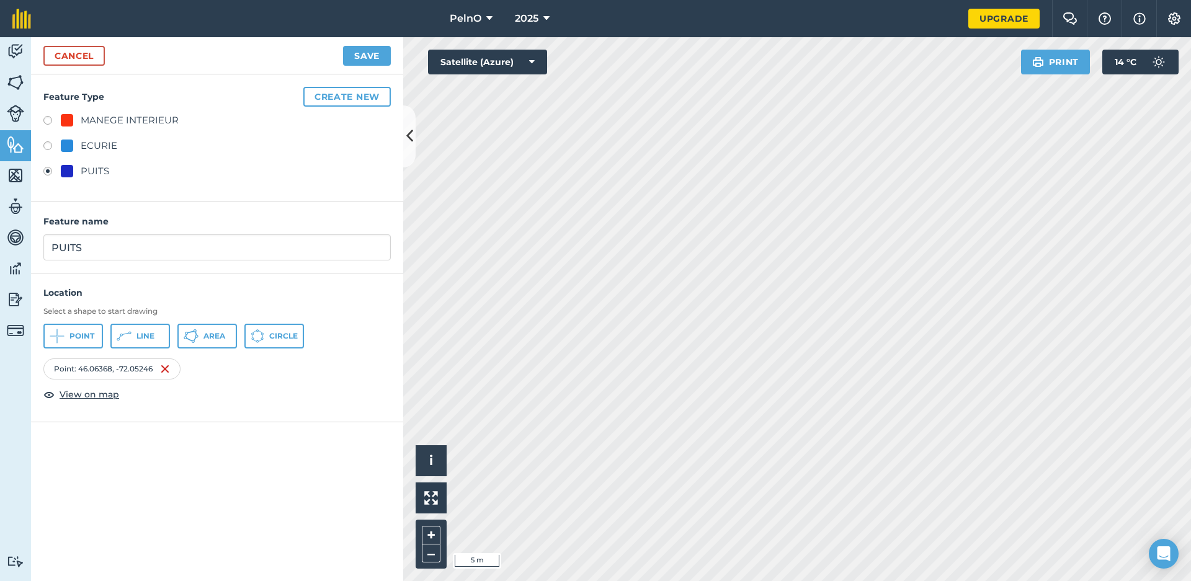
click at [357, 58] on button "Save" at bounding box center [367, 56] width 48 height 20
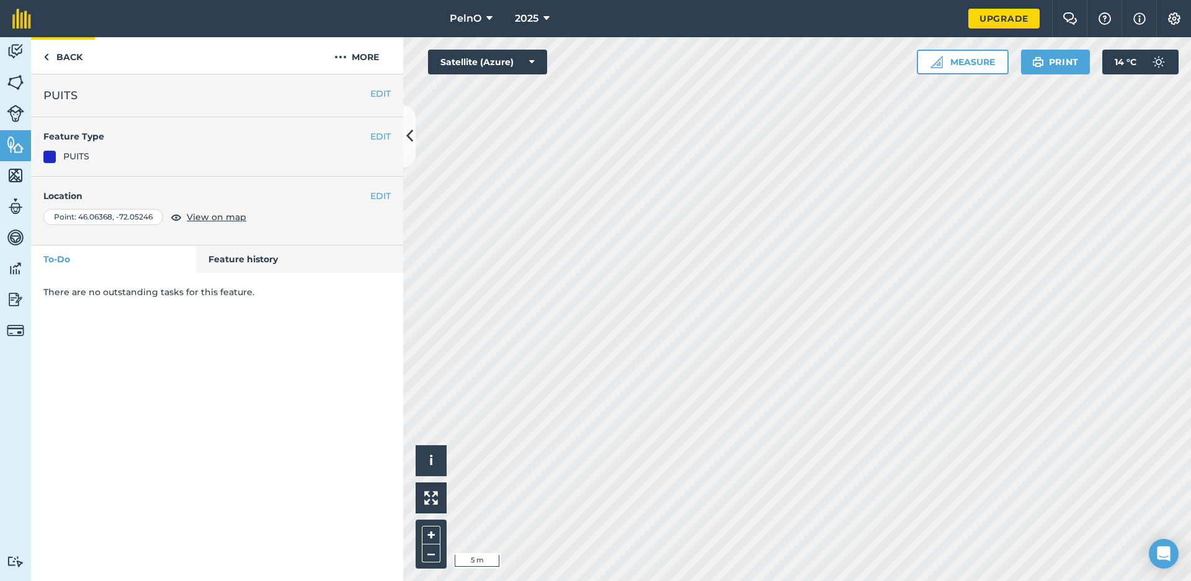
click at [62, 53] on link "Back" at bounding box center [63, 55] width 64 height 37
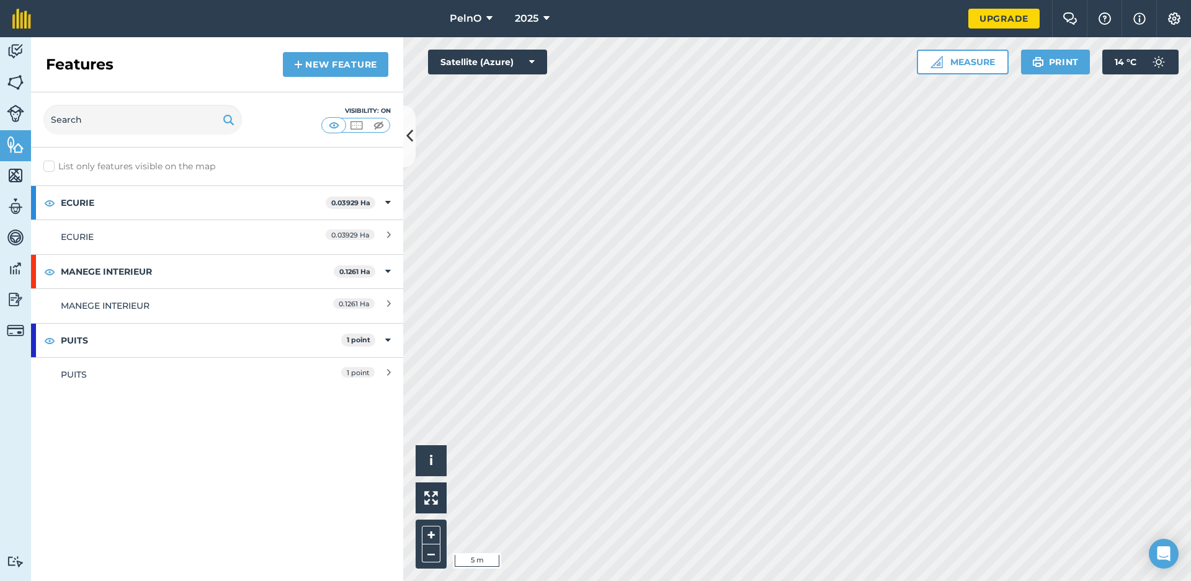
click at [22, 87] on img at bounding box center [15, 82] width 17 height 19
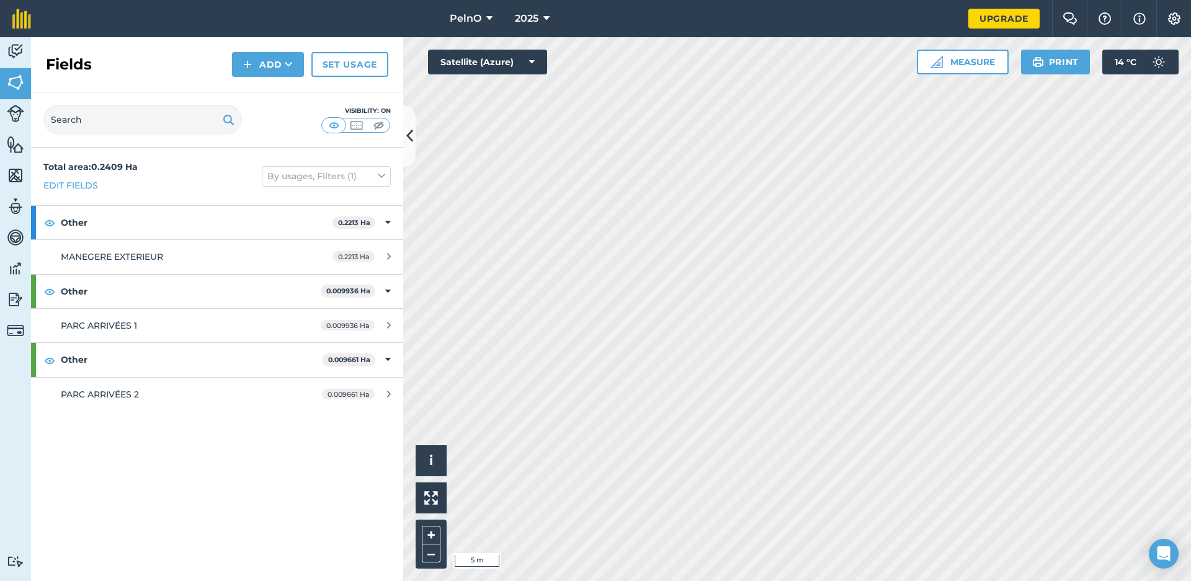
click at [17, 124] on link "Livestock" at bounding box center [15, 114] width 31 height 31
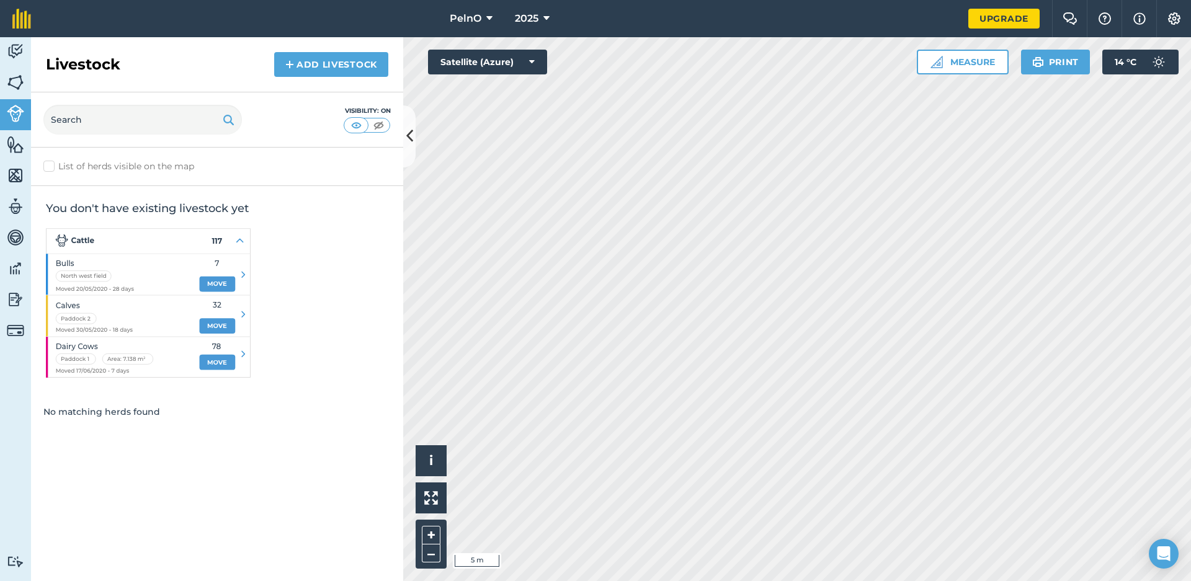
click at [14, 146] on img at bounding box center [15, 144] width 17 height 19
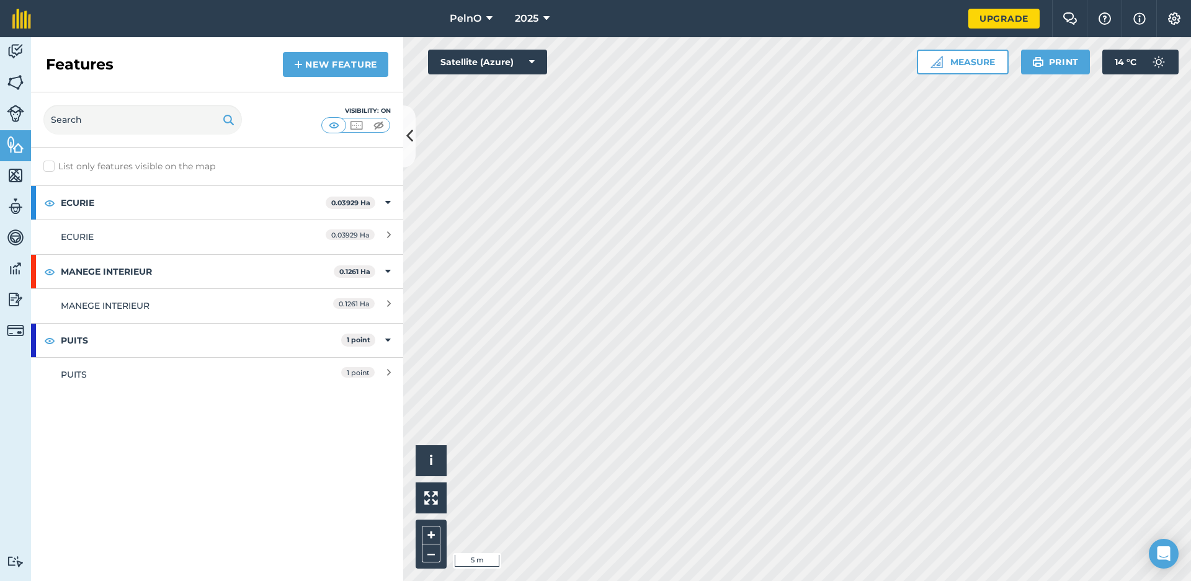
click at [12, 112] on img at bounding box center [15, 113] width 17 height 17
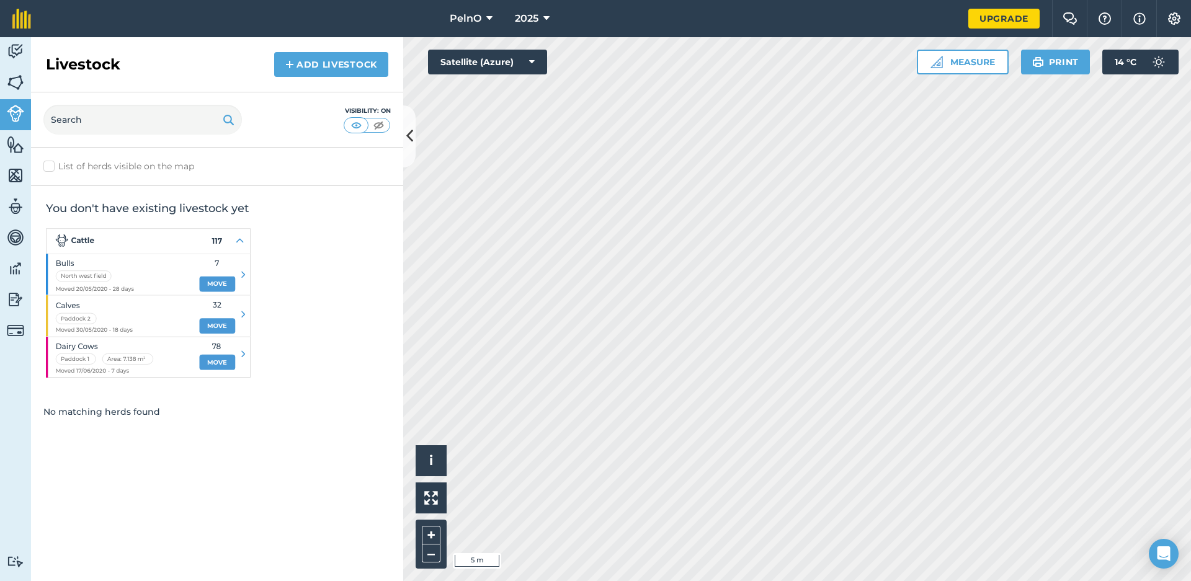
click at [12, 143] on img at bounding box center [15, 144] width 17 height 19
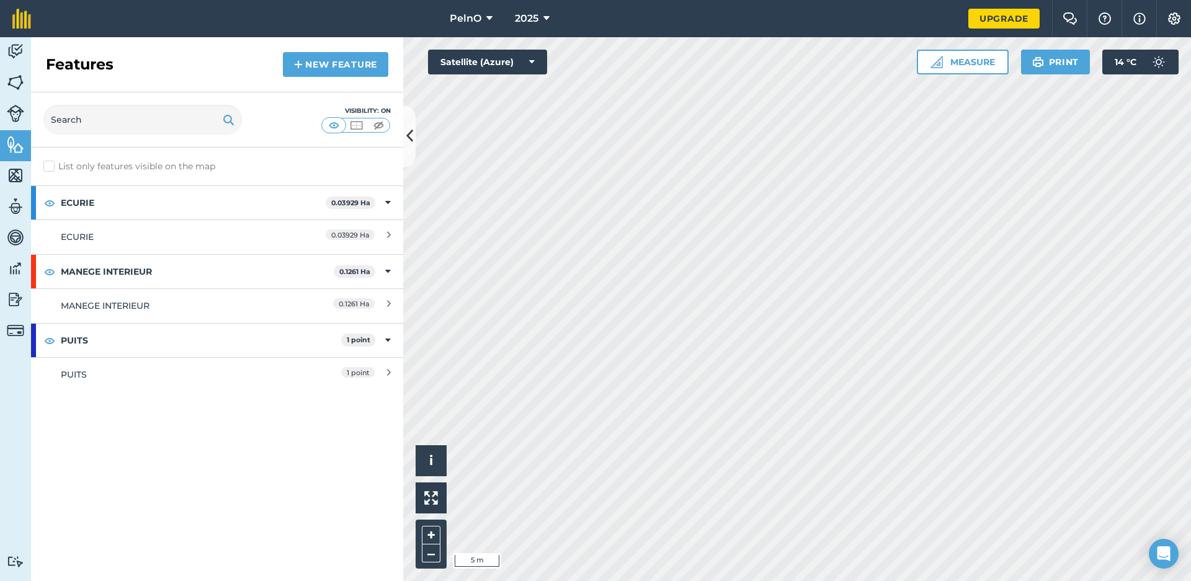
click at [333, 66] on link "New feature" at bounding box center [335, 64] width 105 height 25
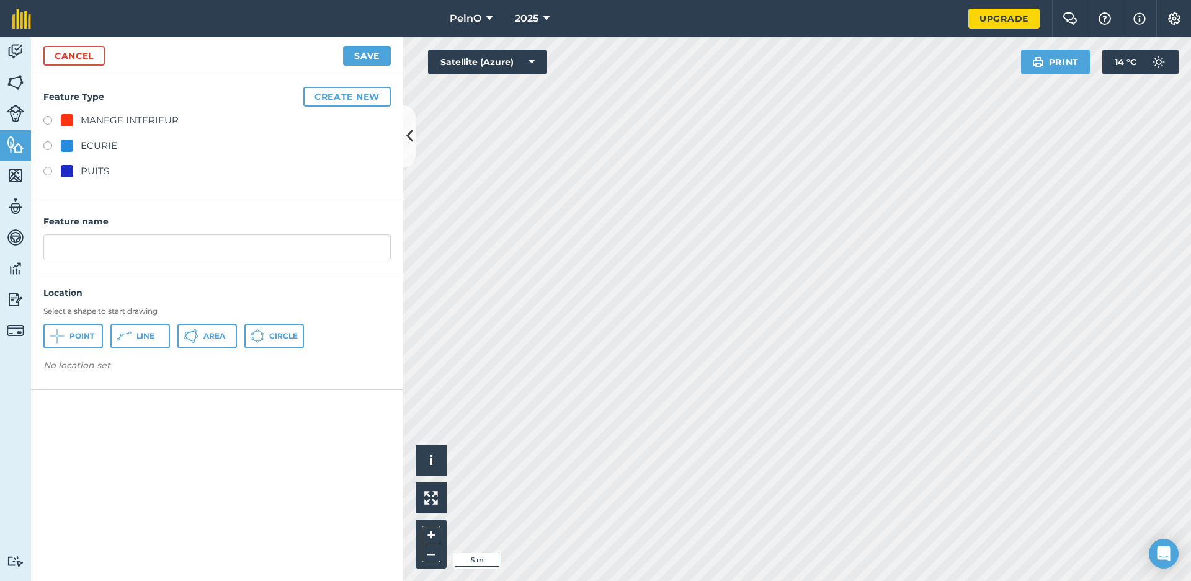
click at [213, 339] on span "Area" at bounding box center [214, 336] width 22 height 10
click at [230, 253] on input "text" at bounding box center [216, 247] width 347 height 26
type input "PARKING"
click at [337, 105] on button "Create new" at bounding box center [346, 97] width 87 height 20
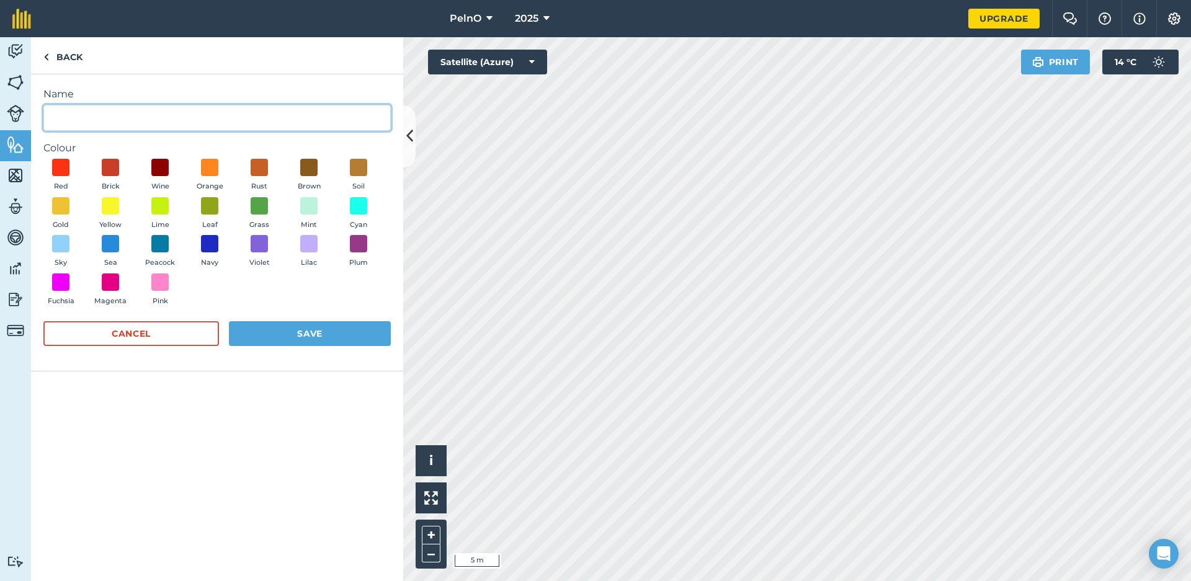
click at [268, 120] on input "Name" at bounding box center [216, 118] width 347 height 26
type input "PARKING"
drag, startPoint x: 167, startPoint y: 280, endPoint x: 271, endPoint y: 320, distance: 111.7
click at [167, 280] on span at bounding box center [159, 282] width 17 height 17
click at [300, 328] on button "Save" at bounding box center [310, 333] width 162 height 25
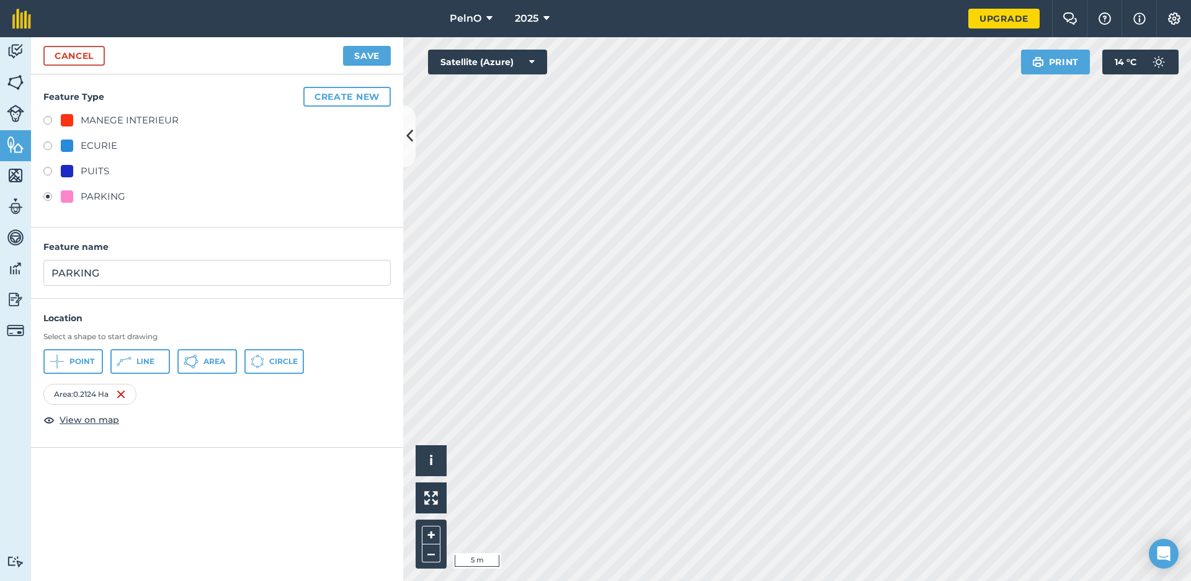
click at [364, 54] on button "Save" at bounding box center [367, 56] width 48 height 20
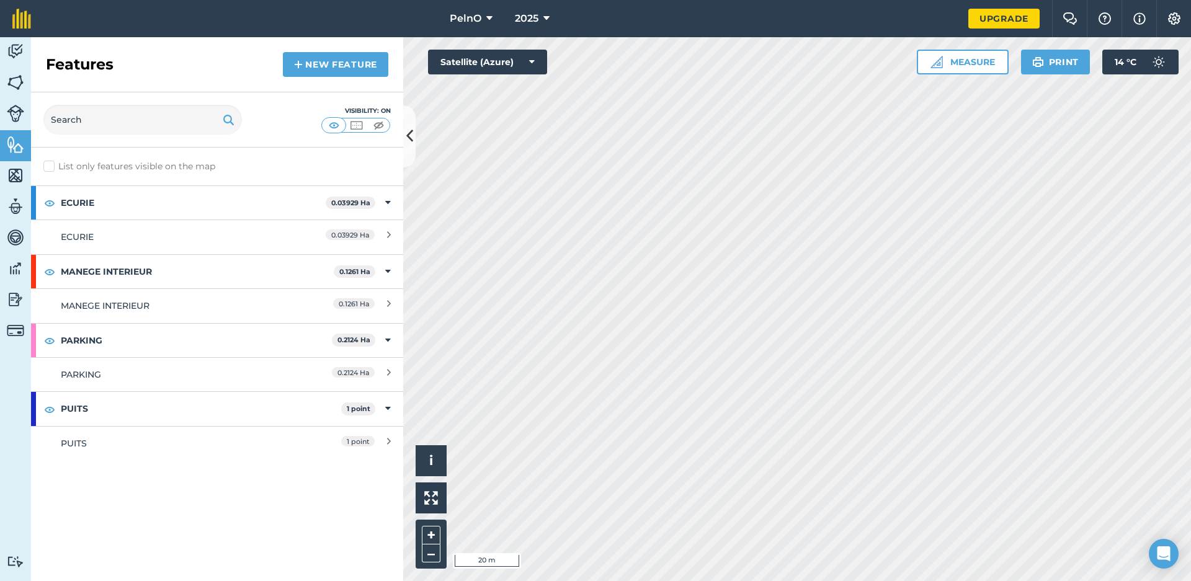
click at [14, 78] on img at bounding box center [15, 82] width 17 height 19
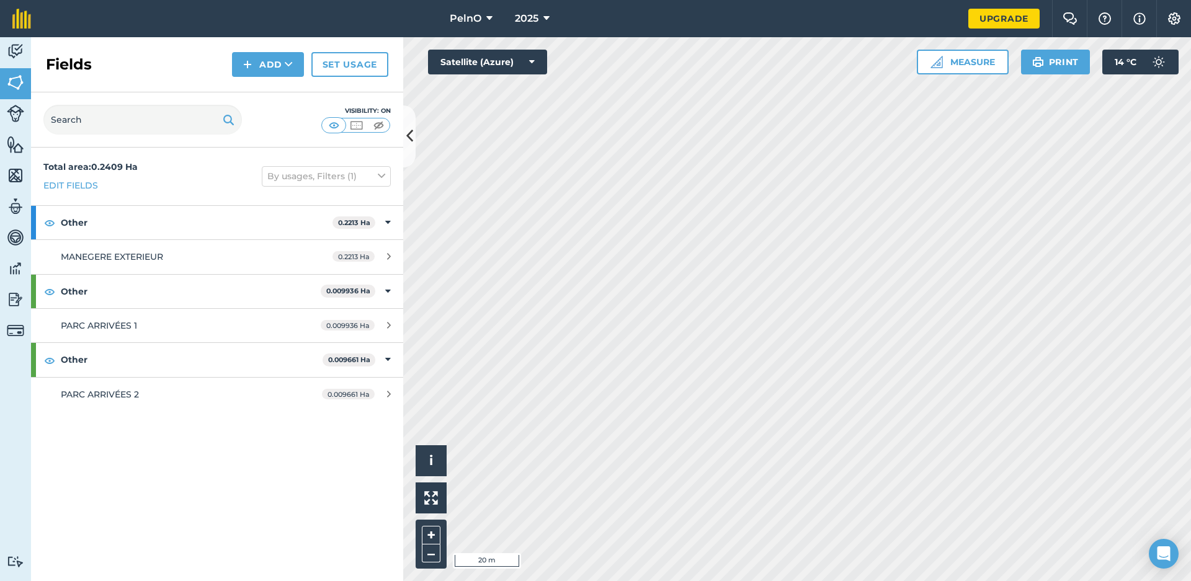
click at [237, 70] on button "Add" at bounding box center [268, 64] width 72 height 25
click at [249, 89] on link "Draw" at bounding box center [268, 92] width 68 height 27
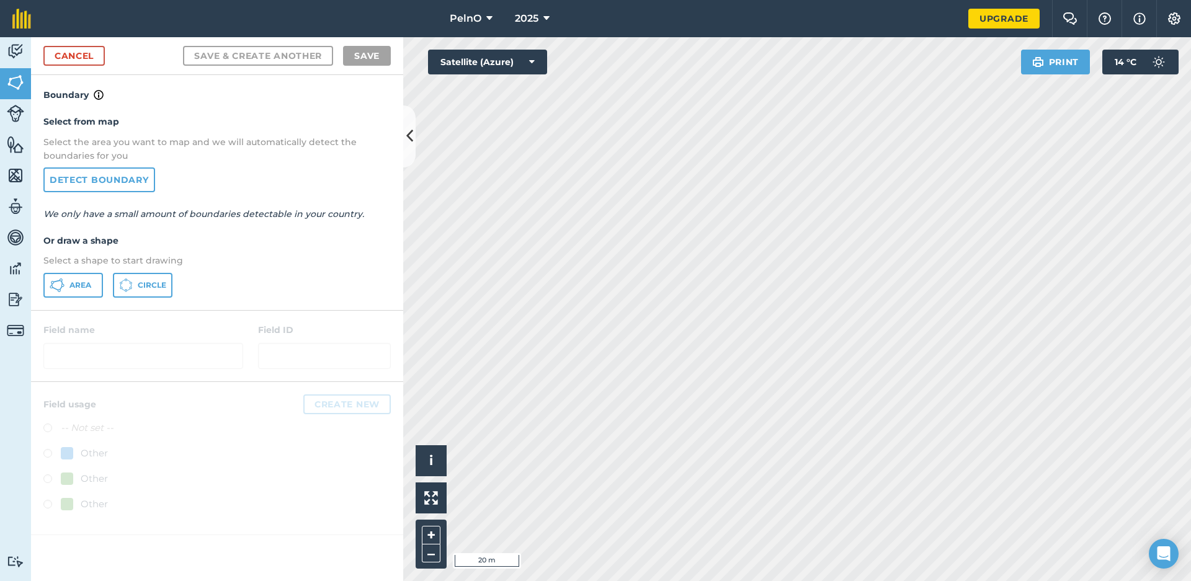
click at [99, 286] on button "Area" at bounding box center [73, 285] width 60 height 25
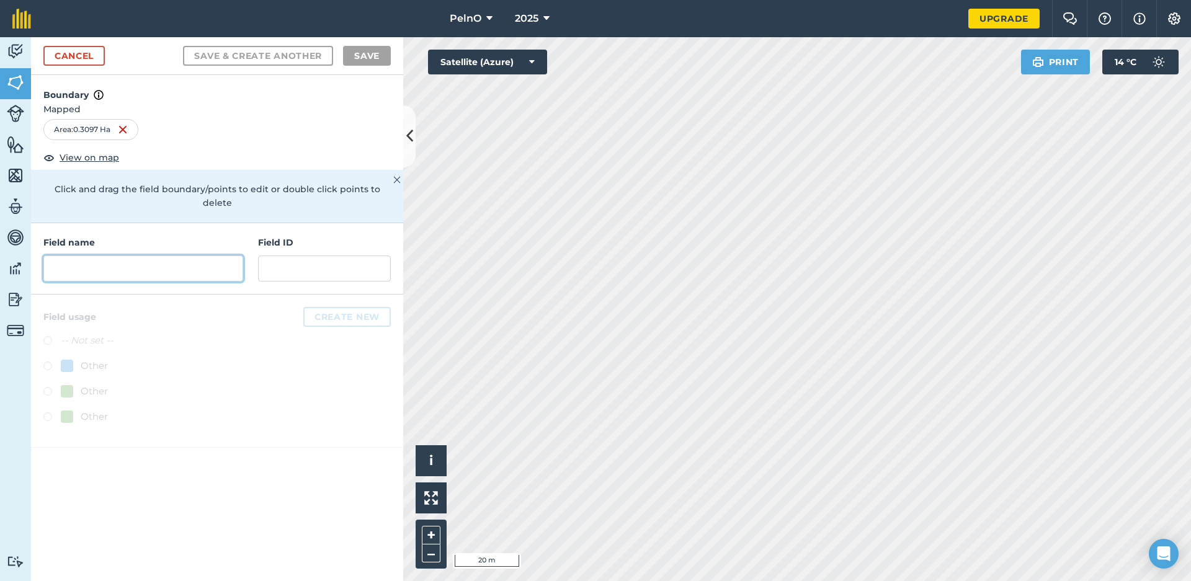
click at [100, 256] on input "text" at bounding box center [143, 269] width 200 height 26
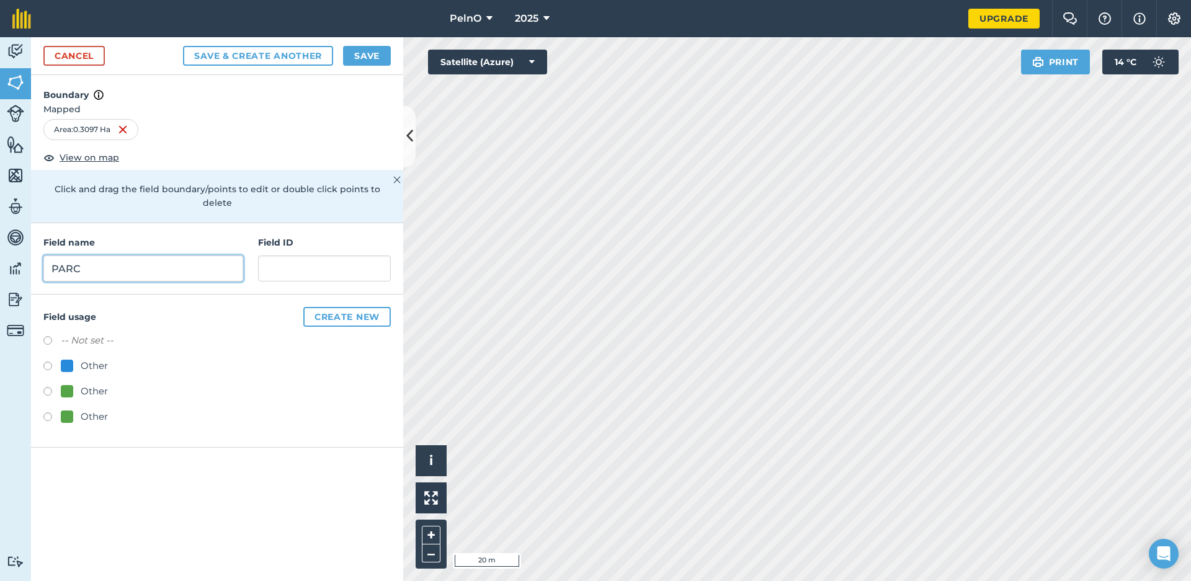
type input "PARC"
click at [136, 295] on div "Field usage Create new -- Not set -- Other Other Other" at bounding box center [217, 371] width 372 height 153
click at [337, 307] on button "Create new" at bounding box center [346, 317] width 87 height 20
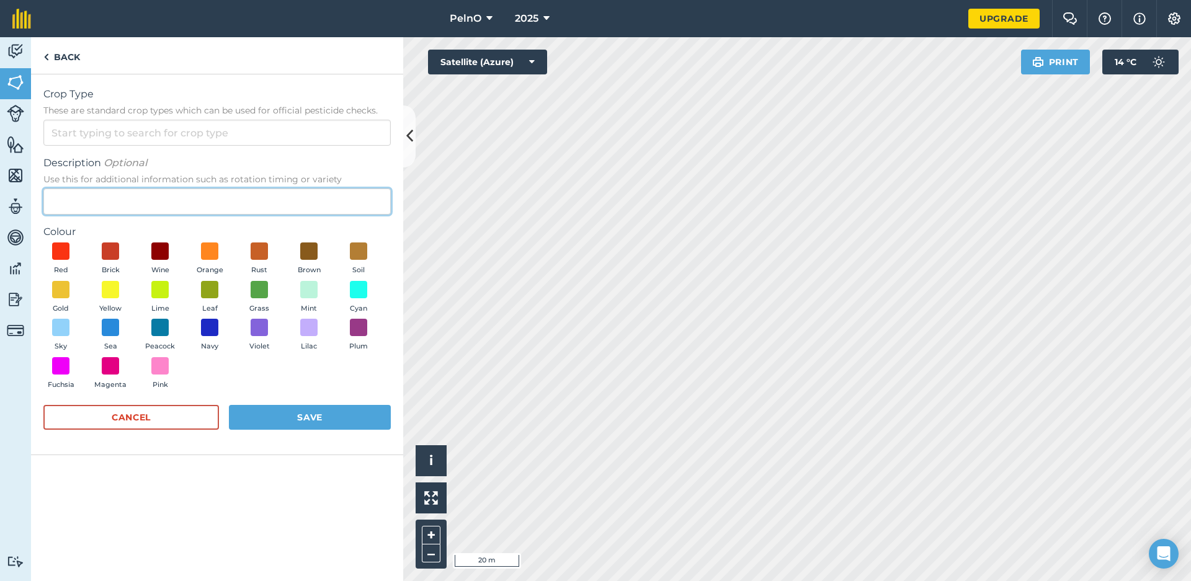
click at [142, 208] on input "Description Optional Use this for additional information such as rotation timin…" at bounding box center [216, 202] width 347 height 26
type input "PARC"
click at [315, 253] on span at bounding box center [309, 251] width 19 height 19
click at [334, 414] on button "Save" at bounding box center [310, 417] width 162 height 25
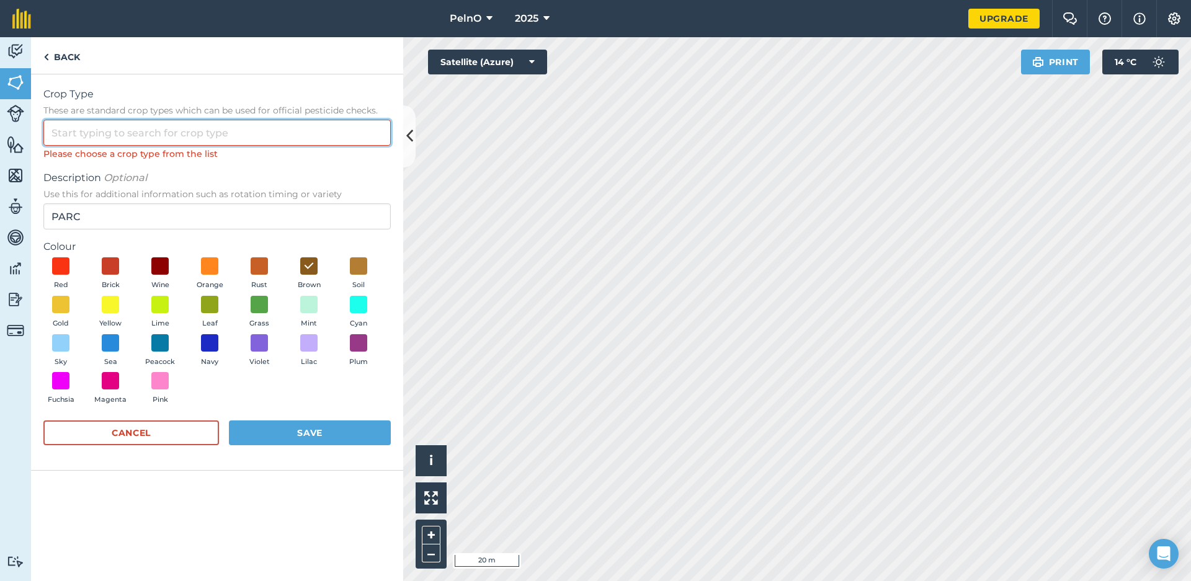
click at [203, 133] on input "Crop Type These are standard crop types which can be used for official pesticid…" at bounding box center [216, 133] width 347 height 26
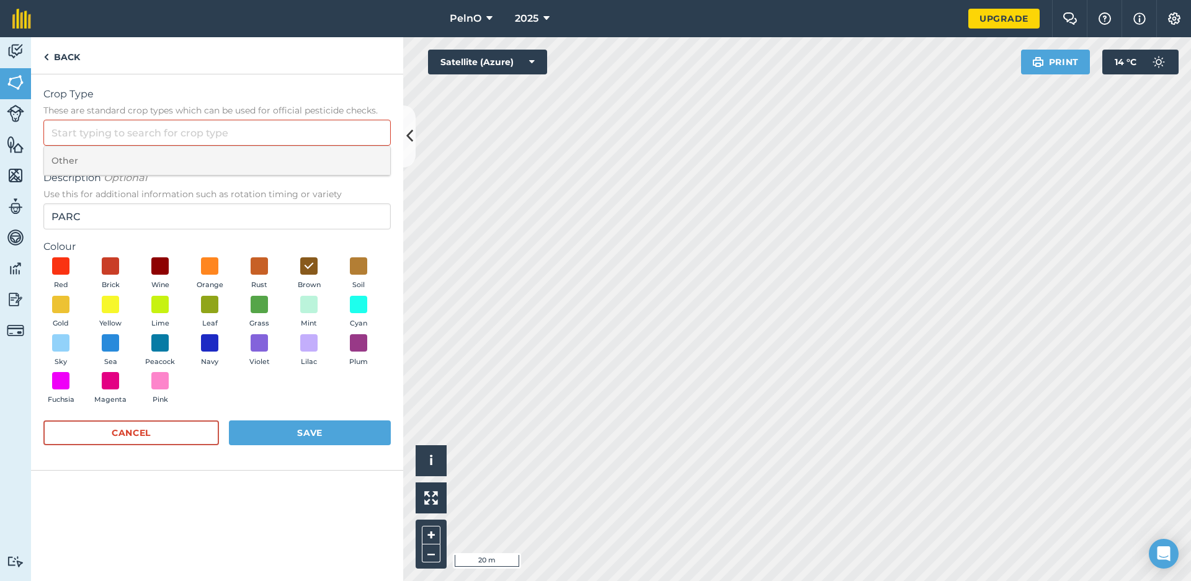
click at [166, 162] on li "Other" at bounding box center [217, 160] width 346 height 29
type input "Other"
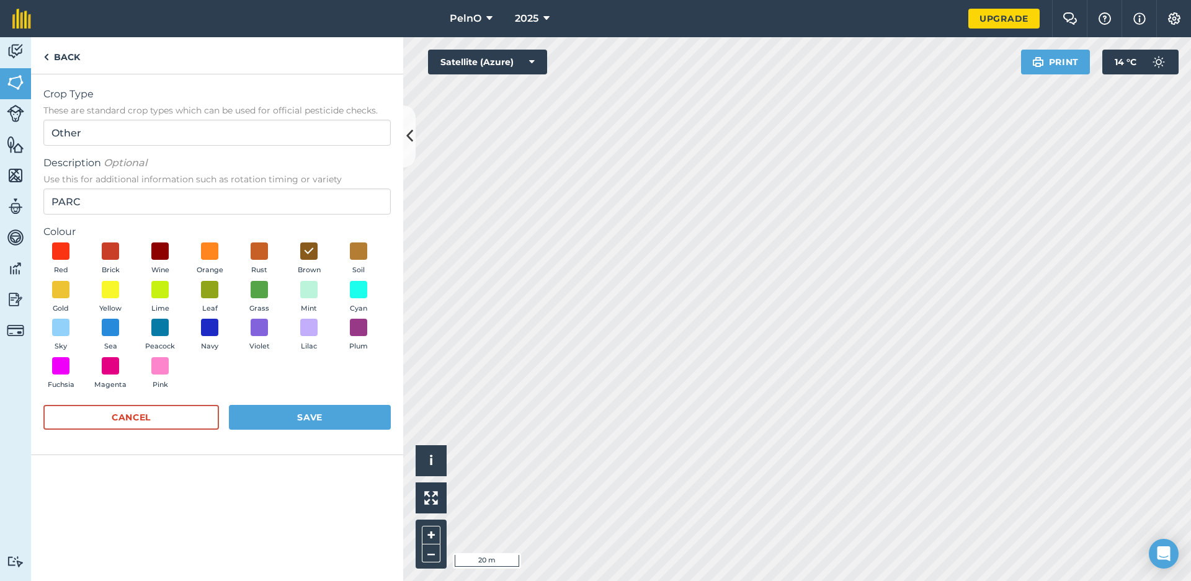
click at [347, 424] on button "Save" at bounding box center [310, 417] width 162 height 25
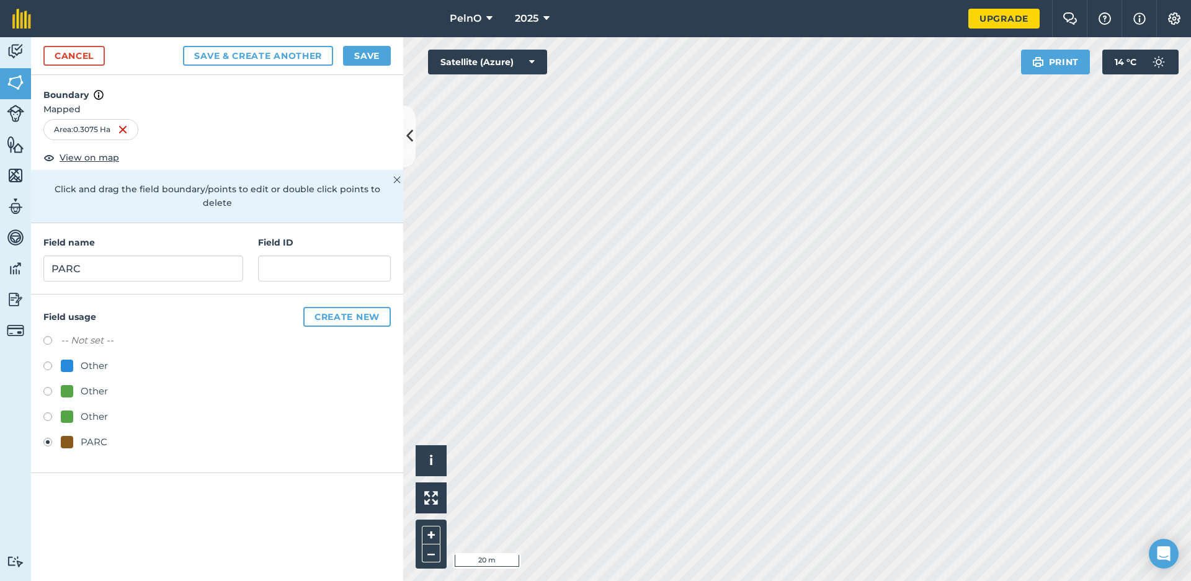
click at [369, 59] on button "Save" at bounding box center [367, 56] width 48 height 20
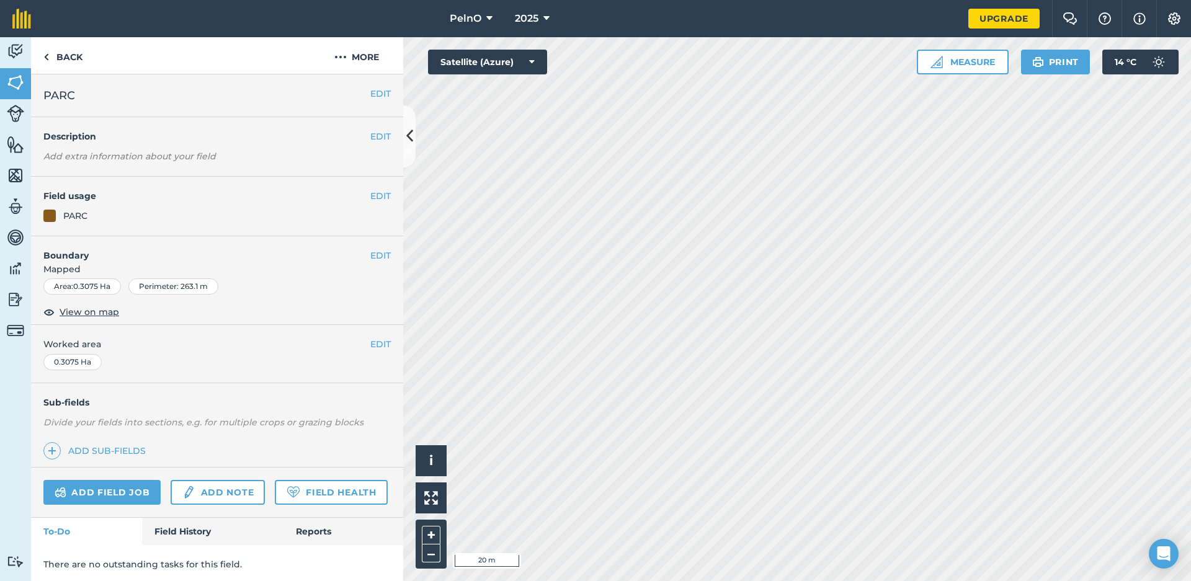
click at [479, 19] on span "PelnO" at bounding box center [466, 18] width 32 height 15
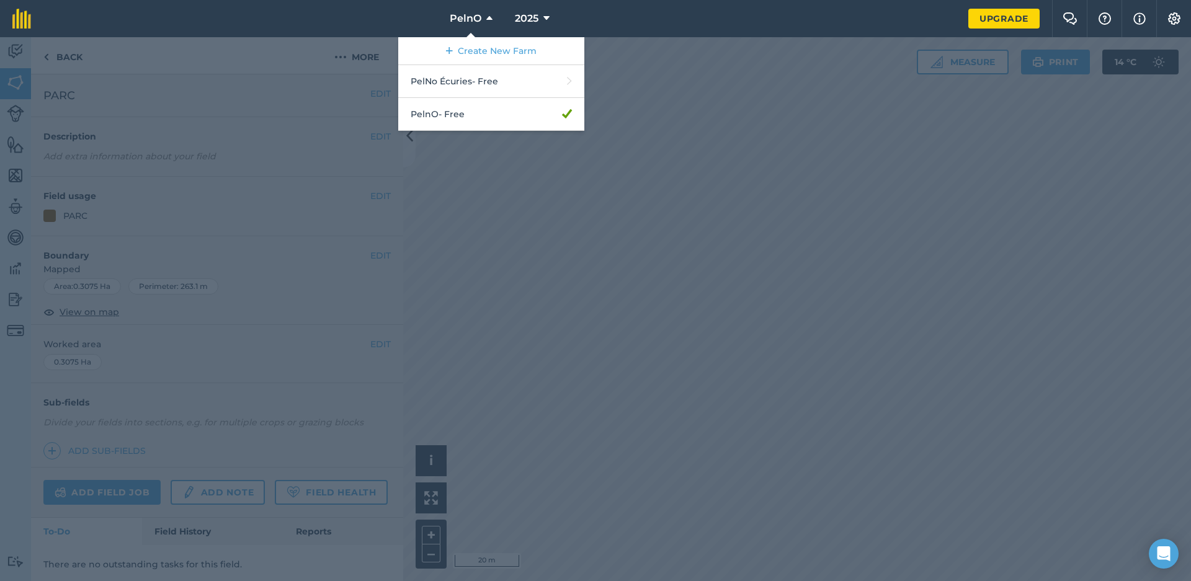
click at [349, 112] on div at bounding box center [595, 309] width 1191 height 544
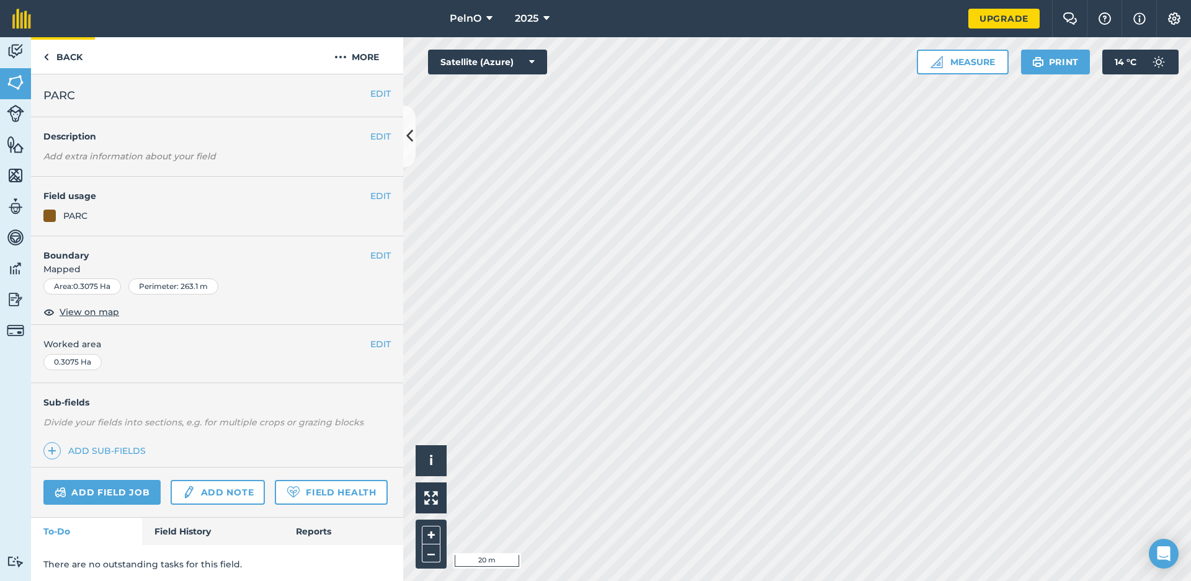
click at [75, 53] on link "Back" at bounding box center [63, 55] width 64 height 37
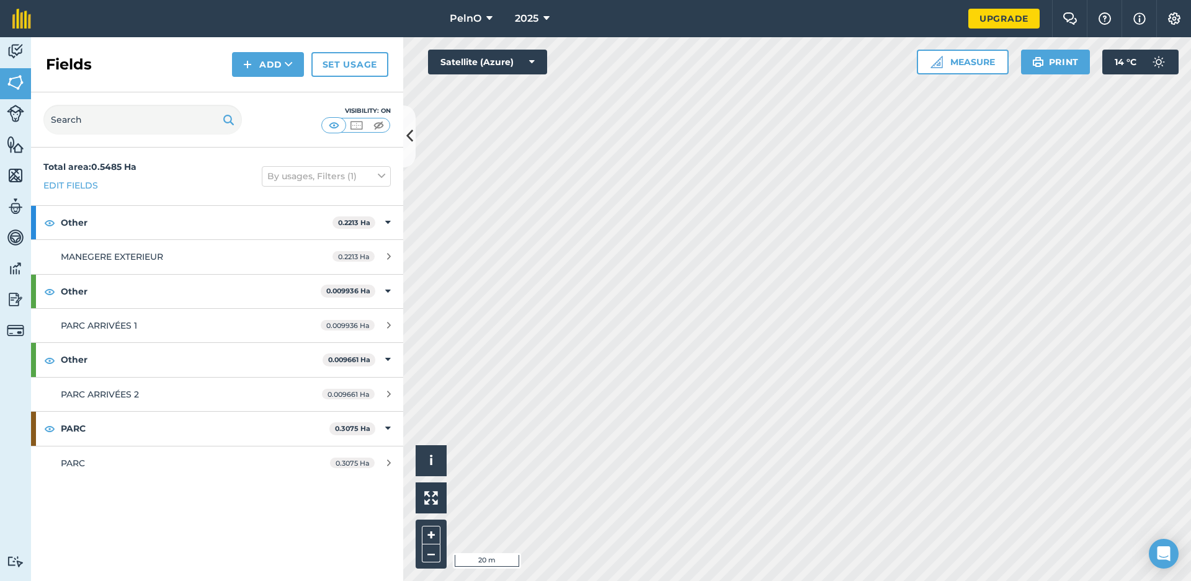
click at [269, 66] on button "Add" at bounding box center [268, 64] width 72 height 25
click at [255, 86] on link "Draw" at bounding box center [268, 92] width 68 height 27
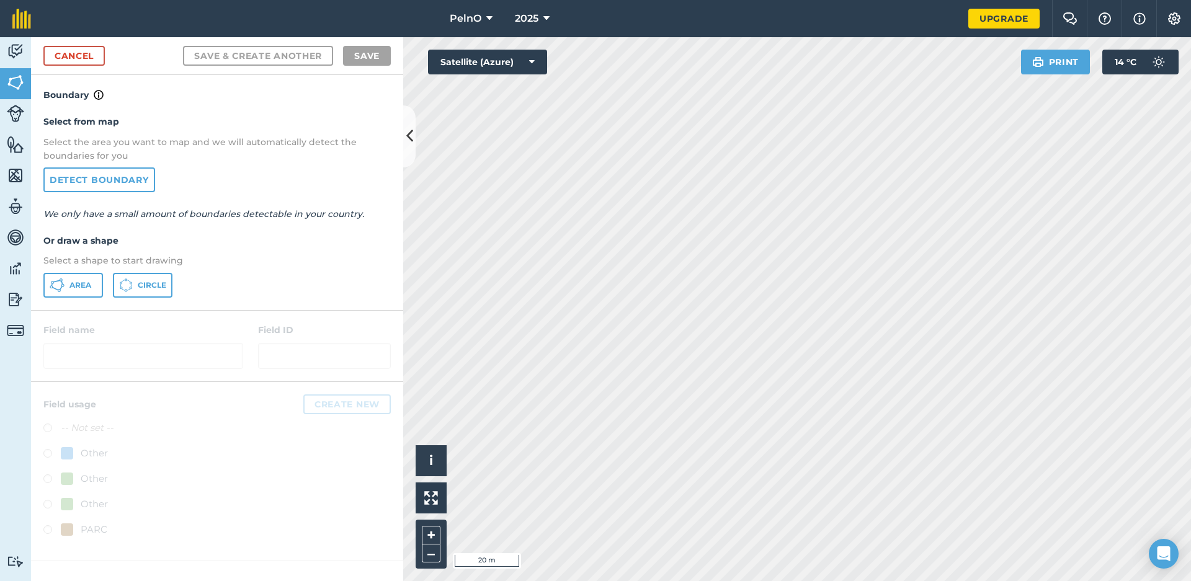
click at [74, 288] on span "Area" at bounding box center [80, 285] width 22 height 10
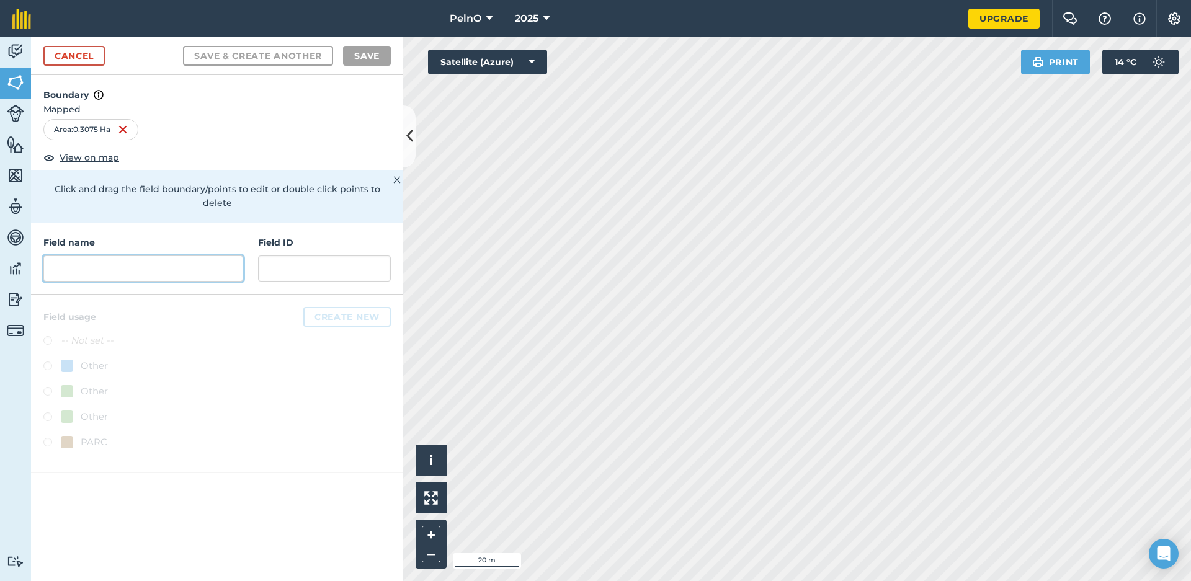
click at [126, 261] on input "text" at bounding box center [143, 269] width 200 height 26
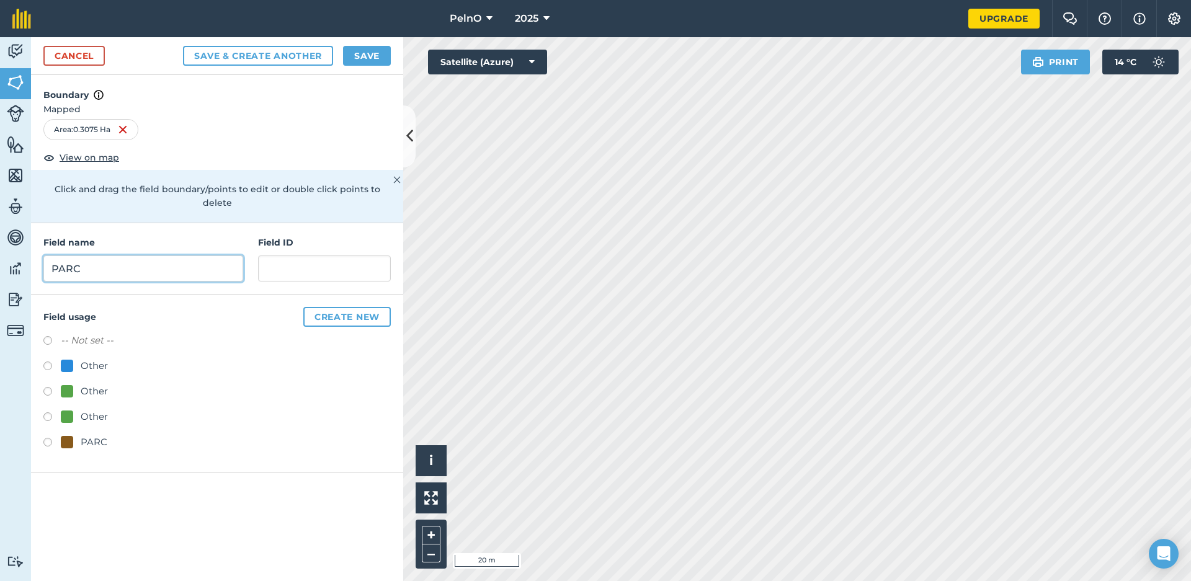
type input "PARC"
click at [76, 435] on div "PARC" at bounding box center [84, 442] width 47 height 15
radio input "true"
click at [377, 60] on button "Save" at bounding box center [367, 56] width 48 height 20
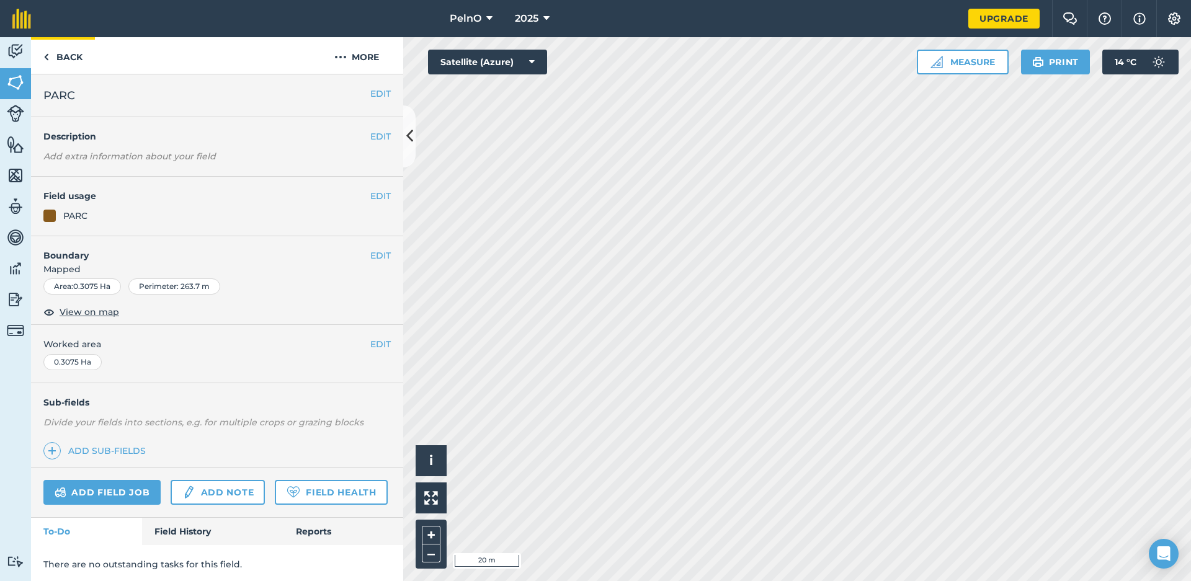
click at [57, 45] on link "Back" at bounding box center [63, 55] width 64 height 37
click at [97, 449] on link "Add sub-fields" at bounding box center [96, 450] width 107 height 17
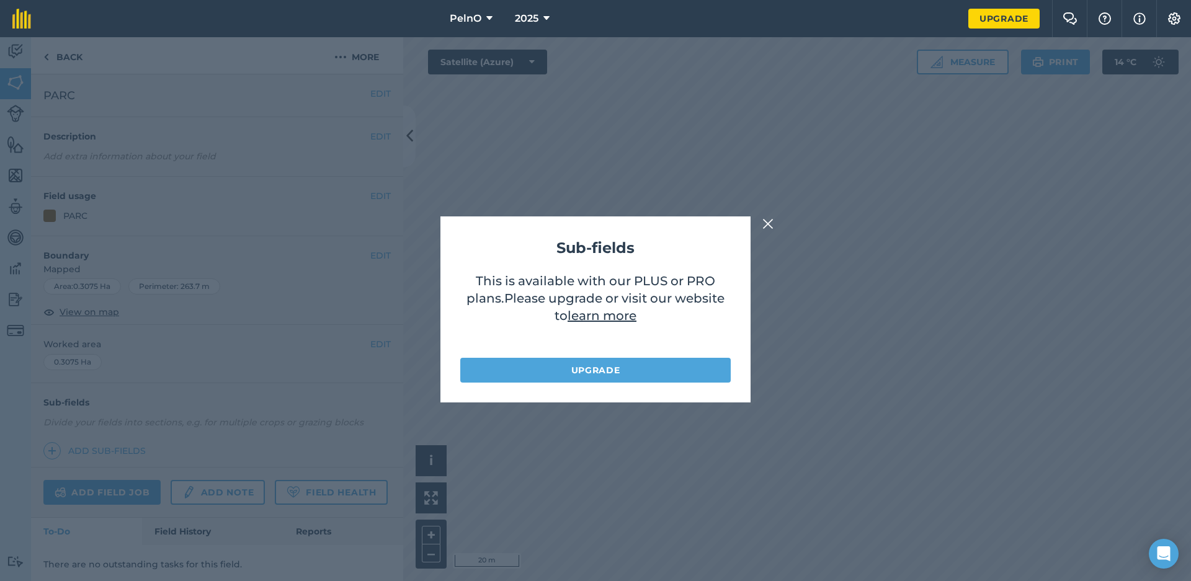
click at [768, 225] on img at bounding box center [767, 224] width 11 height 15
